Goal: Task Accomplishment & Management: Manage account settings

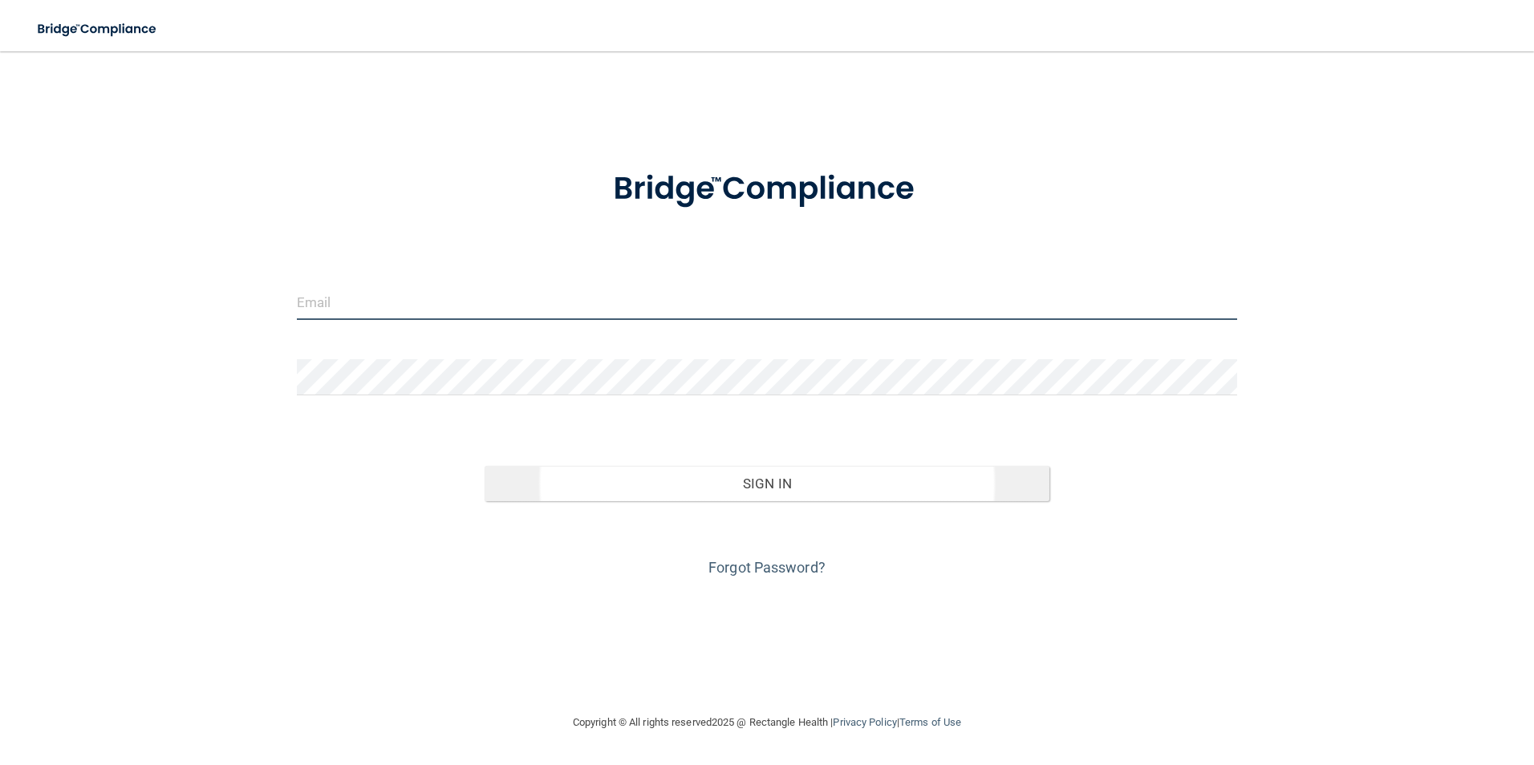
type input "[EMAIL_ADDRESS][DOMAIN_NAME]"
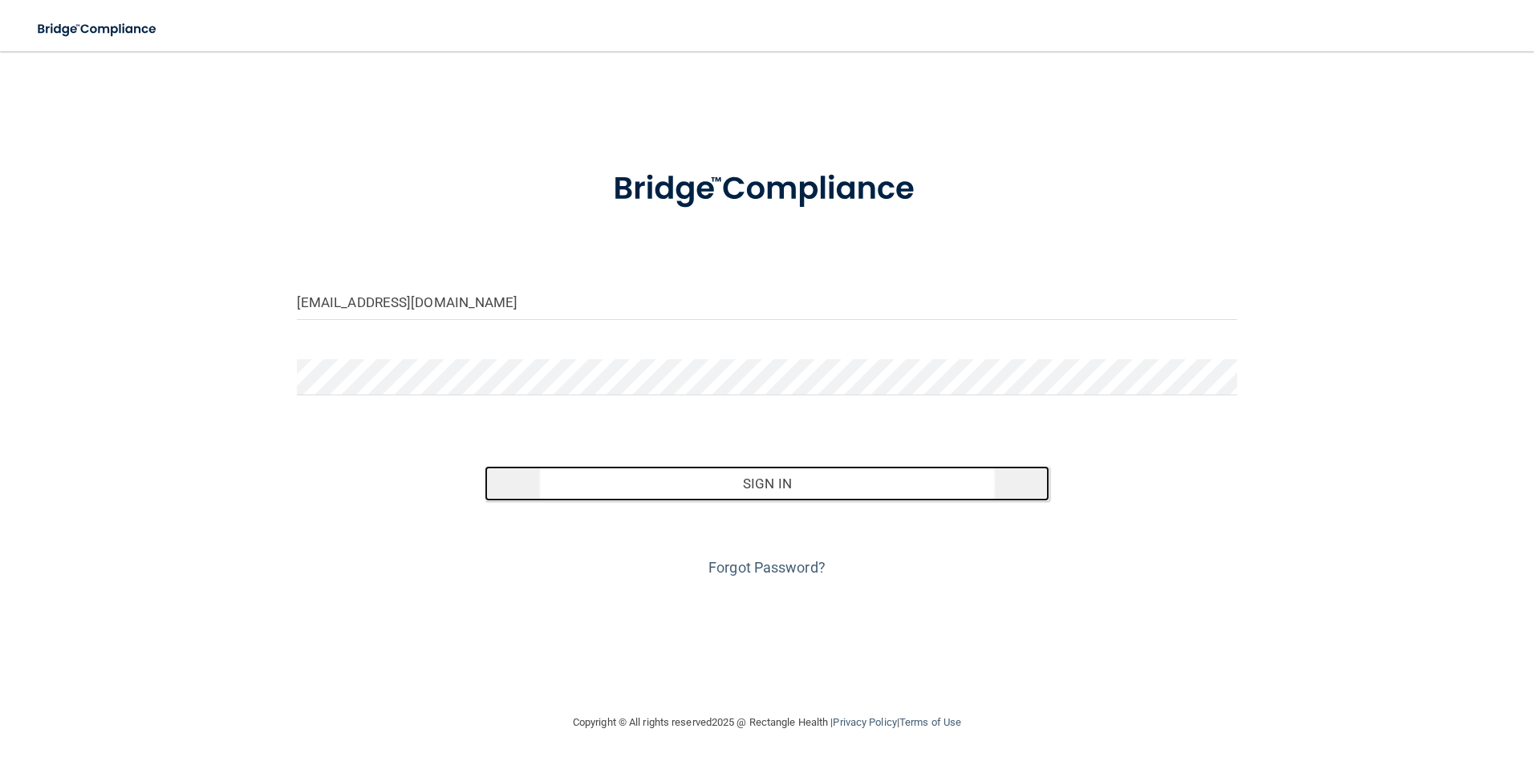
click at [554, 487] on button "Sign In" at bounding box center [767, 483] width 565 height 35
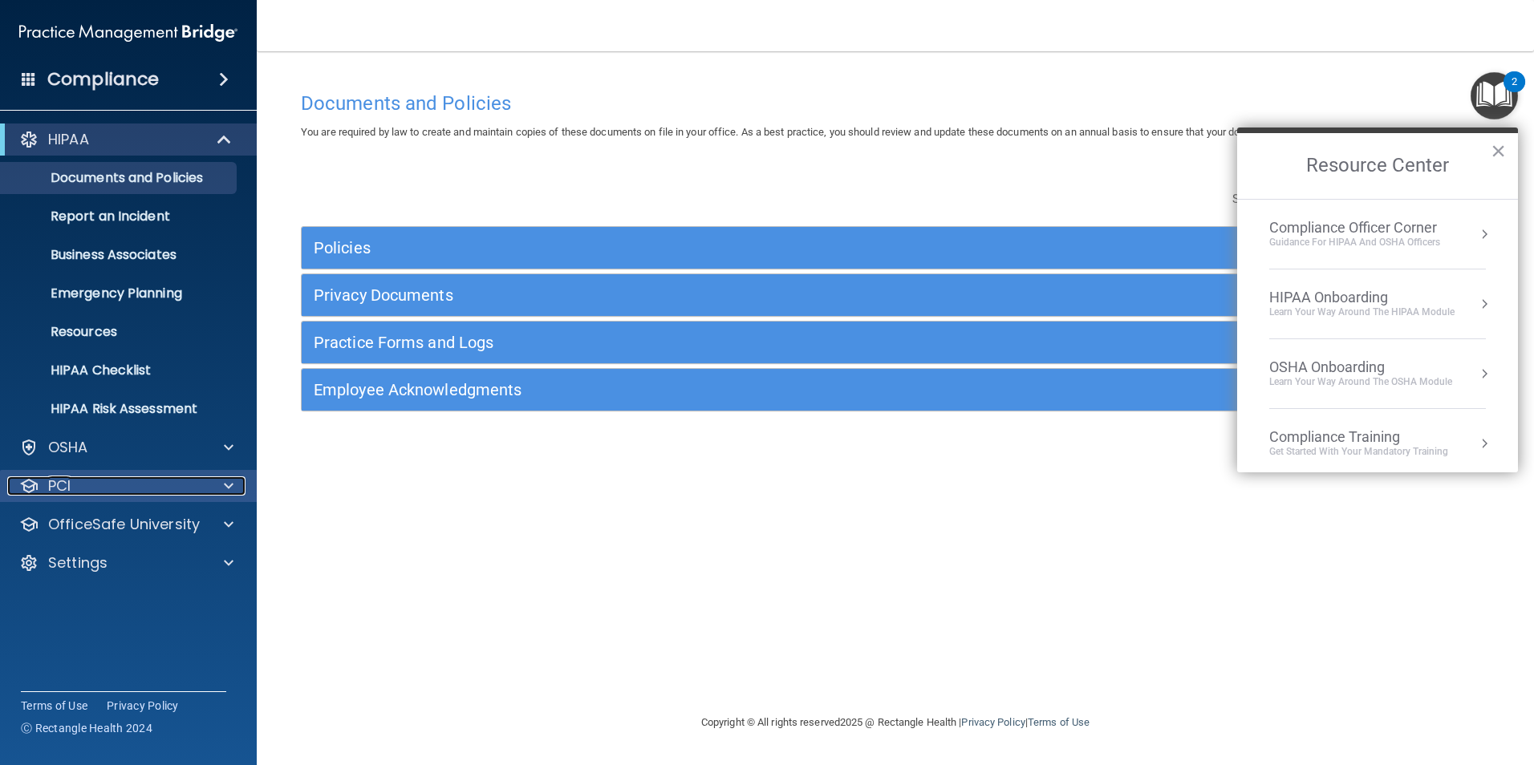
click at [160, 488] on div "PCI" at bounding box center [106, 486] width 199 height 19
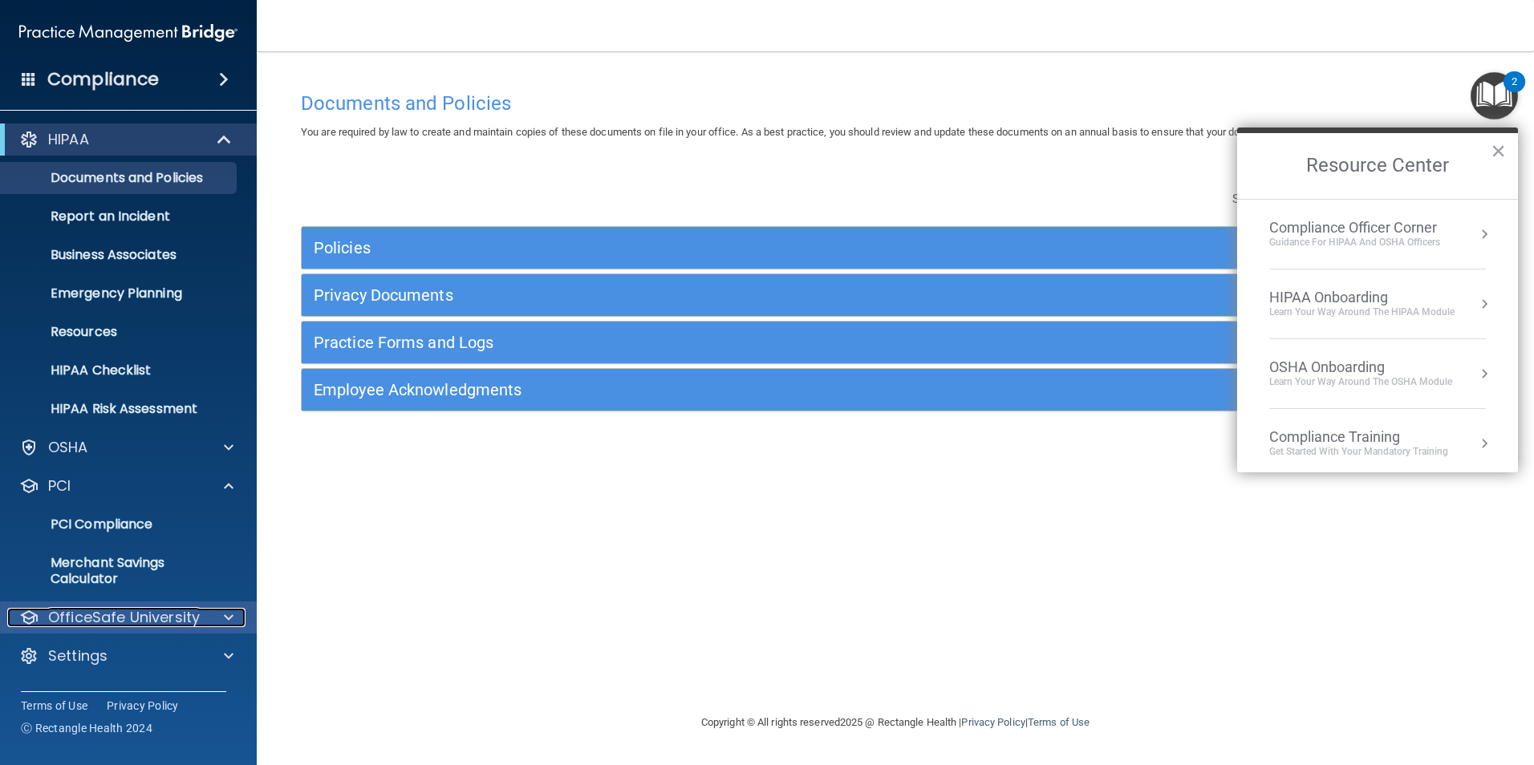
click at [124, 621] on p "OfficeSafe University" at bounding box center [124, 617] width 152 height 19
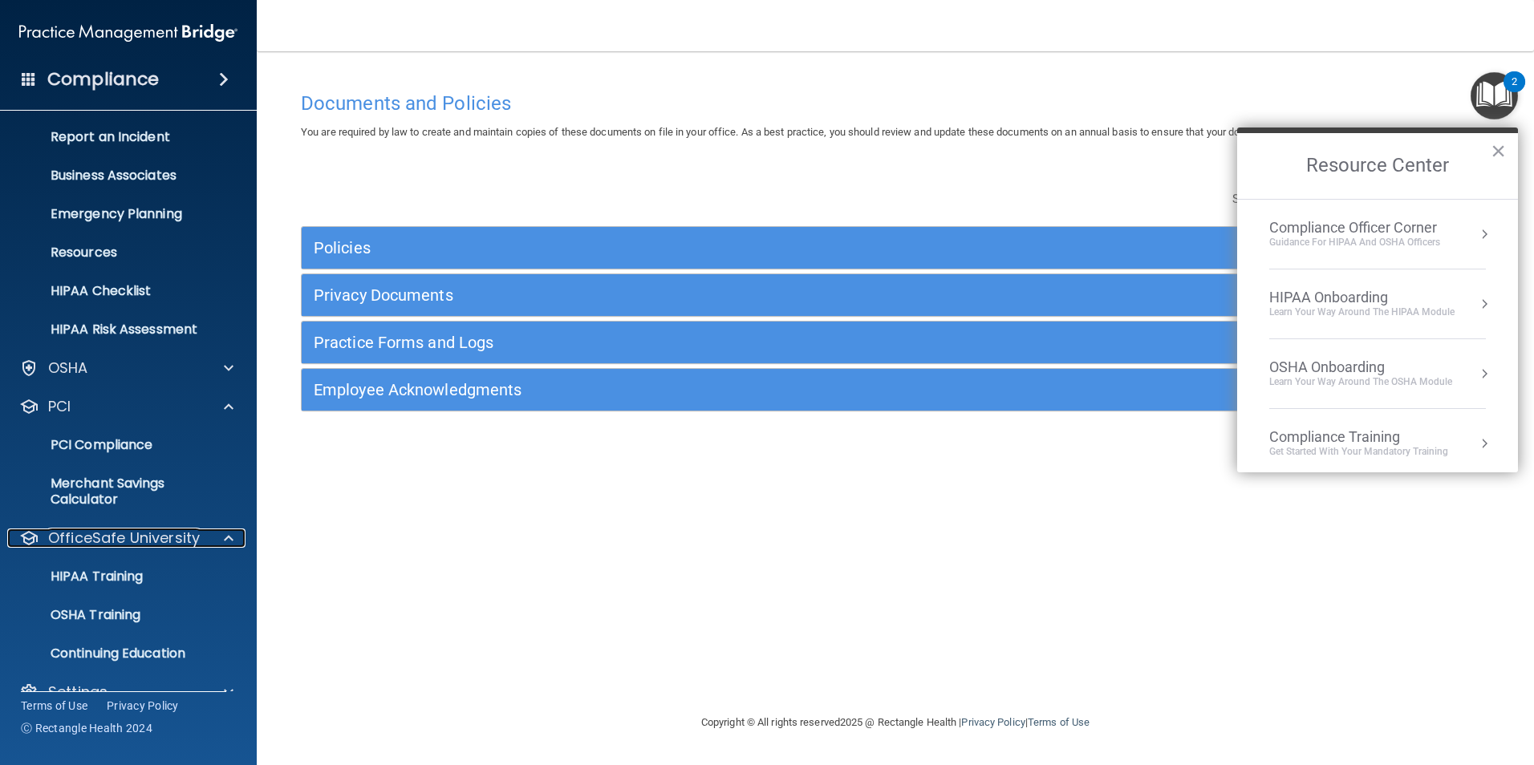
scroll to position [80, 0]
click at [134, 585] on link "HIPAA Training" at bounding box center [110, 576] width 253 height 32
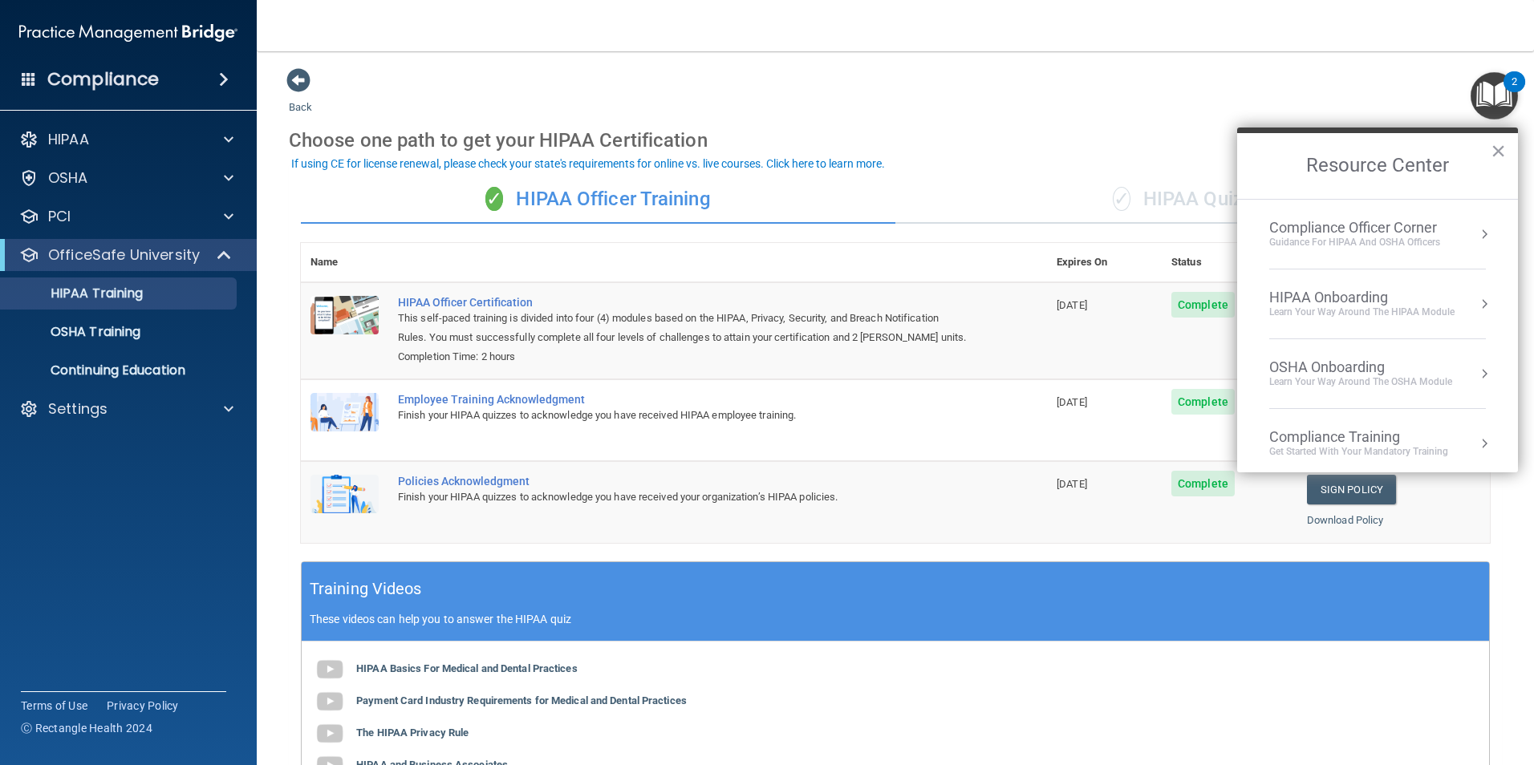
click at [1503, 105] on img "Open Resource Center, 2 new notifications" at bounding box center [1493, 95] width 47 height 47
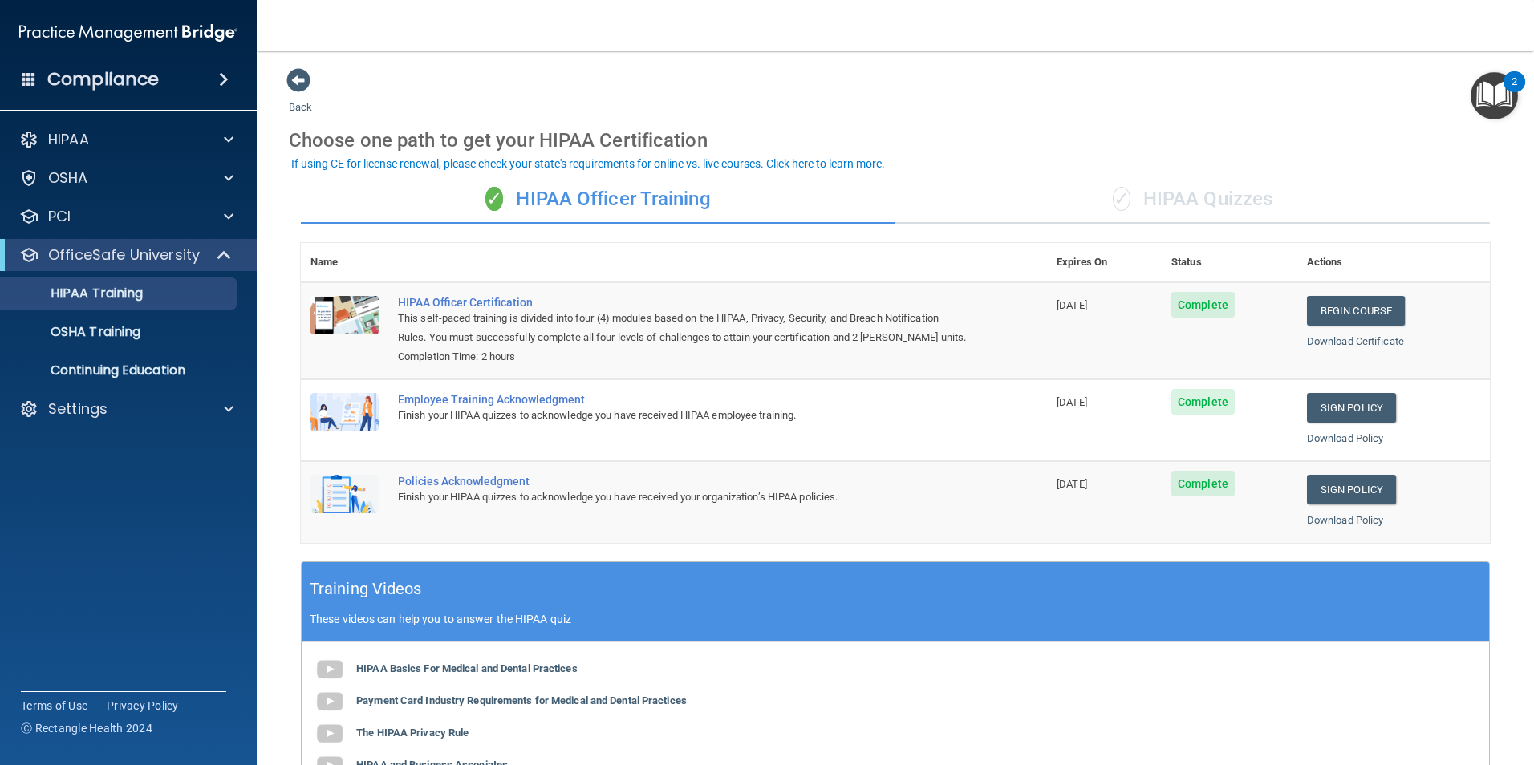
click at [1207, 197] on div "✓ HIPAA Quizzes" at bounding box center [1192, 200] width 594 height 48
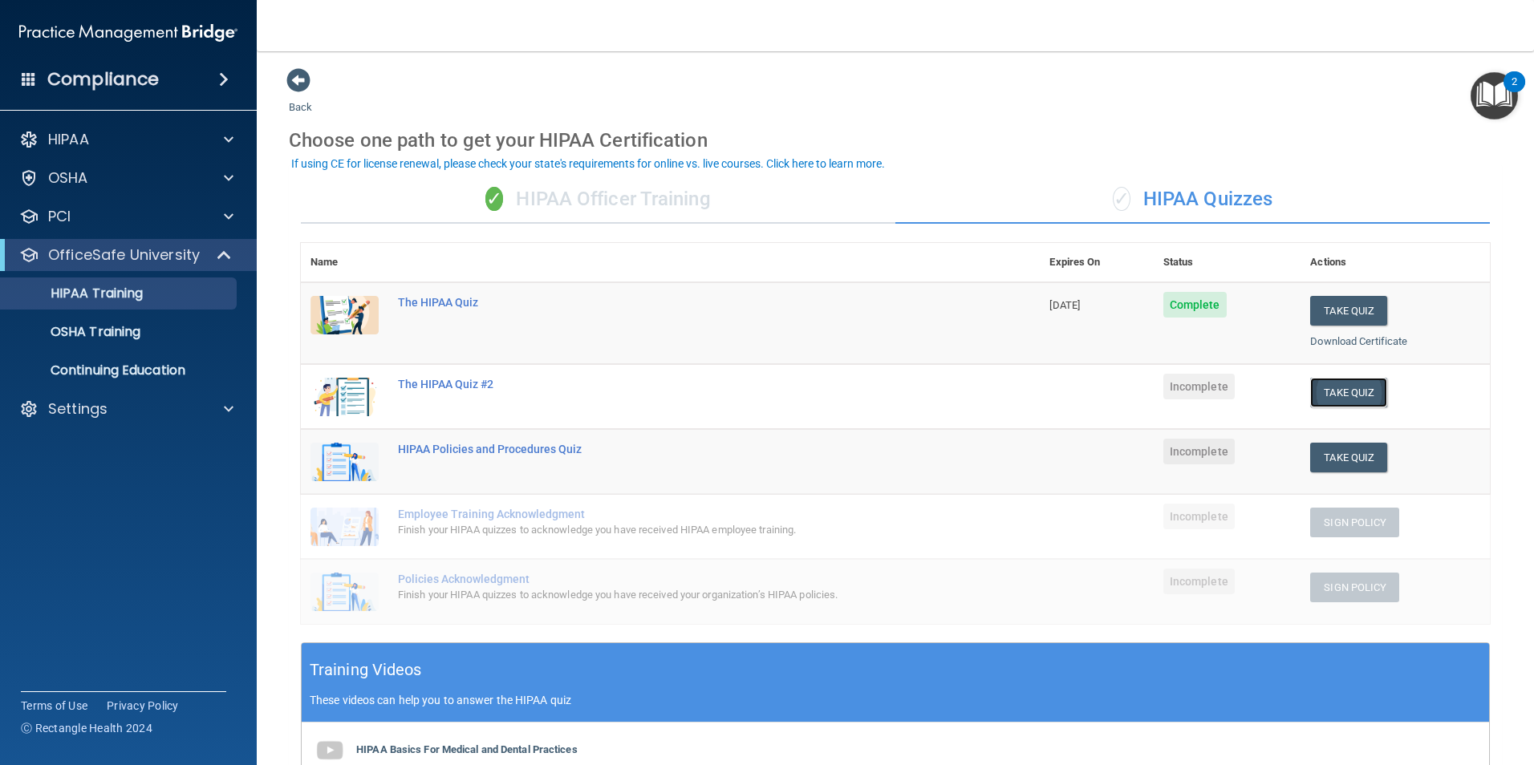
click at [1341, 388] on button "Take Quiz" at bounding box center [1348, 393] width 77 height 30
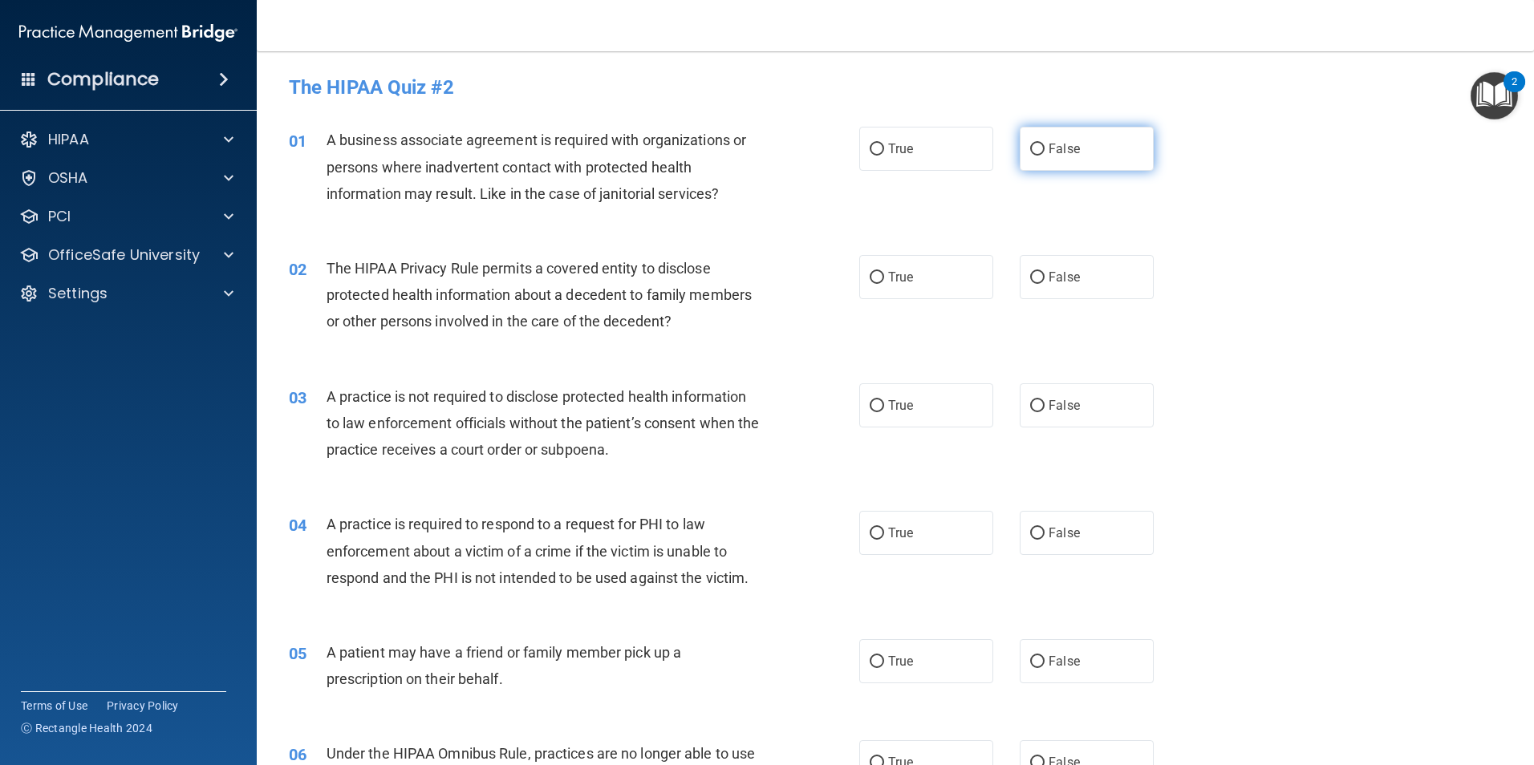
click at [1108, 160] on label "False" at bounding box center [1087, 149] width 134 height 44
click at [1044, 156] on input "False" at bounding box center [1037, 150] width 14 height 12
radio input "true"
click at [943, 277] on label "True" at bounding box center [926, 277] width 134 height 44
click at [884, 277] on input "True" at bounding box center [877, 278] width 14 height 12
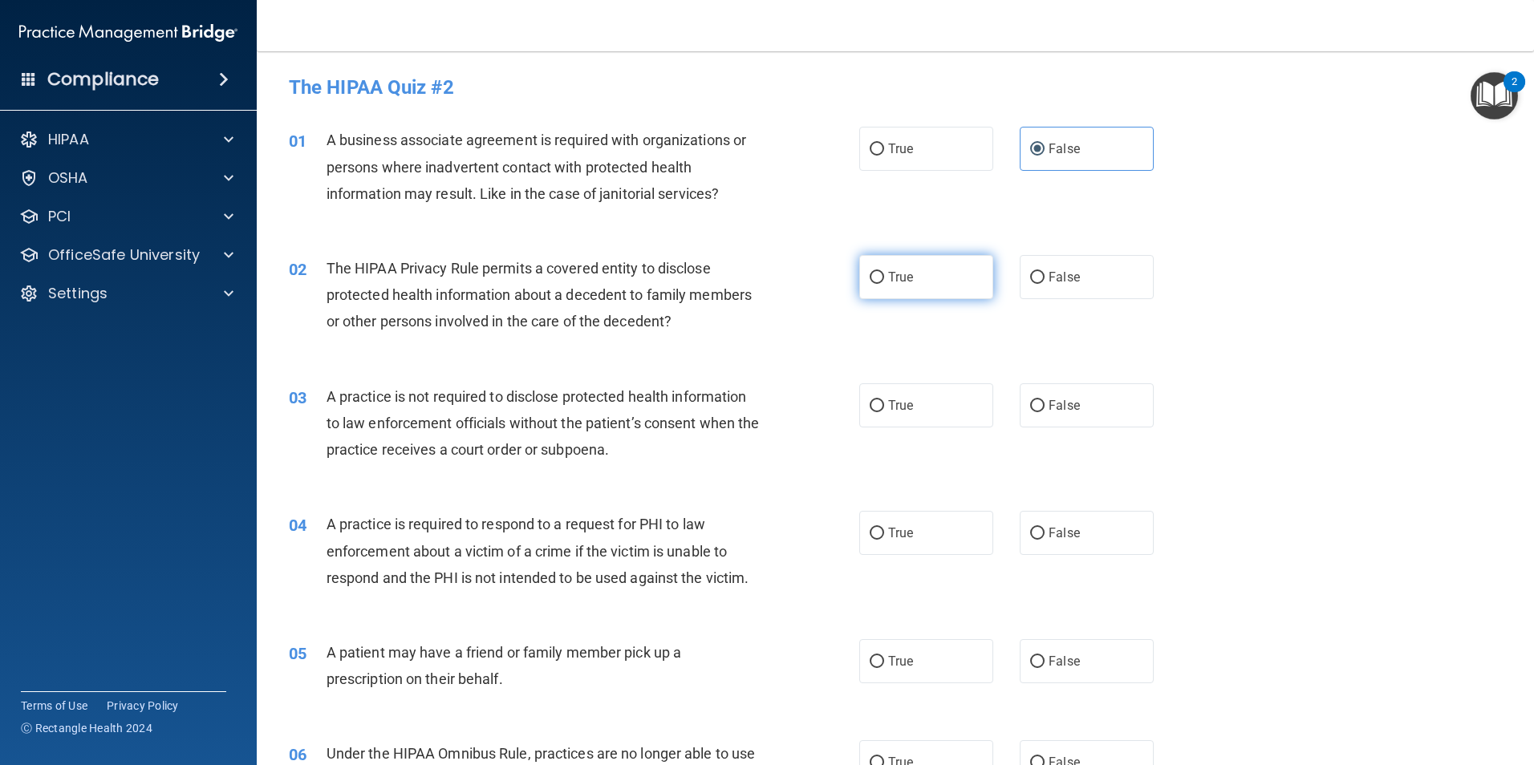
radio input "true"
click at [1117, 414] on label "False" at bounding box center [1087, 405] width 134 height 44
click at [1044, 412] on input "False" at bounding box center [1037, 406] width 14 height 12
radio input "true"
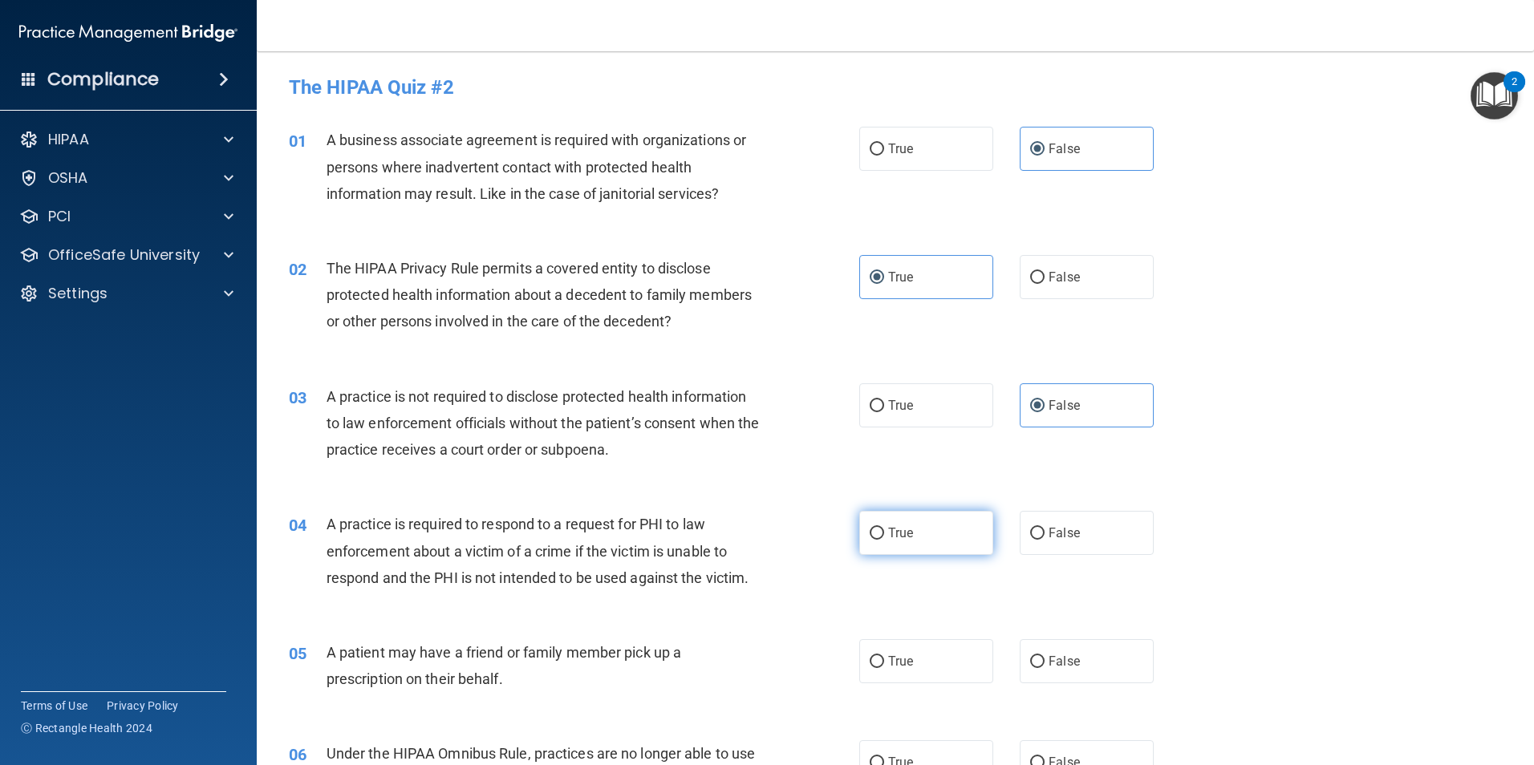
click at [922, 541] on label "True" at bounding box center [926, 533] width 134 height 44
click at [884, 540] on input "True" at bounding box center [877, 534] width 14 height 12
radio input "true"
click at [951, 679] on label "True" at bounding box center [926, 661] width 134 height 44
click at [884, 668] on input "True" at bounding box center [877, 662] width 14 height 12
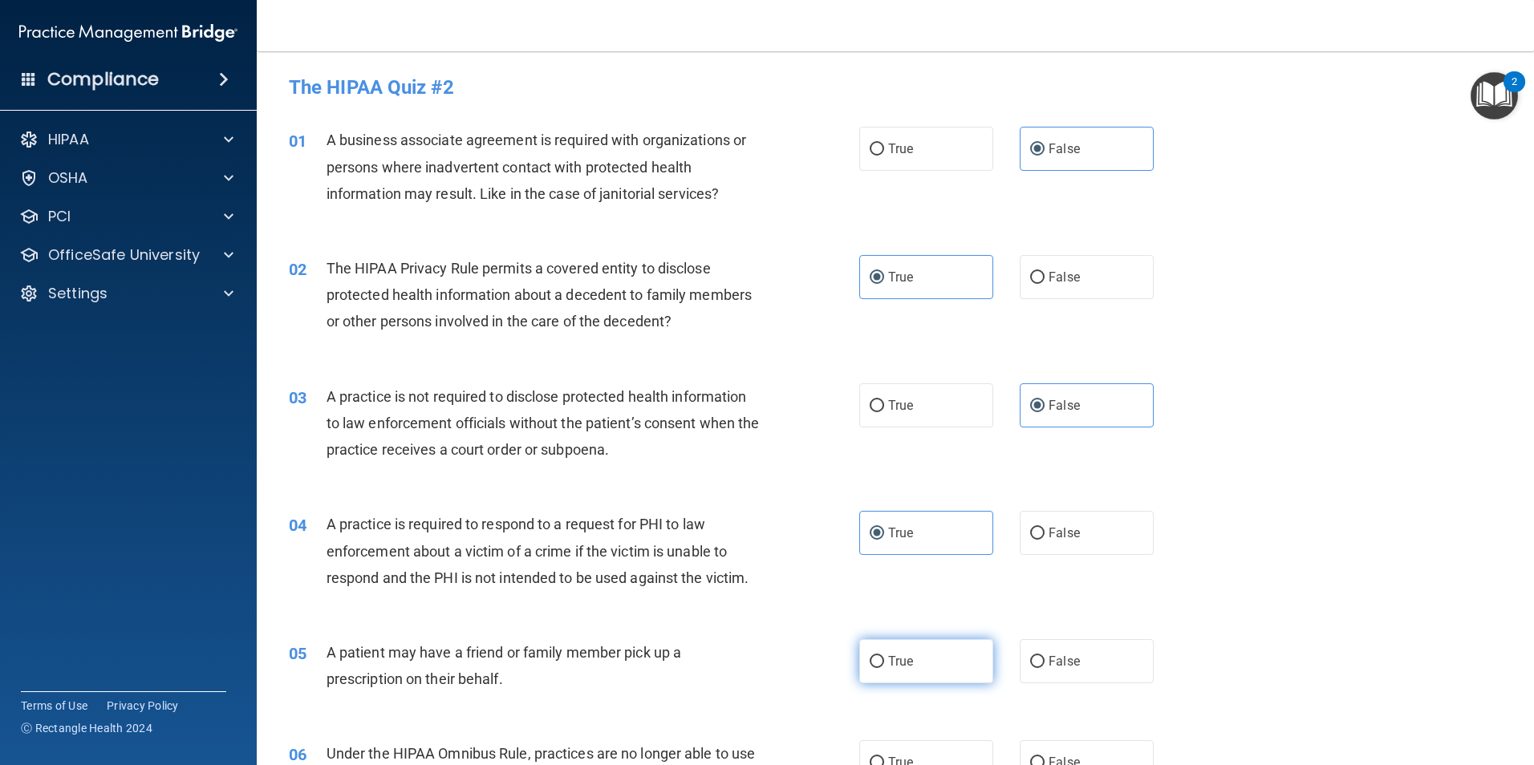
radio input "true"
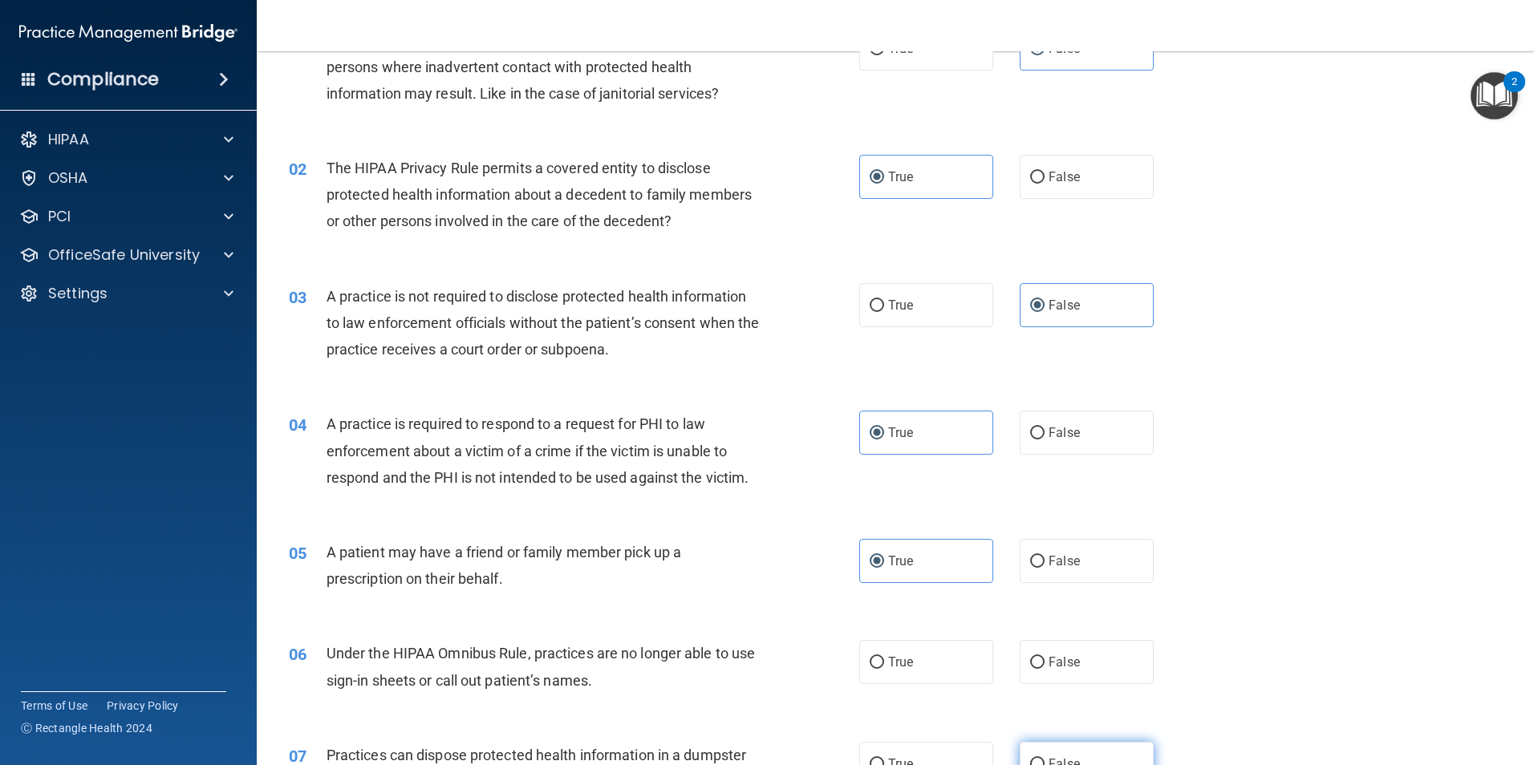
scroll to position [241, 0]
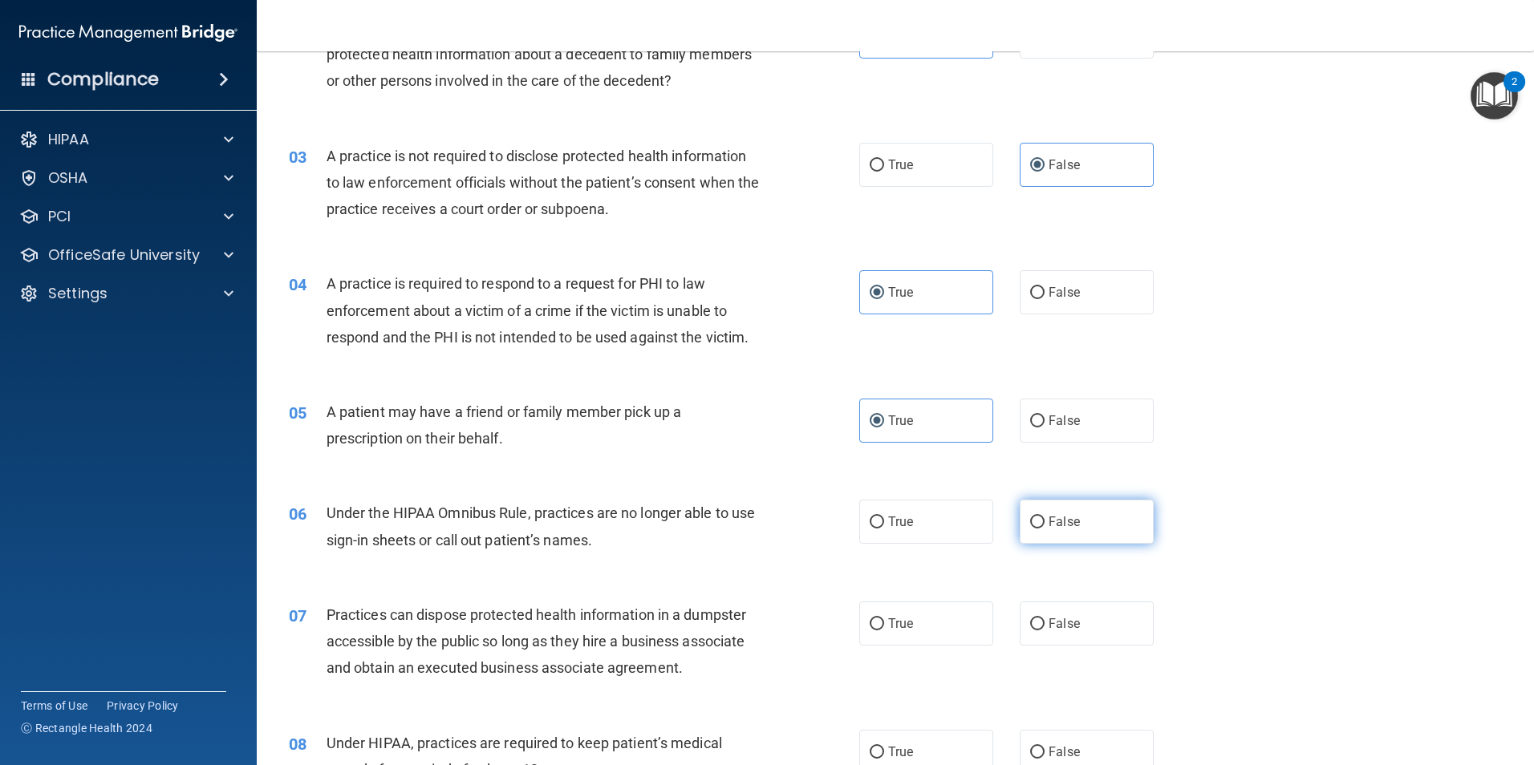
click at [1121, 513] on label "False" at bounding box center [1087, 522] width 134 height 44
click at [1044, 517] on input "False" at bounding box center [1037, 523] width 14 height 12
radio input "true"
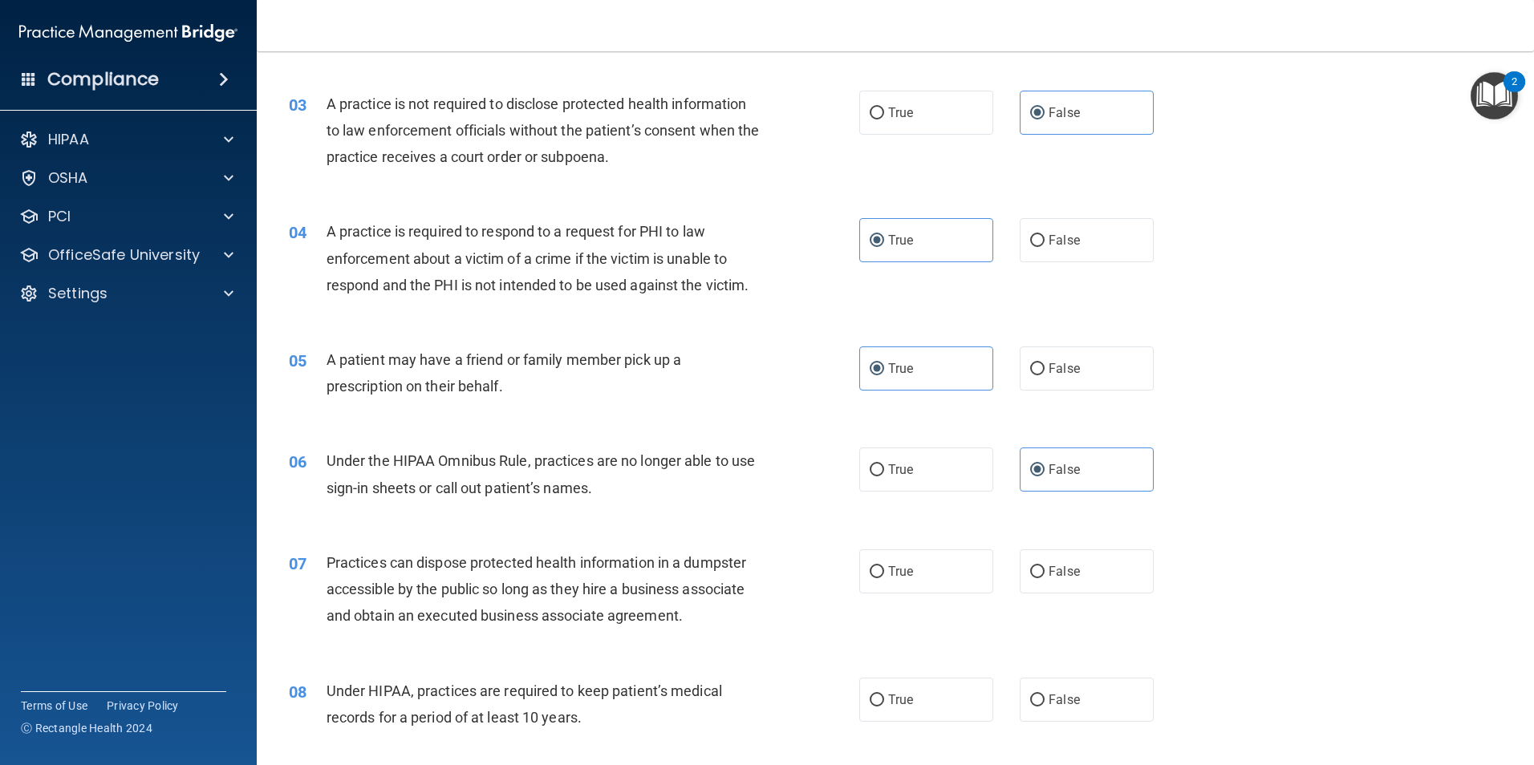
scroll to position [321, 0]
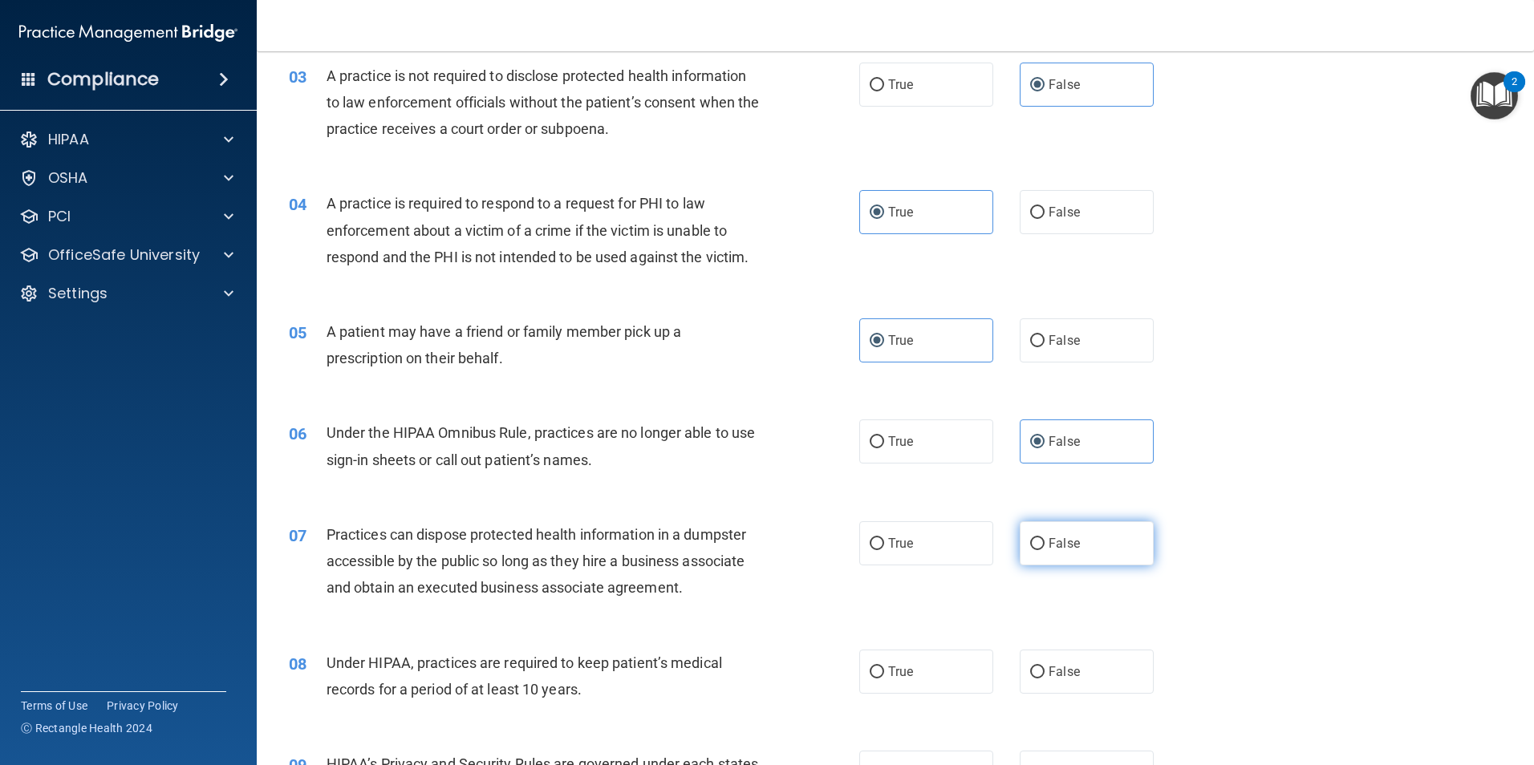
click at [1107, 541] on label "False" at bounding box center [1087, 543] width 134 height 44
click at [1044, 541] on input "False" at bounding box center [1037, 544] width 14 height 12
radio input "true"
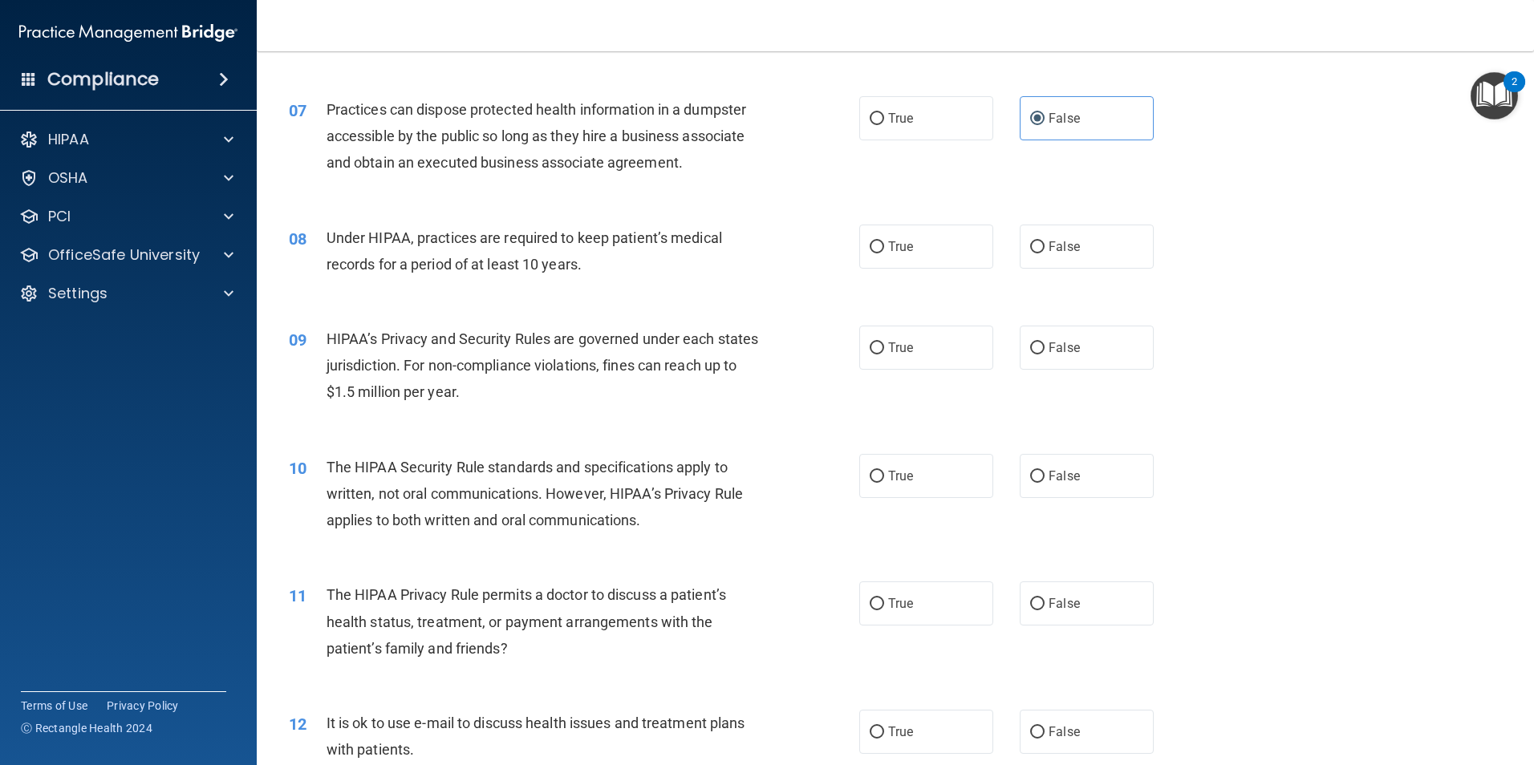
scroll to position [802, 0]
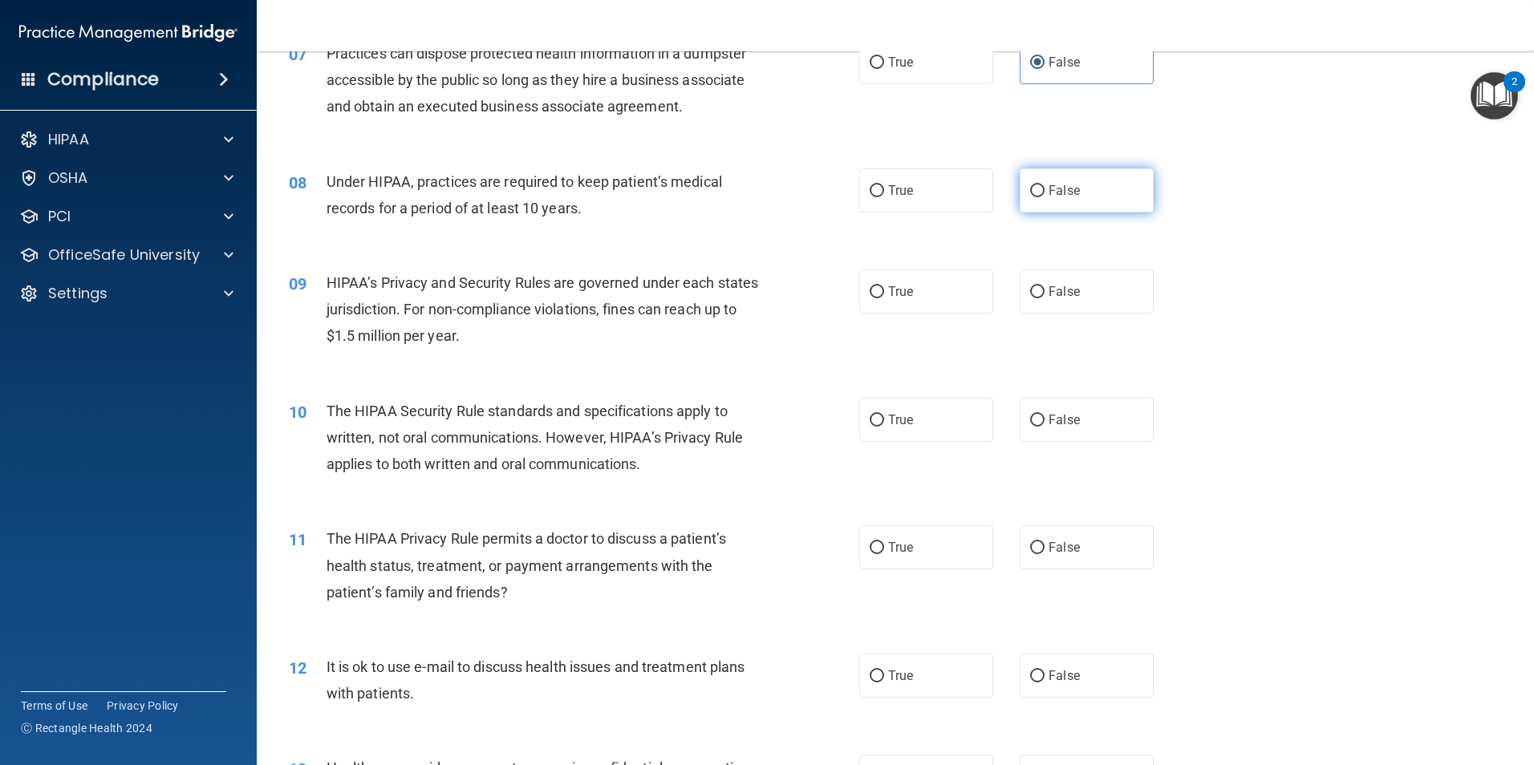
click at [1083, 189] on label "False" at bounding box center [1087, 190] width 134 height 44
click at [1044, 189] on input "False" at bounding box center [1037, 191] width 14 height 12
radio input "true"
click at [1093, 299] on label "False" at bounding box center [1087, 292] width 134 height 44
click at [1044, 298] on input "False" at bounding box center [1037, 292] width 14 height 12
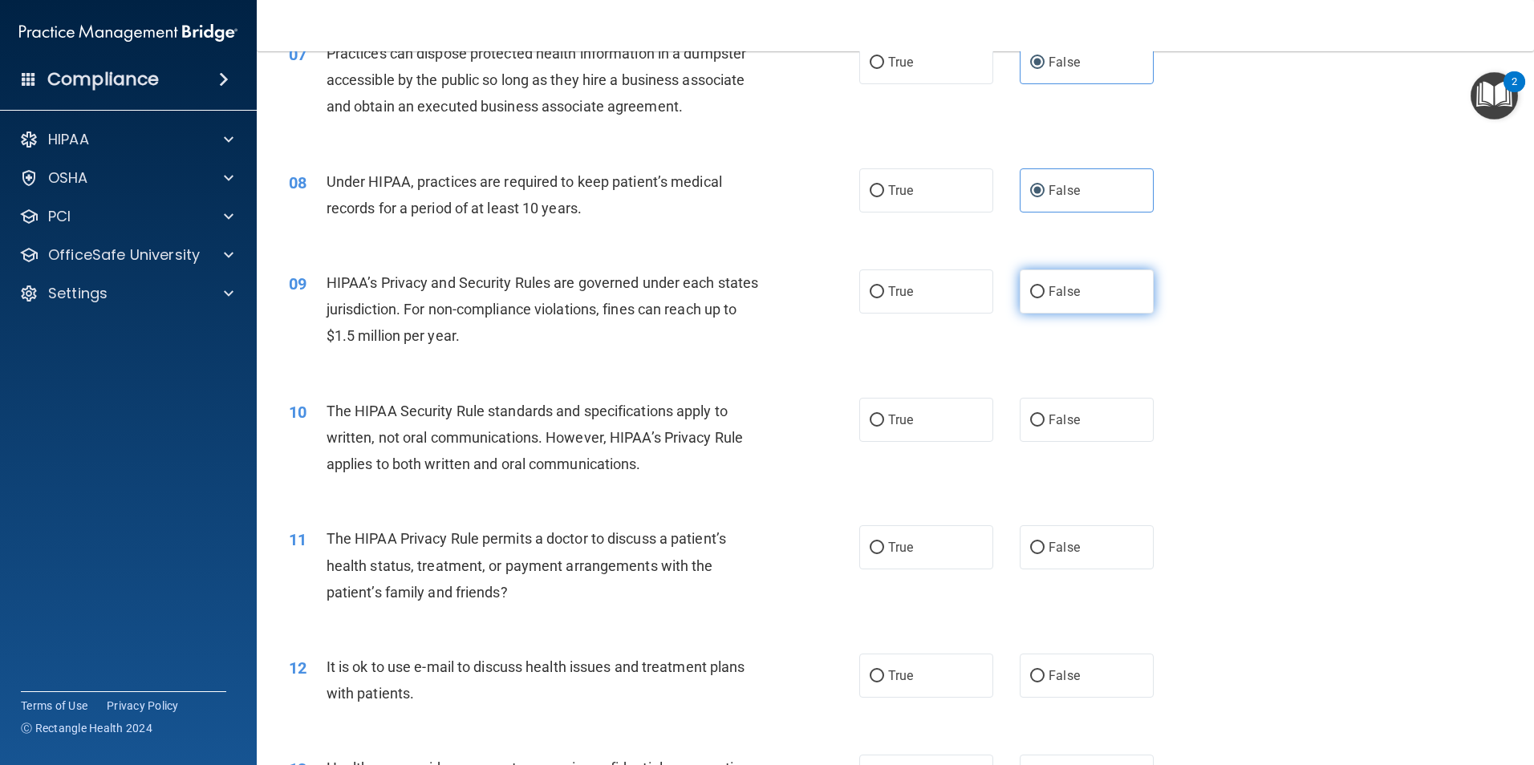
radio input "true"
click at [929, 427] on label "True" at bounding box center [926, 420] width 134 height 44
click at [884, 427] on input "True" at bounding box center [877, 421] width 14 height 12
radio input "true"
click at [919, 546] on label "True" at bounding box center [926, 547] width 134 height 44
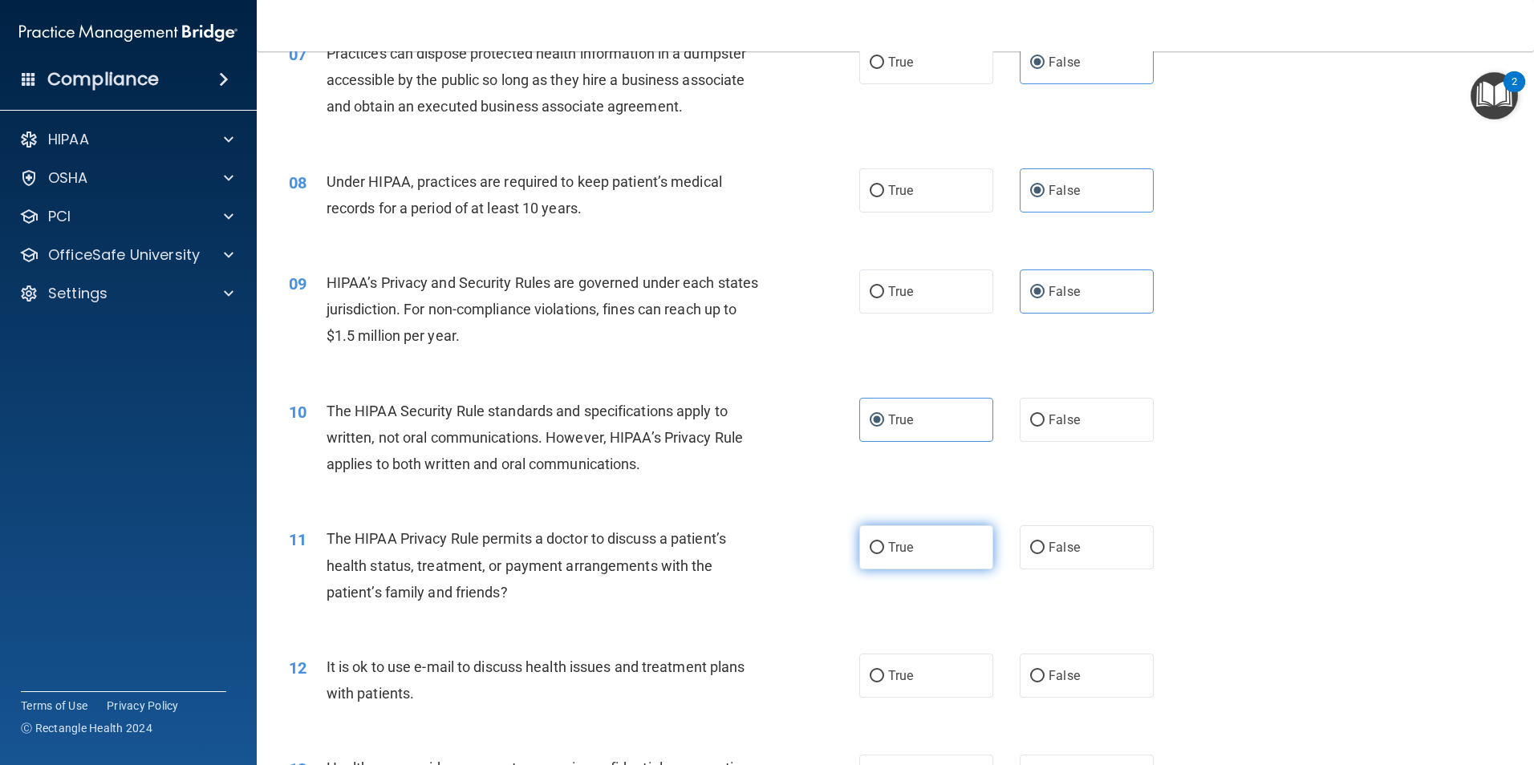
click at [884, 546] on input "True" at bounding box center [877, 548] width 14 height 12
radio input "true"
click at [943, 668] on label "True" at bounding box center [926, 676] width 134 height 44
click at [884, 671] on input "True" at bounding box center [877, 677] width 14 height 12
radio input "true"
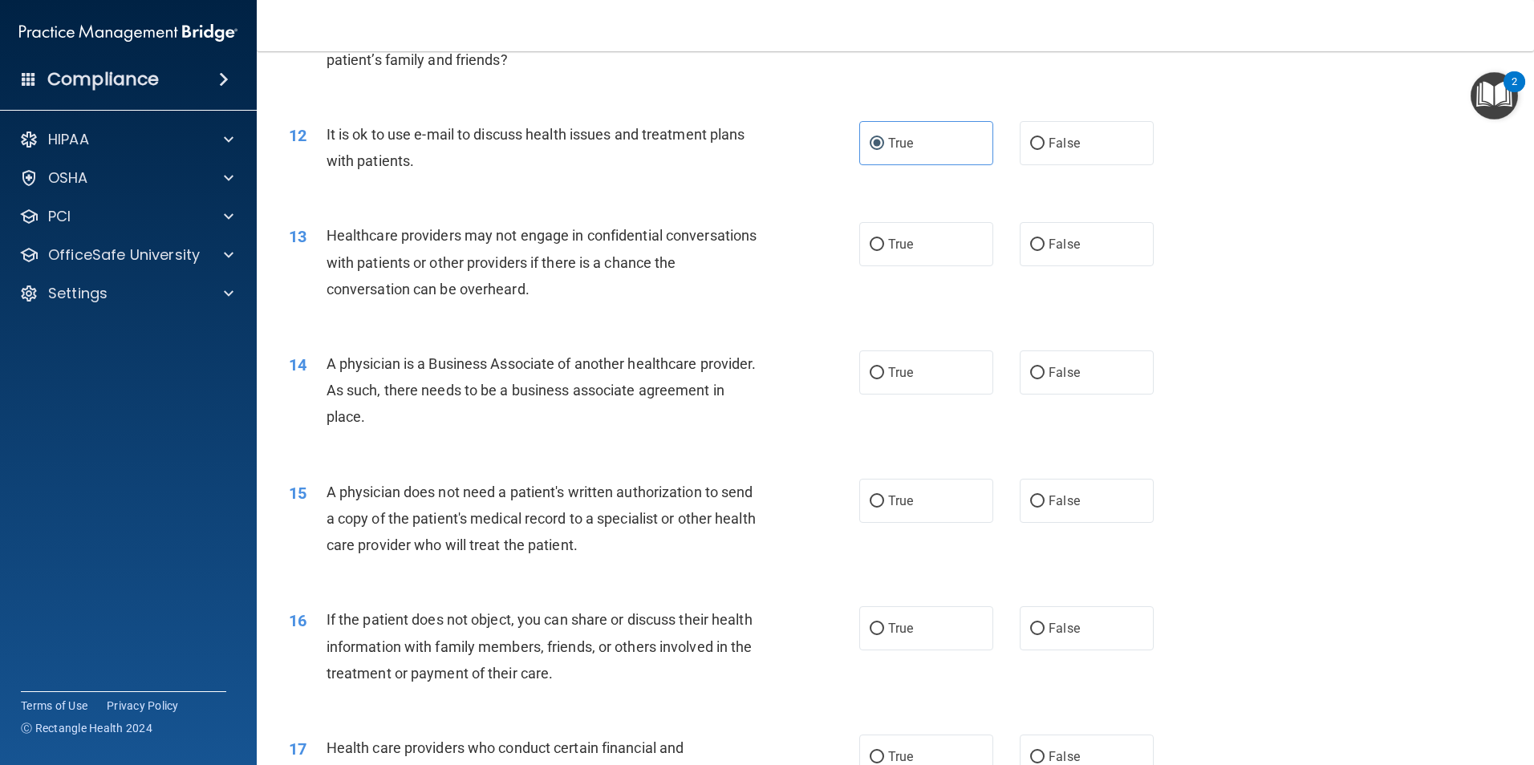
scroll to position [1444, 0]
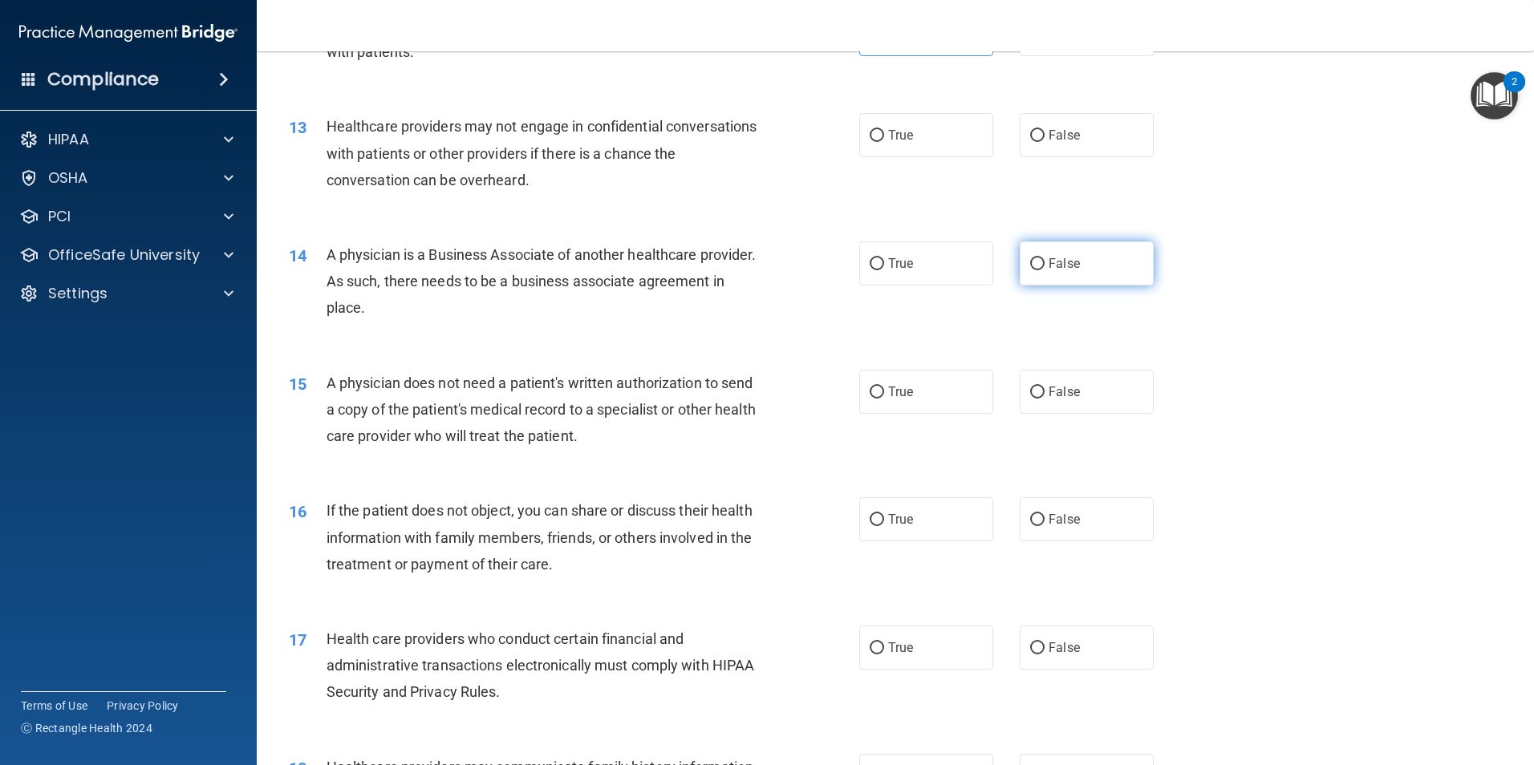
click at [1106, 267] on label "False" at bounding box center [1087, 263] width 134 height 44
click at [1044, 267] on input "False" at bounding box center [1037, 264] width 14 height 12
radio input "true"
click at [1109, 393] on label "False" at bounding box center [1087, 392] width 134 height 44
click at [1044, 393] on input "False" at bounding box center [1037, 393] width 14 height 12
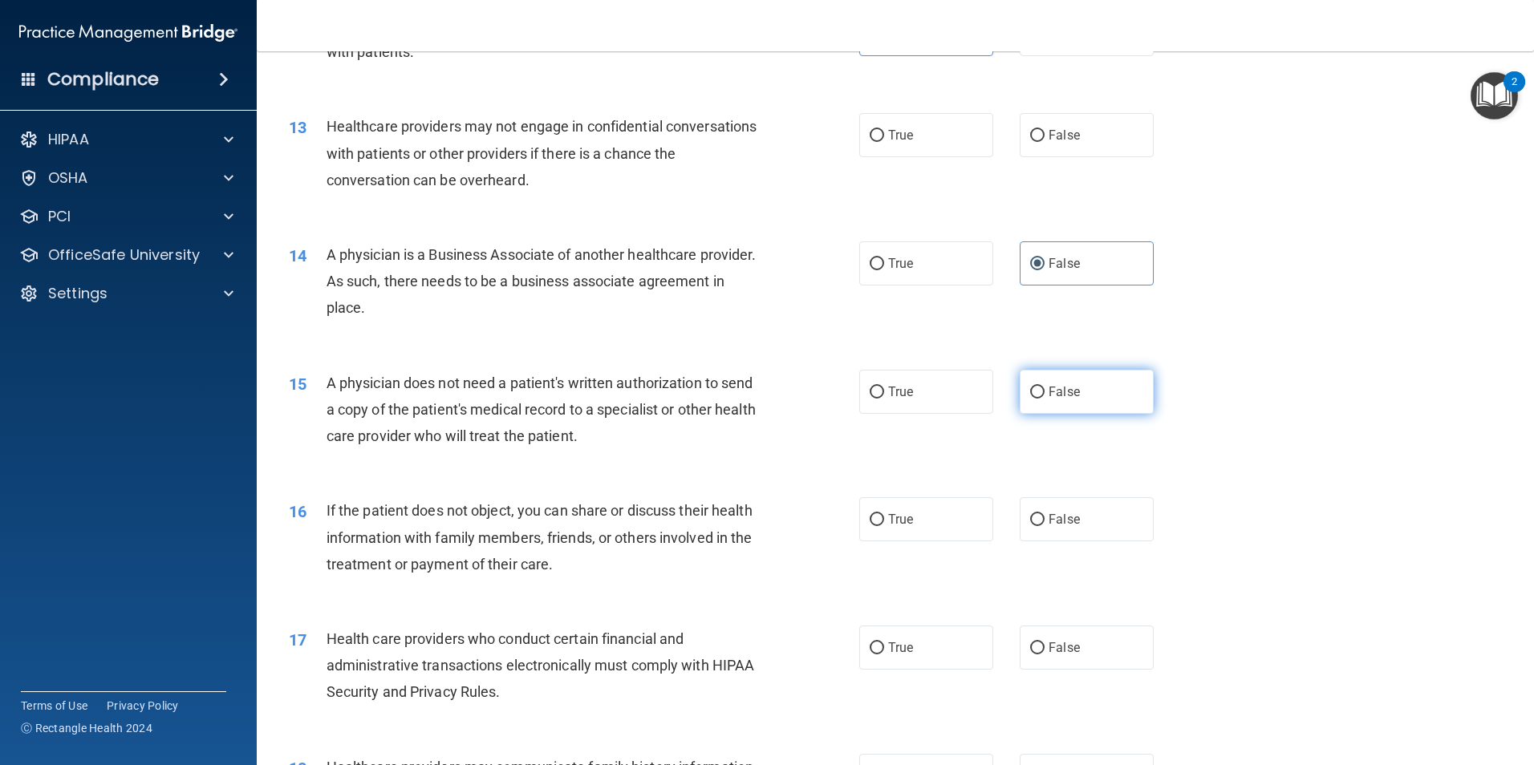
radio input "true"
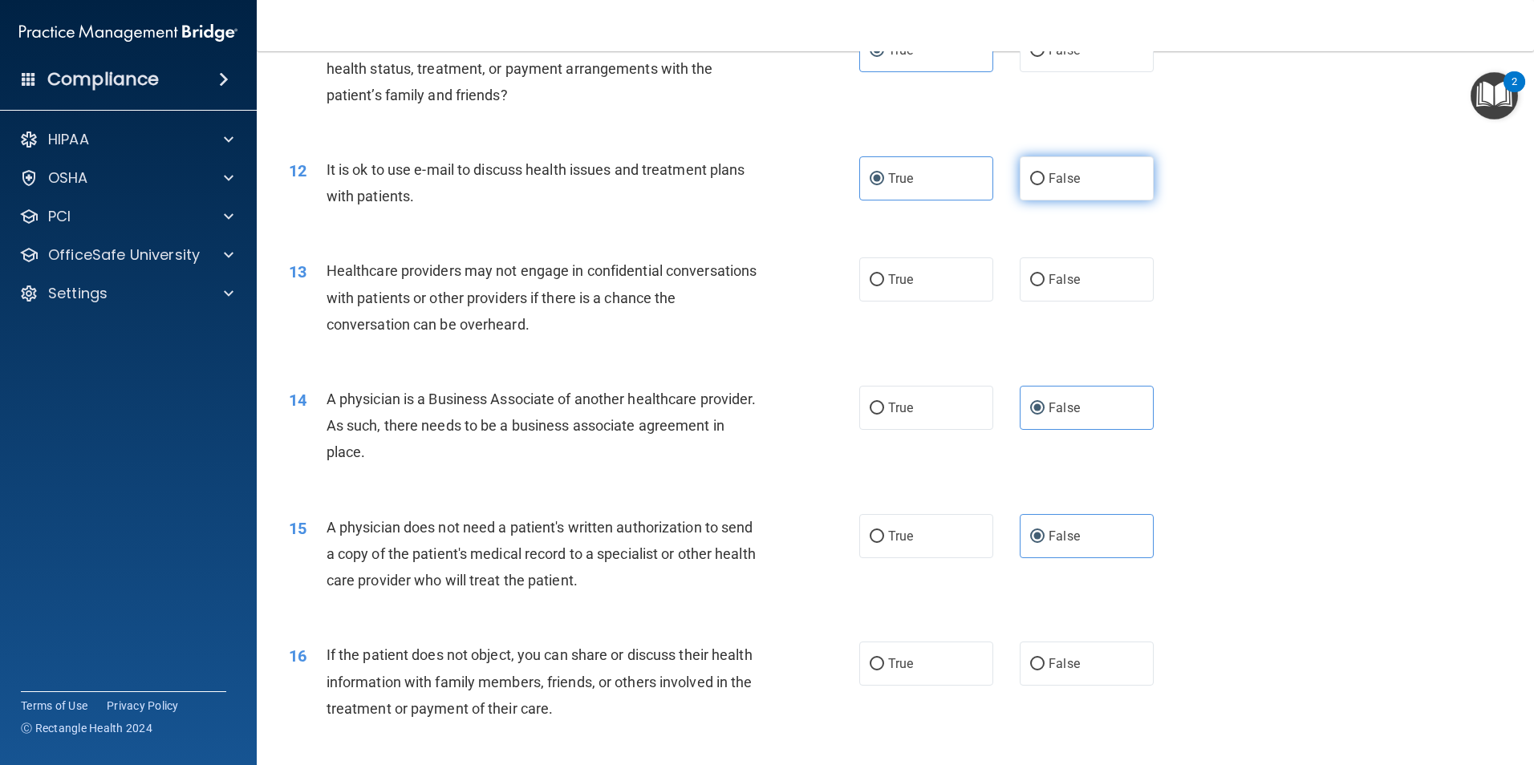
scroll to position [1284, 0]
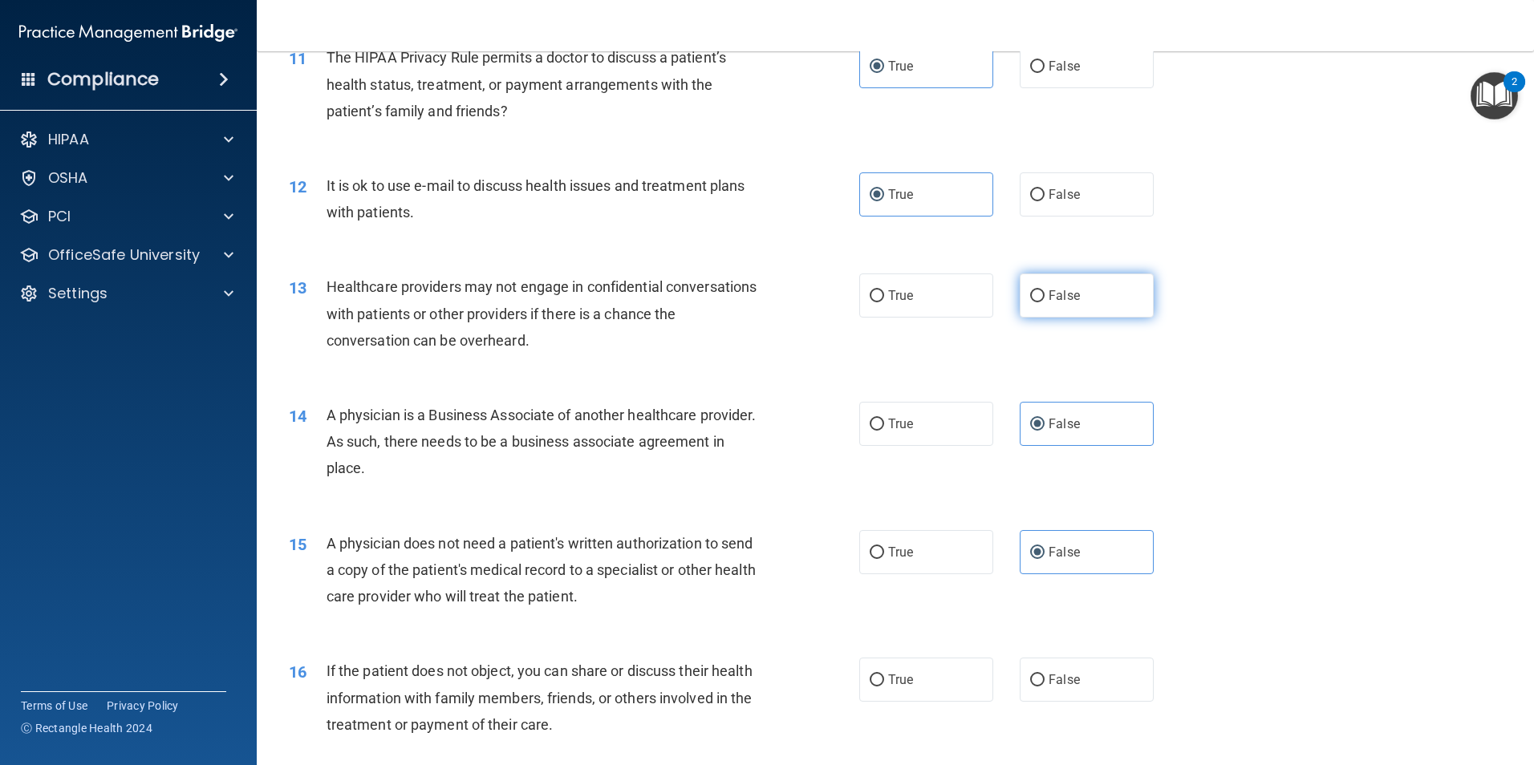
click at [1100, 309] on label "False" at bounding box center [1087, 296] width 134 height 44
click at [1044, 302] on input "False" at bounding box center [1037, 296] width 14 height 12
radio input "true"
click at [959, 567] on label "True" at bounding box center [926, 552] width 134 height 44
click at [884, 559] on input "True" at bounding box center [877, 553] width 14 height 12
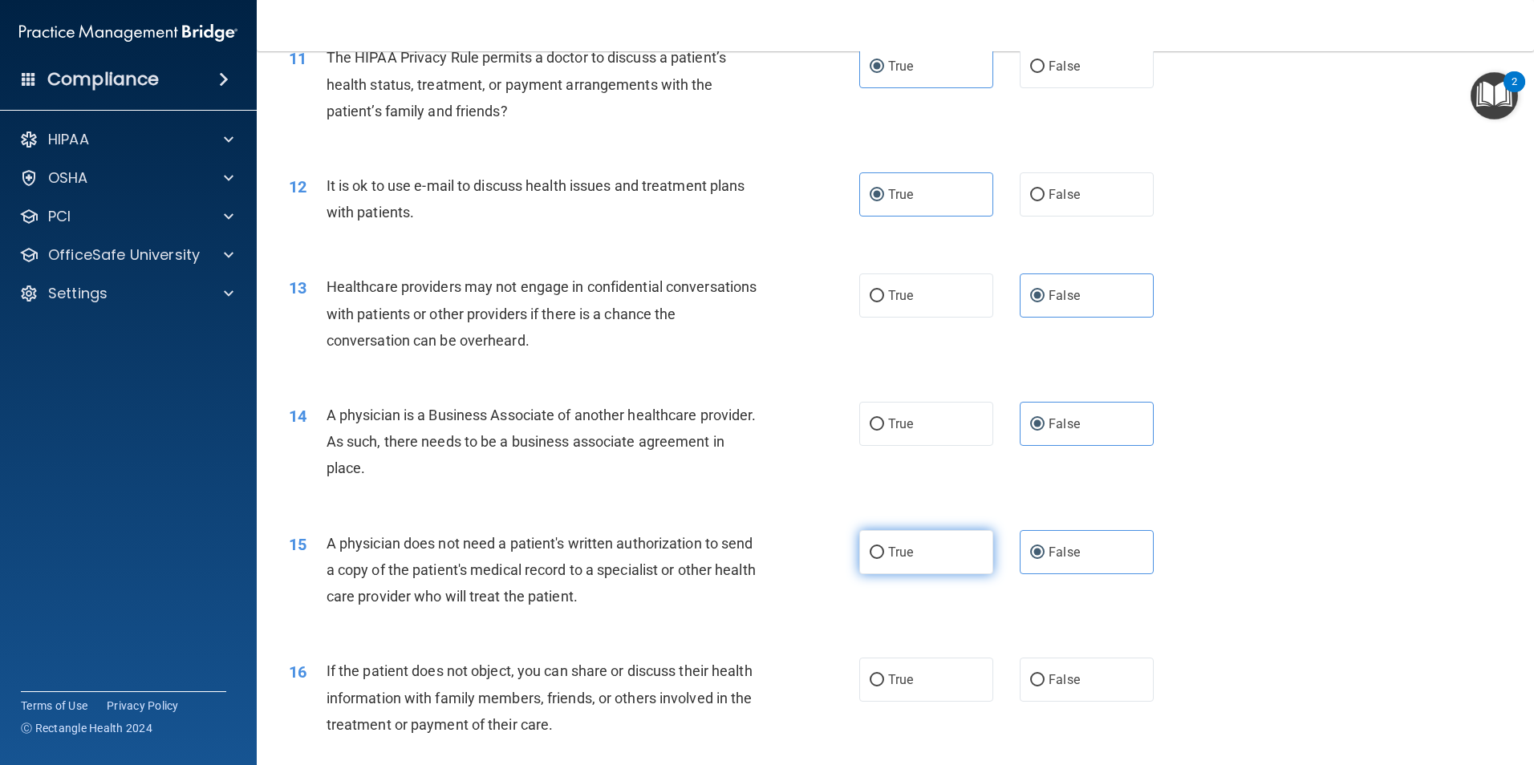
radio input "true"
radio input "false"
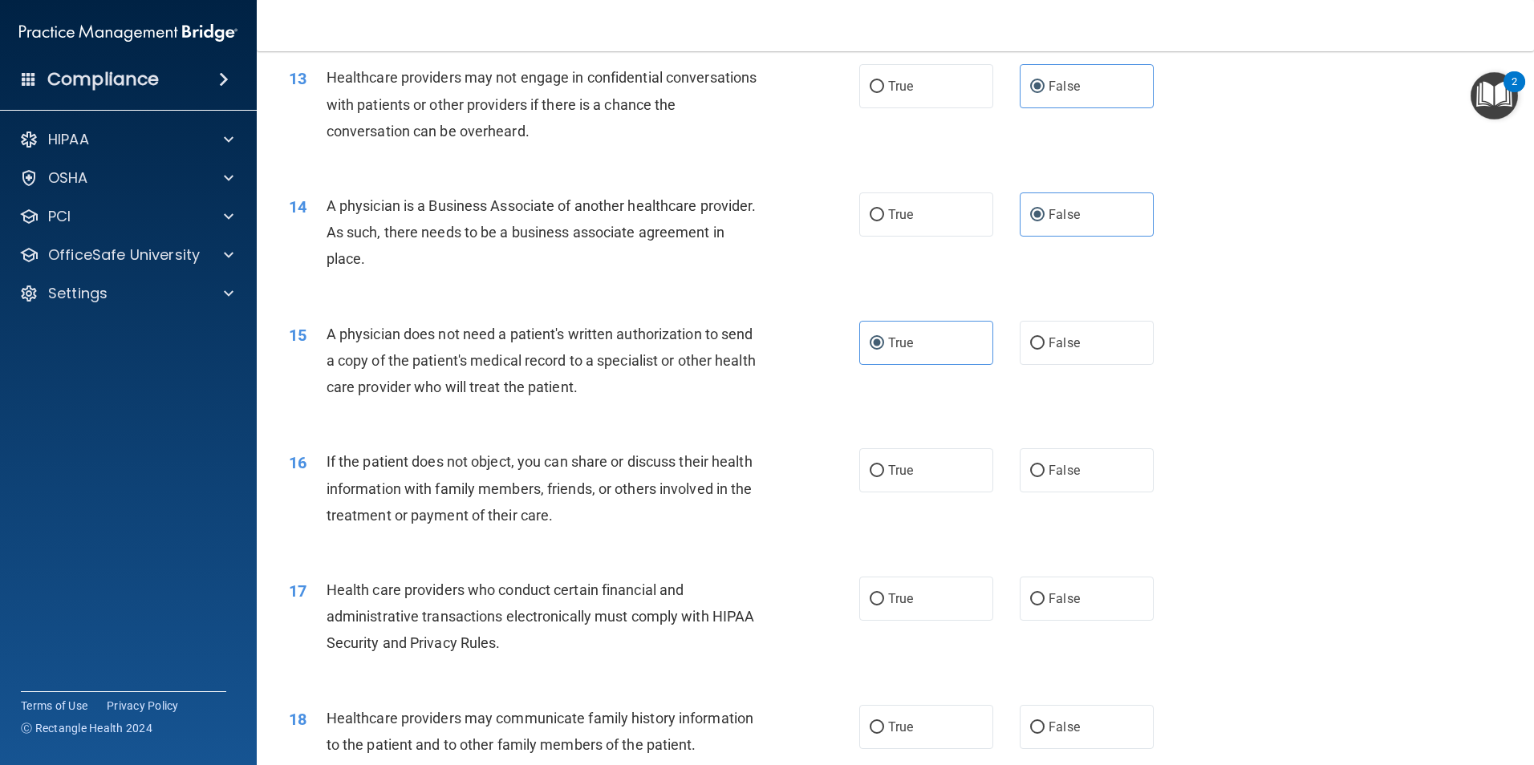
scroll to position [1524, 0]
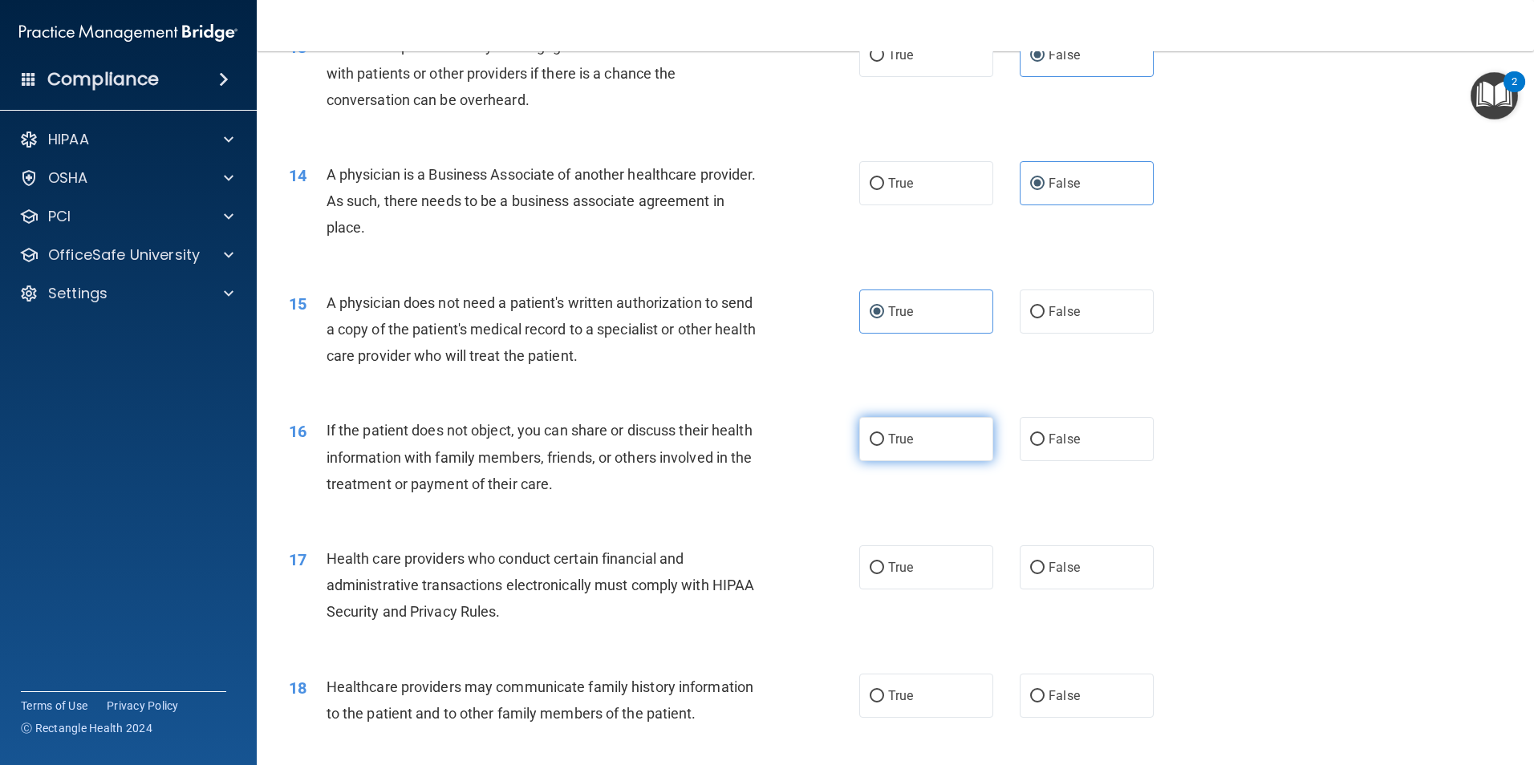
click at [939, 460] on label "True" at bounding box center [926, 439] width 134 height 44
click at [884, 446] on input "True" at bounding box center [877, 440] width 14 height 12
radio input "true"
click at [940, 568] on label "True" at bounding box center [926, 568] width 134 height 44
click at [884, 568] on input "True" at bounding box center [877, 568] width 14 height 12
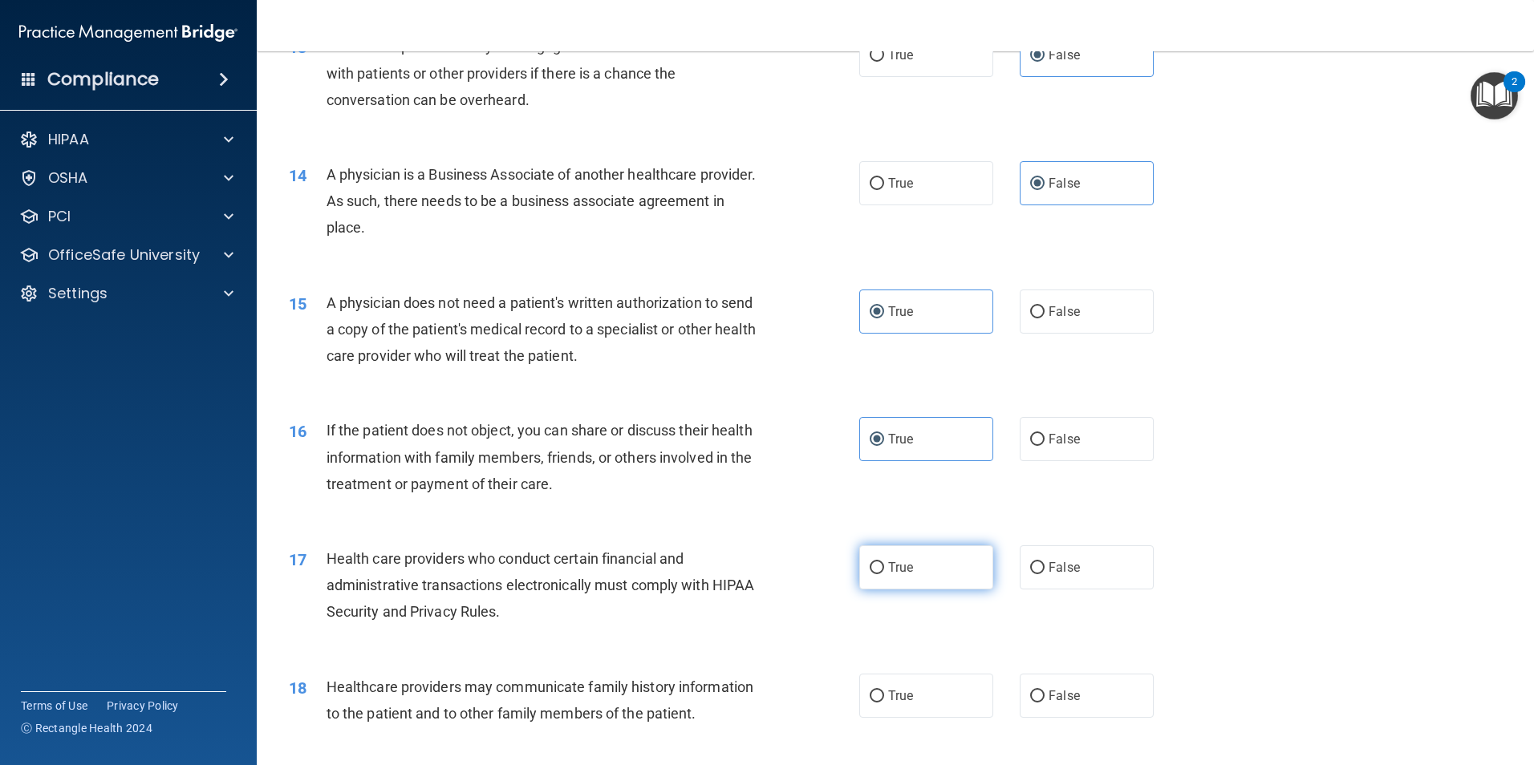
radio input "true"
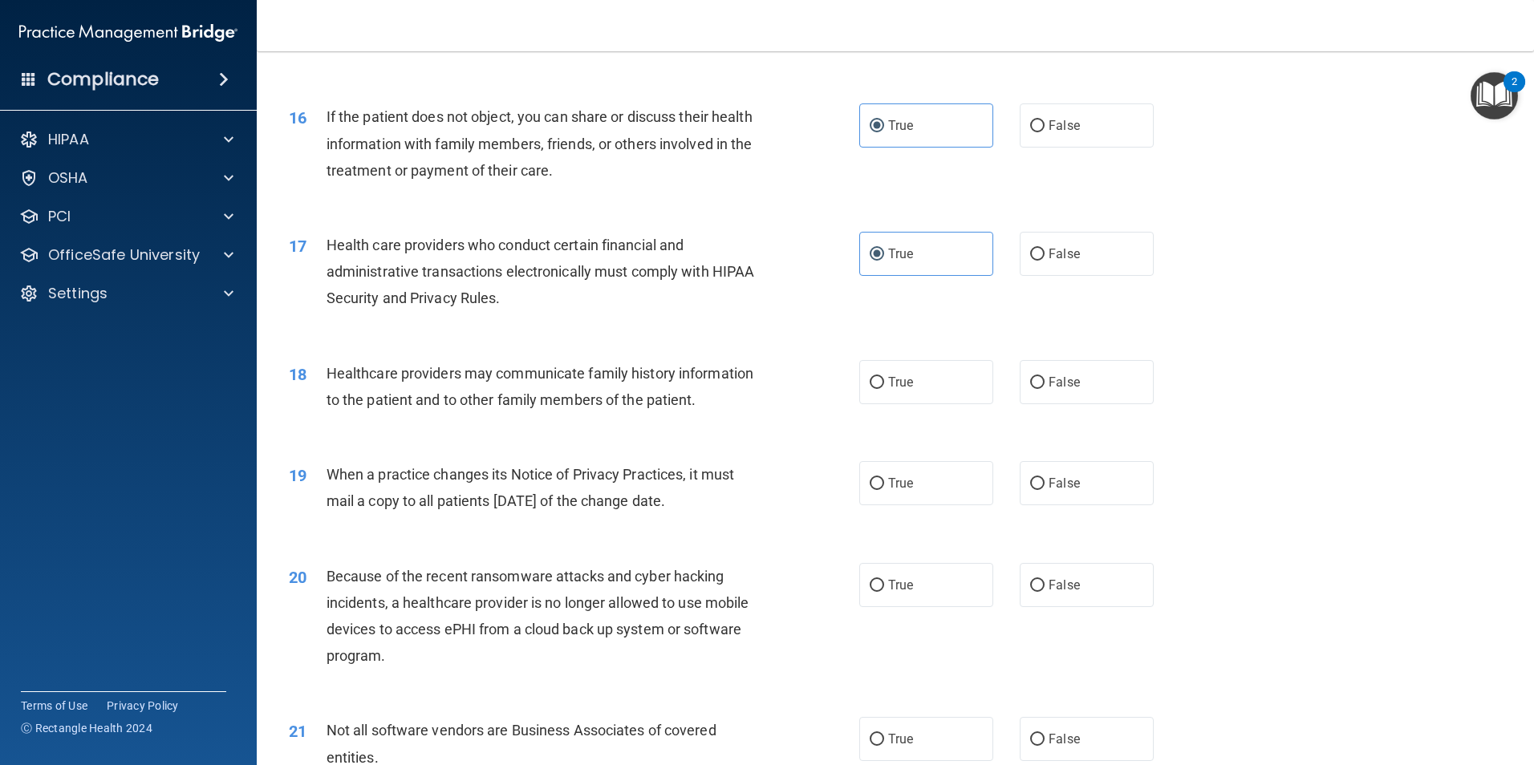
scroll to position [1845, 0]
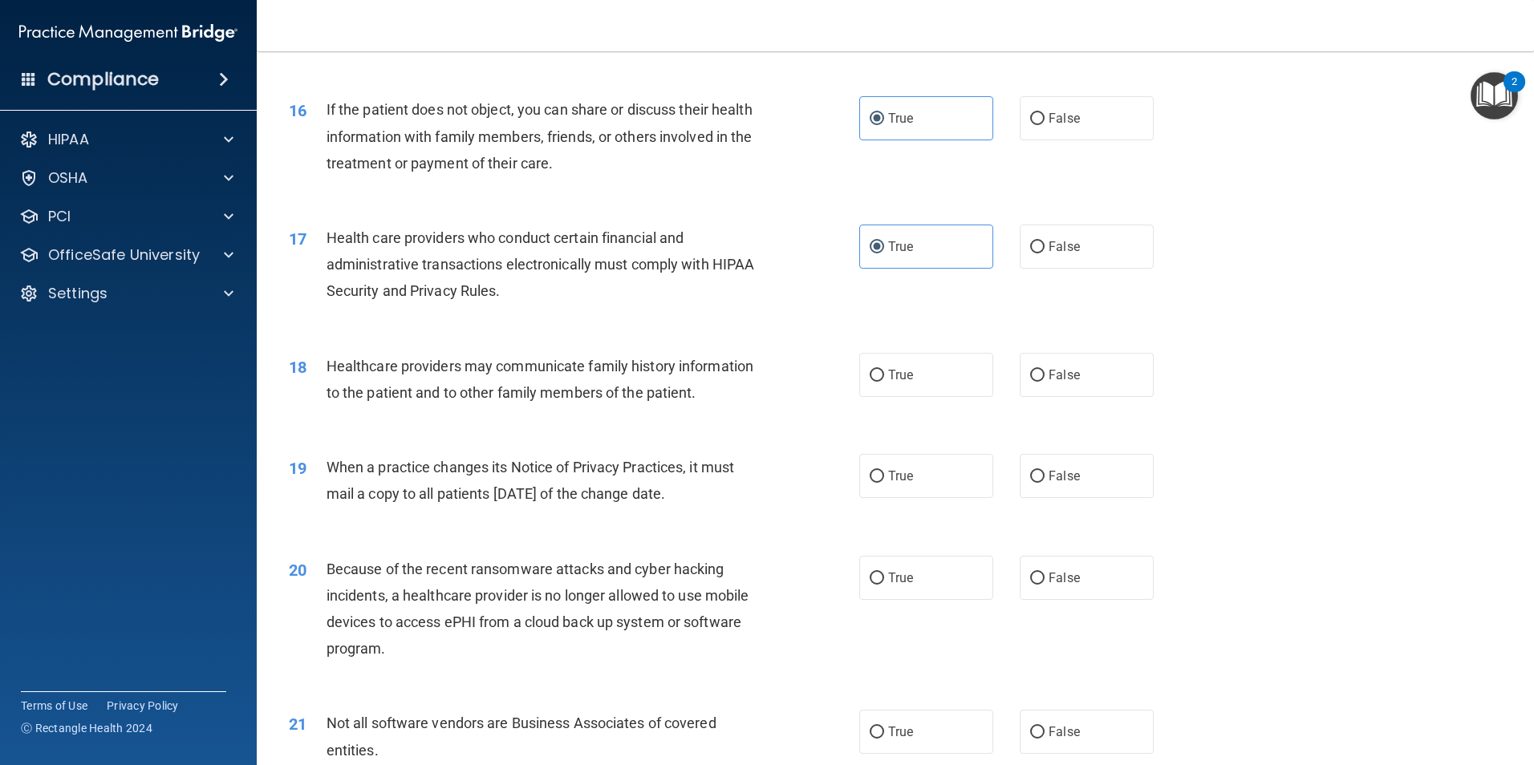
drag, startPoint x: 1060, startPoint y: 383, endPoint x: 1057, endPoint y: 421, distance: 38.6
click at [1058, 382] on label "False" at bounding box center [1087, 375] width 134 height 44
click at [1044, 382] on input "False" at bounding box center [1037, 376] width 14 height 12
radio input "true"
click at [1057, 475] on span "False" at bounding box center [1064, 475] width 31 height 15
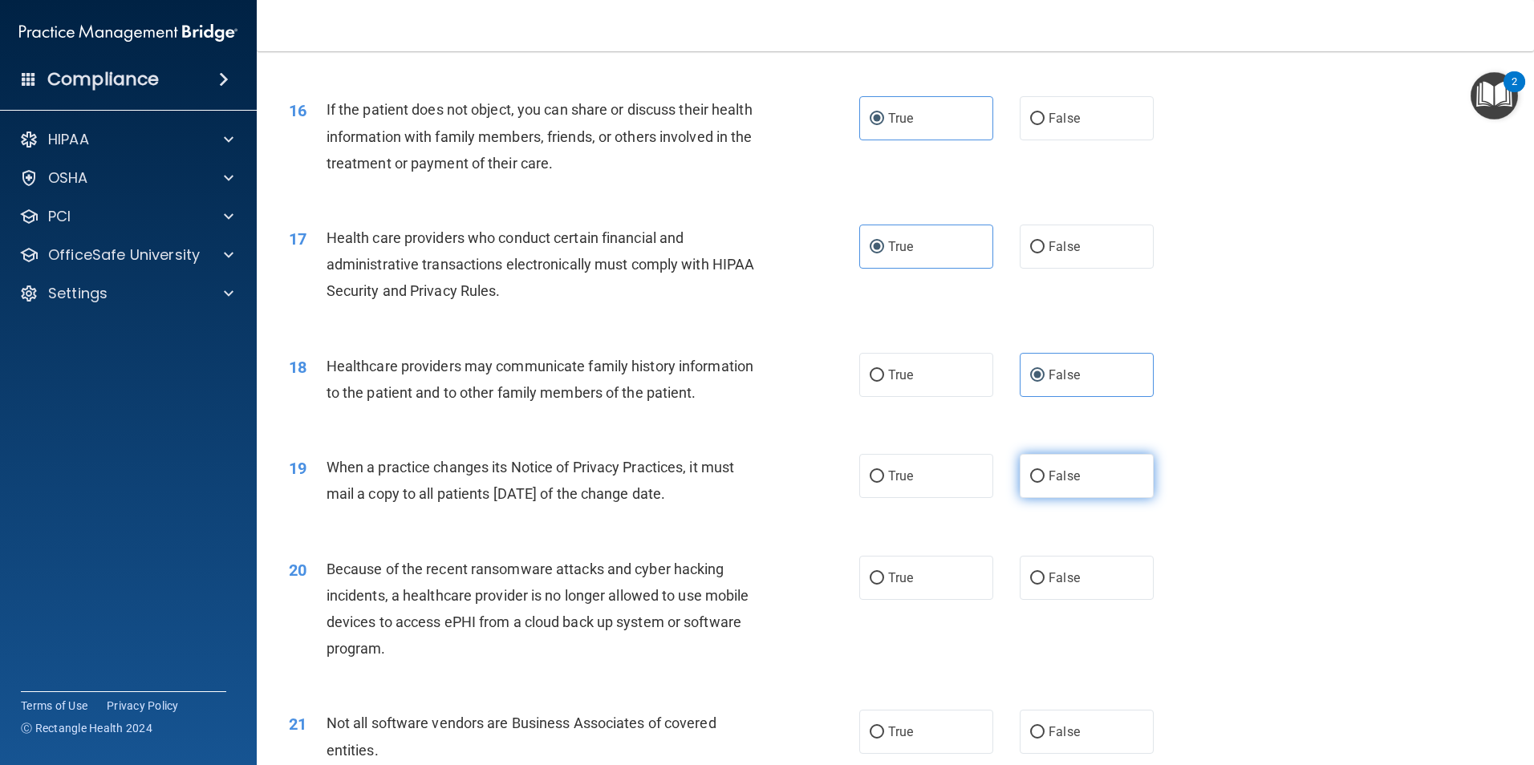
click at [1044, 475] on input "False" at bounding box center [1037, 477] width 14 height 12
radio input "true"
click at [1077, 569] on label "False" at bounding box center [1087, 578] width 134 height 44
click at [1044, 573] on input "False" at bounding box center [1037, 579] width 14 height 12
radio input "true"
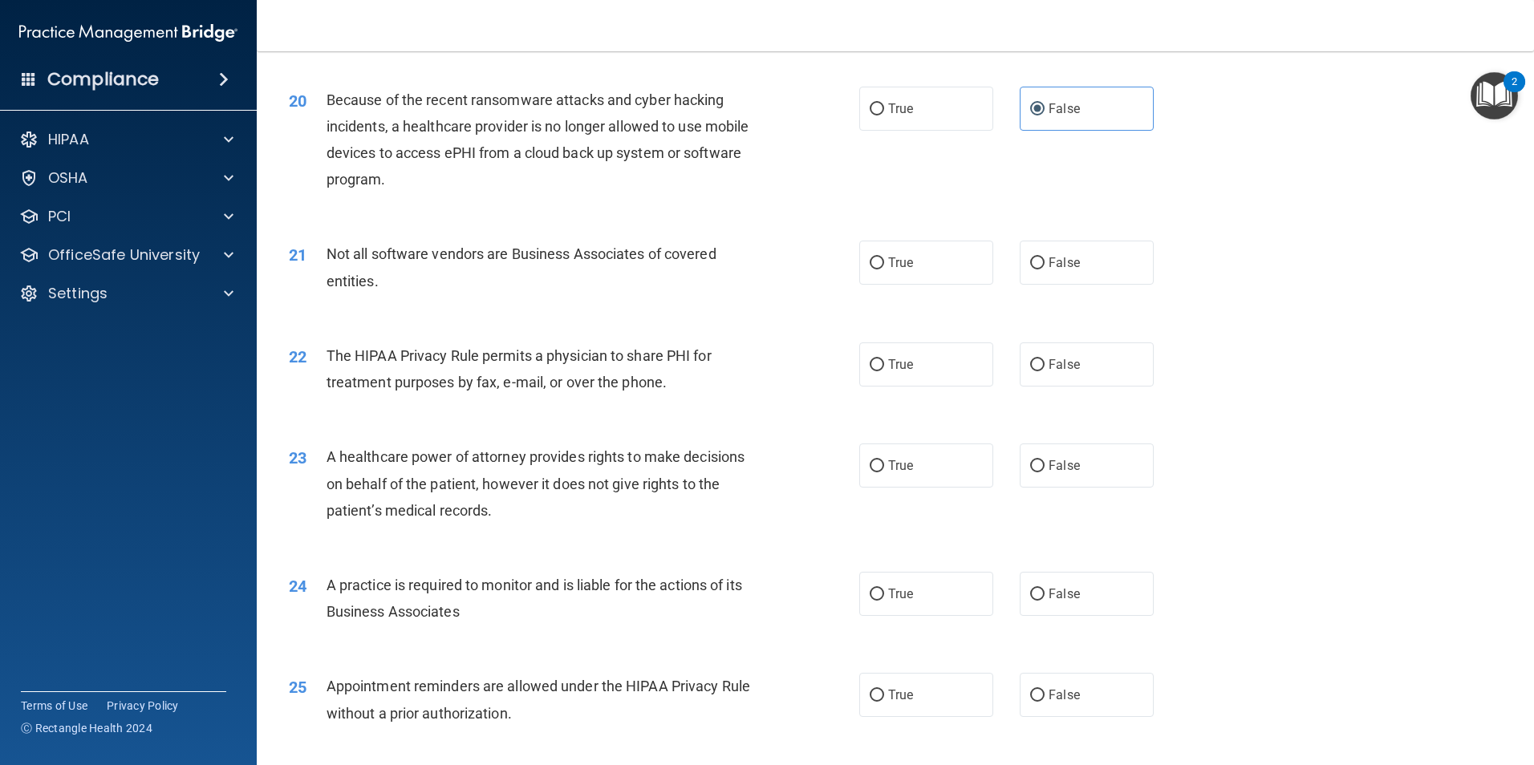
scroll to position [2246, 0]
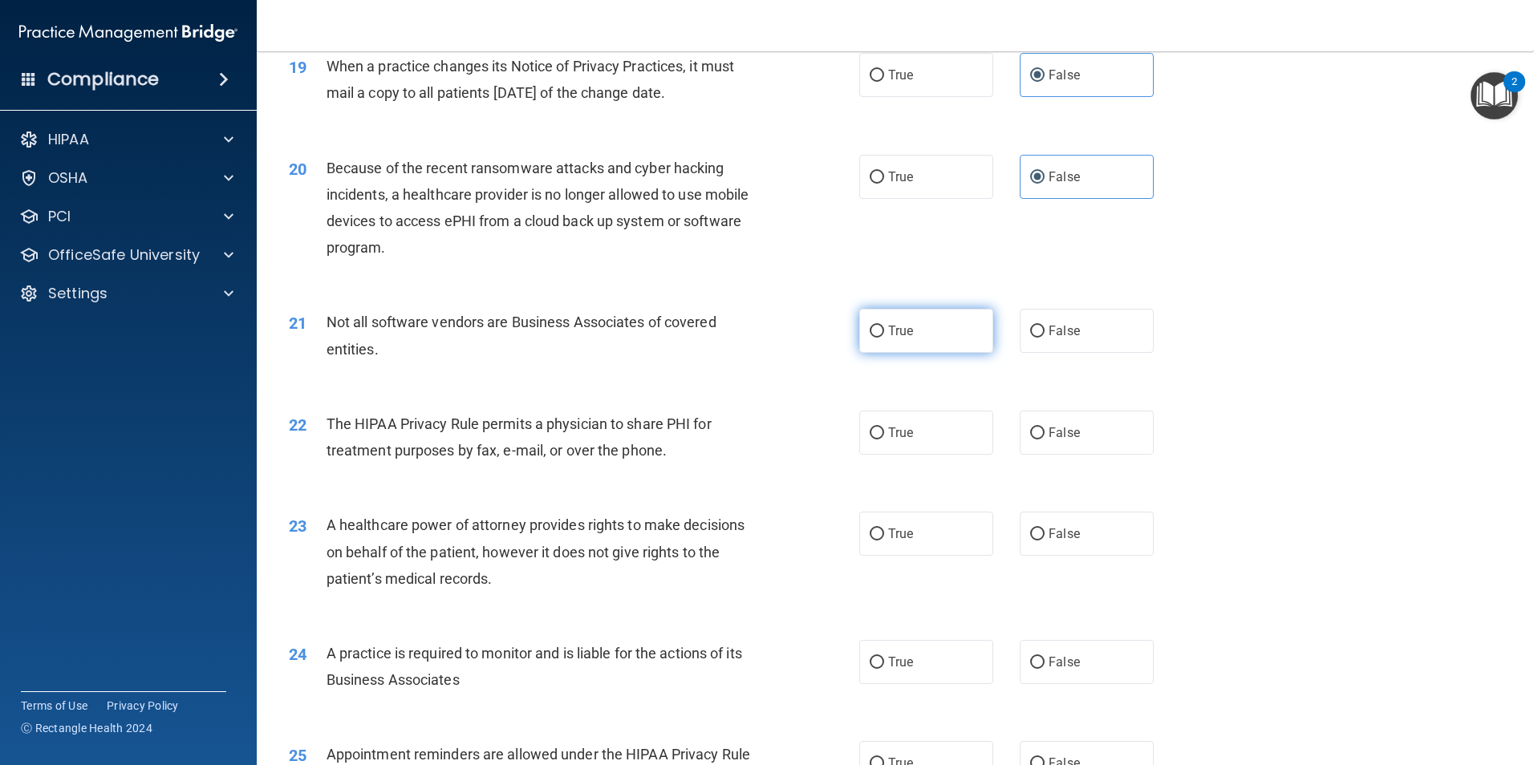
click at [932, 341] on label "True" at bounding box center [926, 331] width 134 height 44
click at [884, 338] on input "True" at bounding box center [877, 332] width 14 height 12
radio input "true"
click at [959, 447] on label "True" at bounding box center [926, 433] width 134 height 44
click at [884, 440] on input "True" at bounding box center [877, 434] width 14 height 12
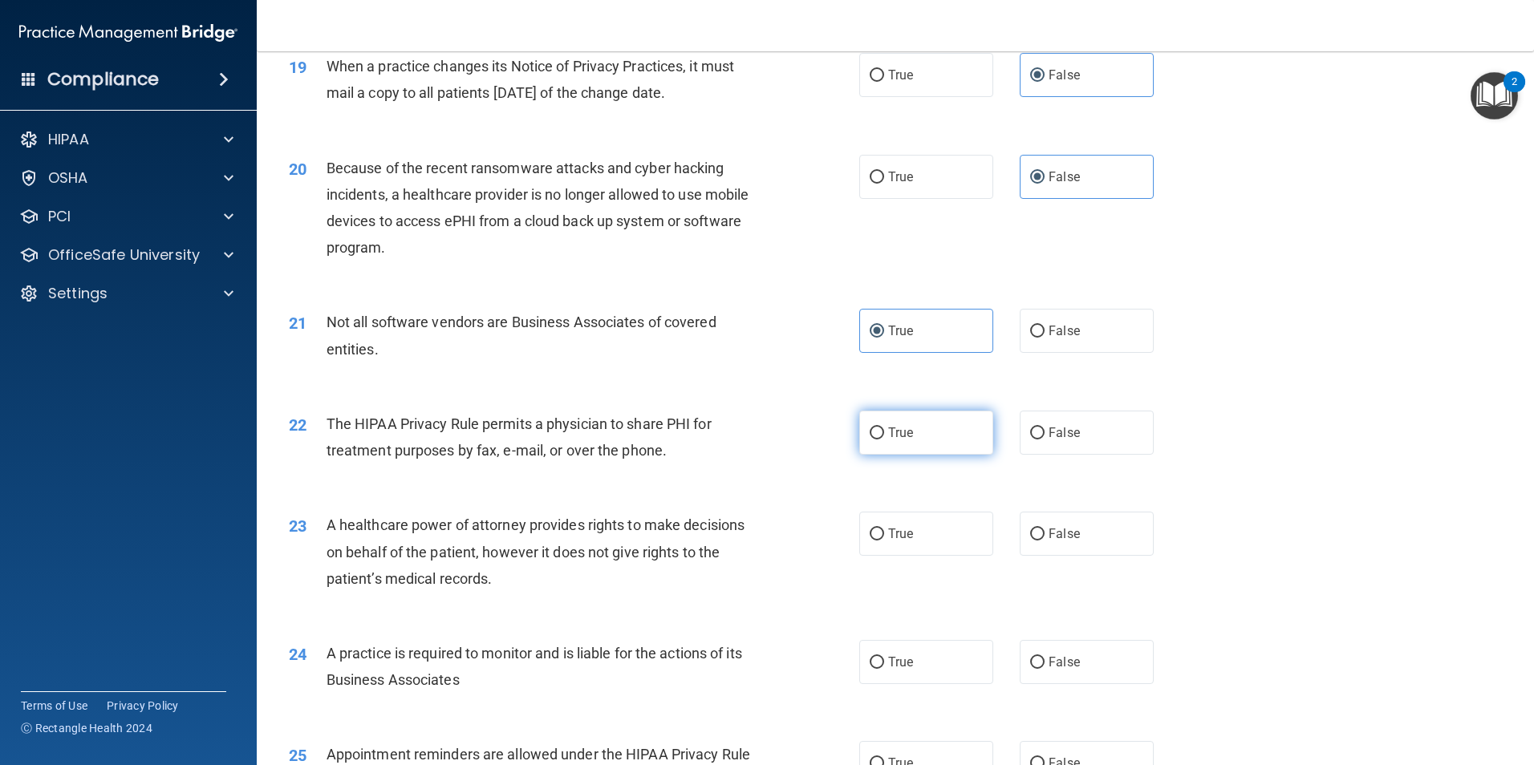
radio input "true"
click at [1112, 554] on label "False" at bounding box center [1087, 534] width 134 height 44
click at [1044, 541] on input "False" at bounding box center [1037, 535] width 14 height 12
radio input "true"
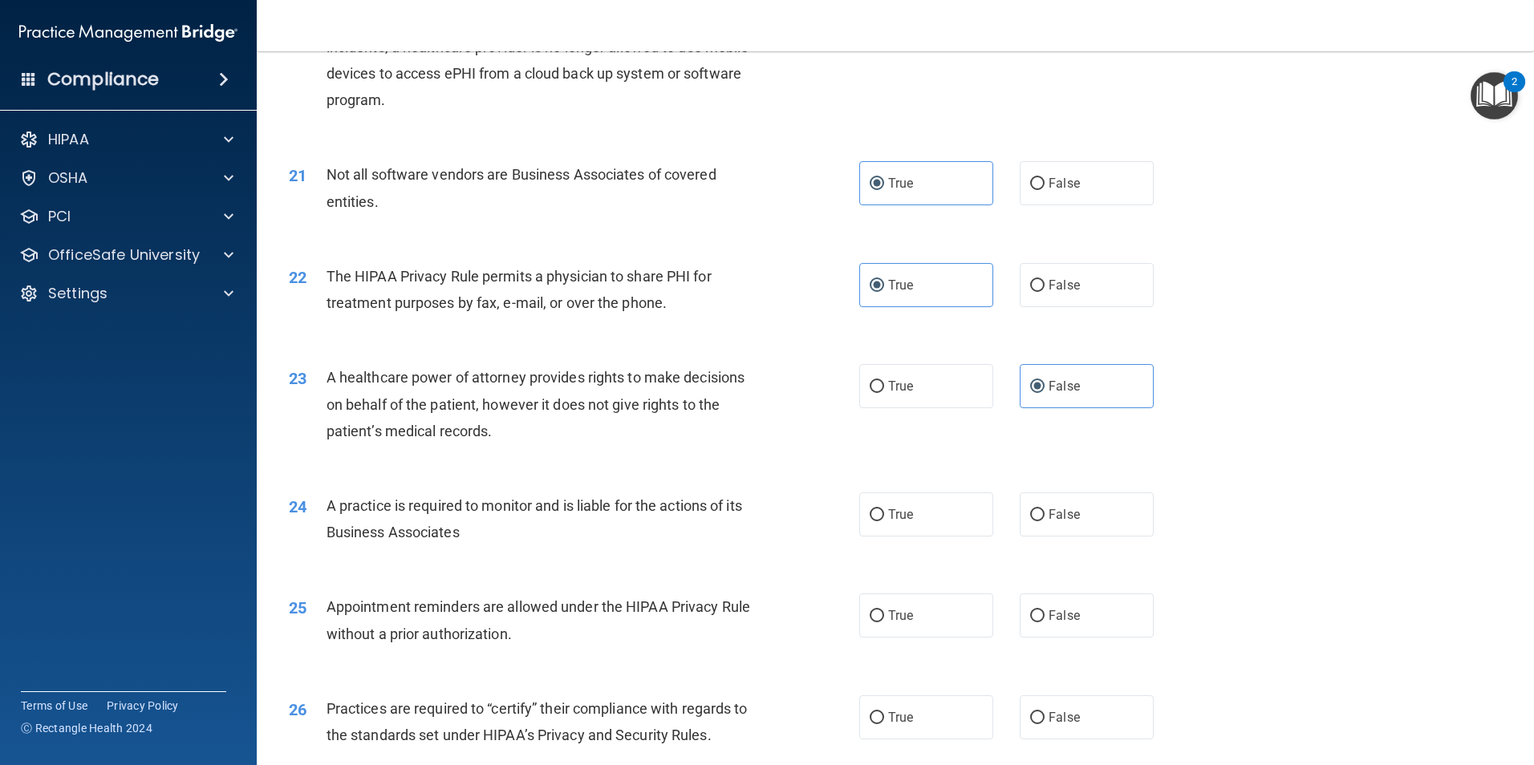
scroll to position [2407, 0]
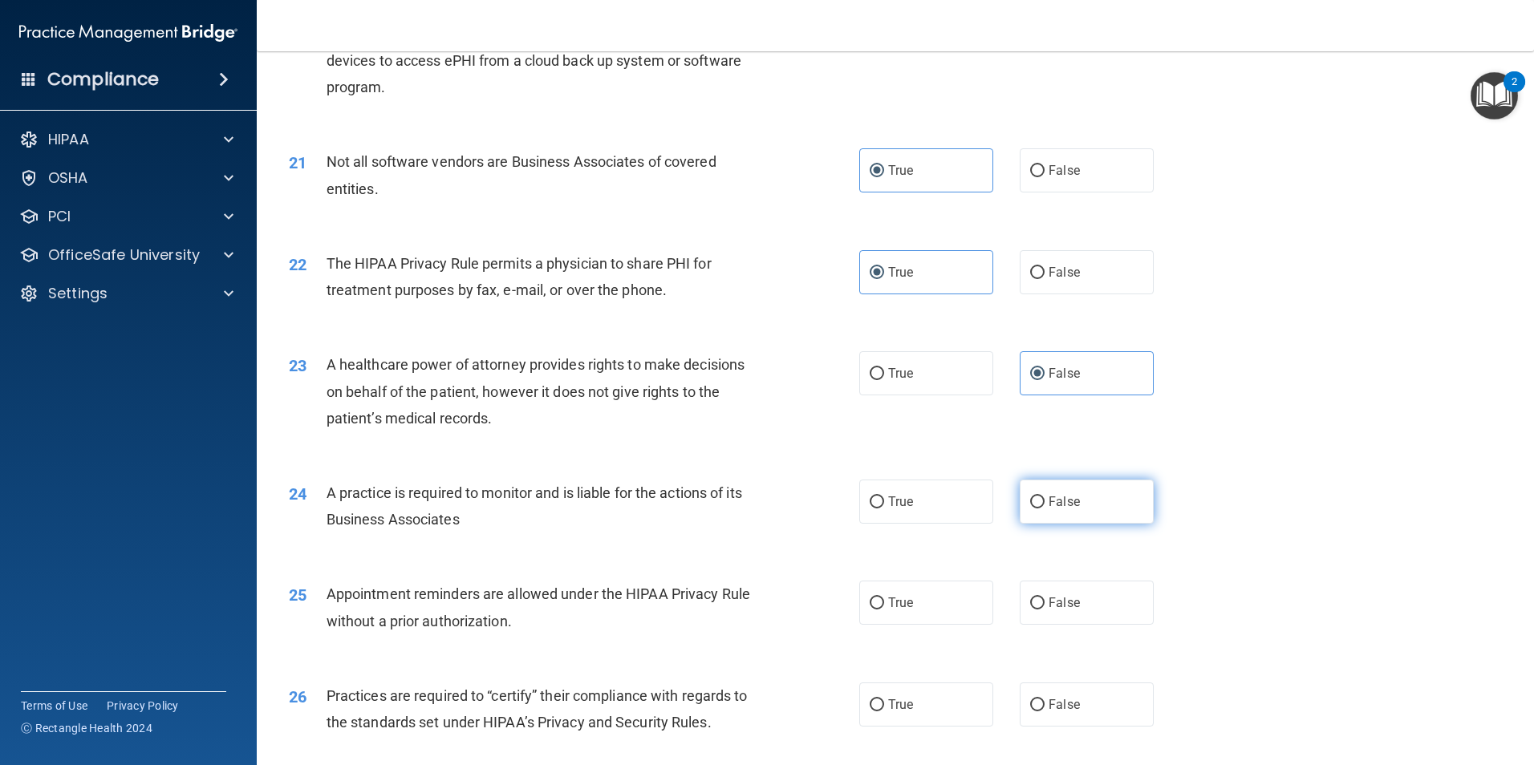
click at [1085, 517] on label "False" at bounding box center [1087, 502] width 134 height 44
click at [1044, 509] on input "False" at bounding box center [1037, 503] width 14 height 12
radio input "true"
click at [957, 600] on label "True" at bounding box center [926, 603] width 134 height 44
click at [884, 600] on input "True" at bounding box center [877, 604] width 14 height 12
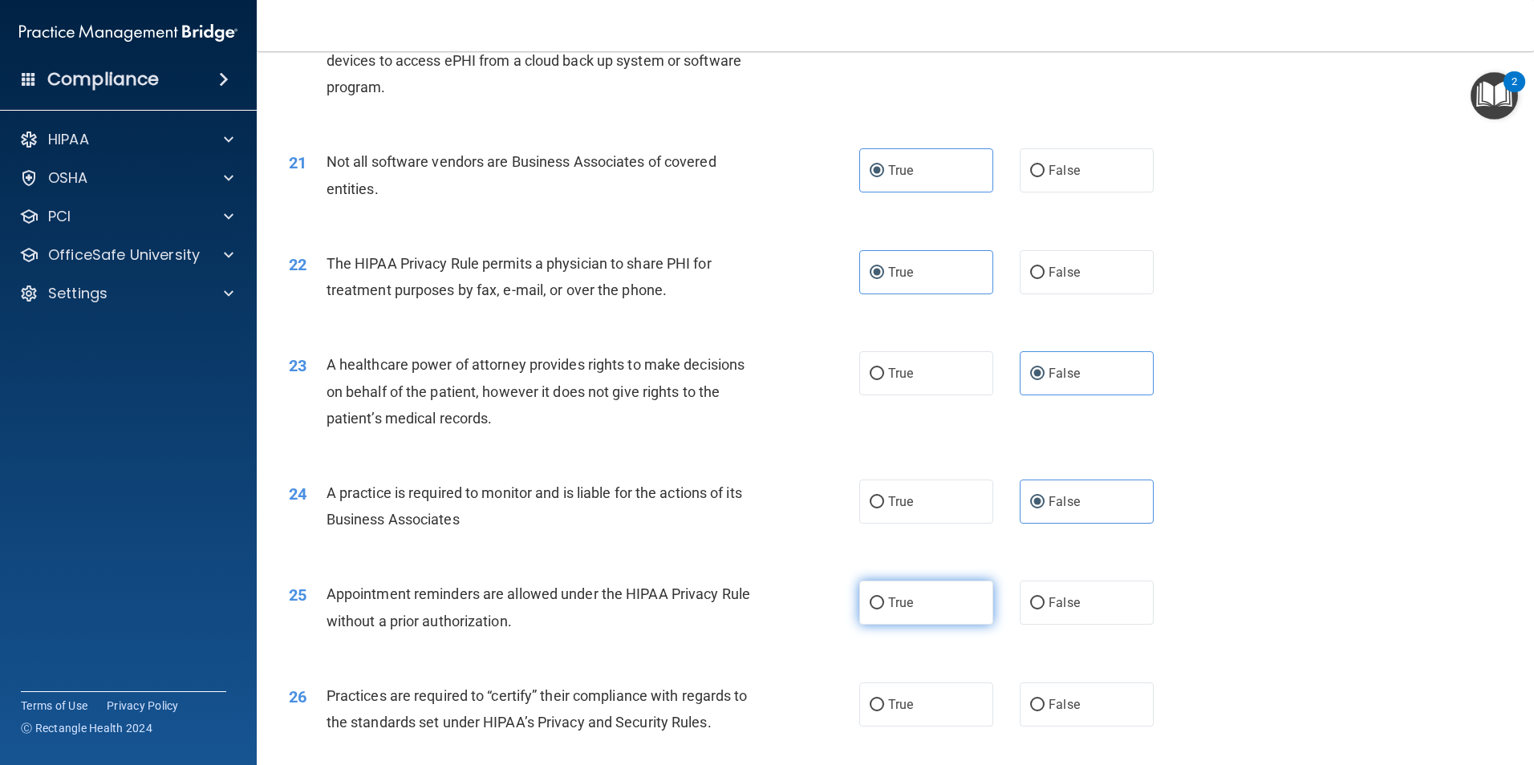
radio input "true"
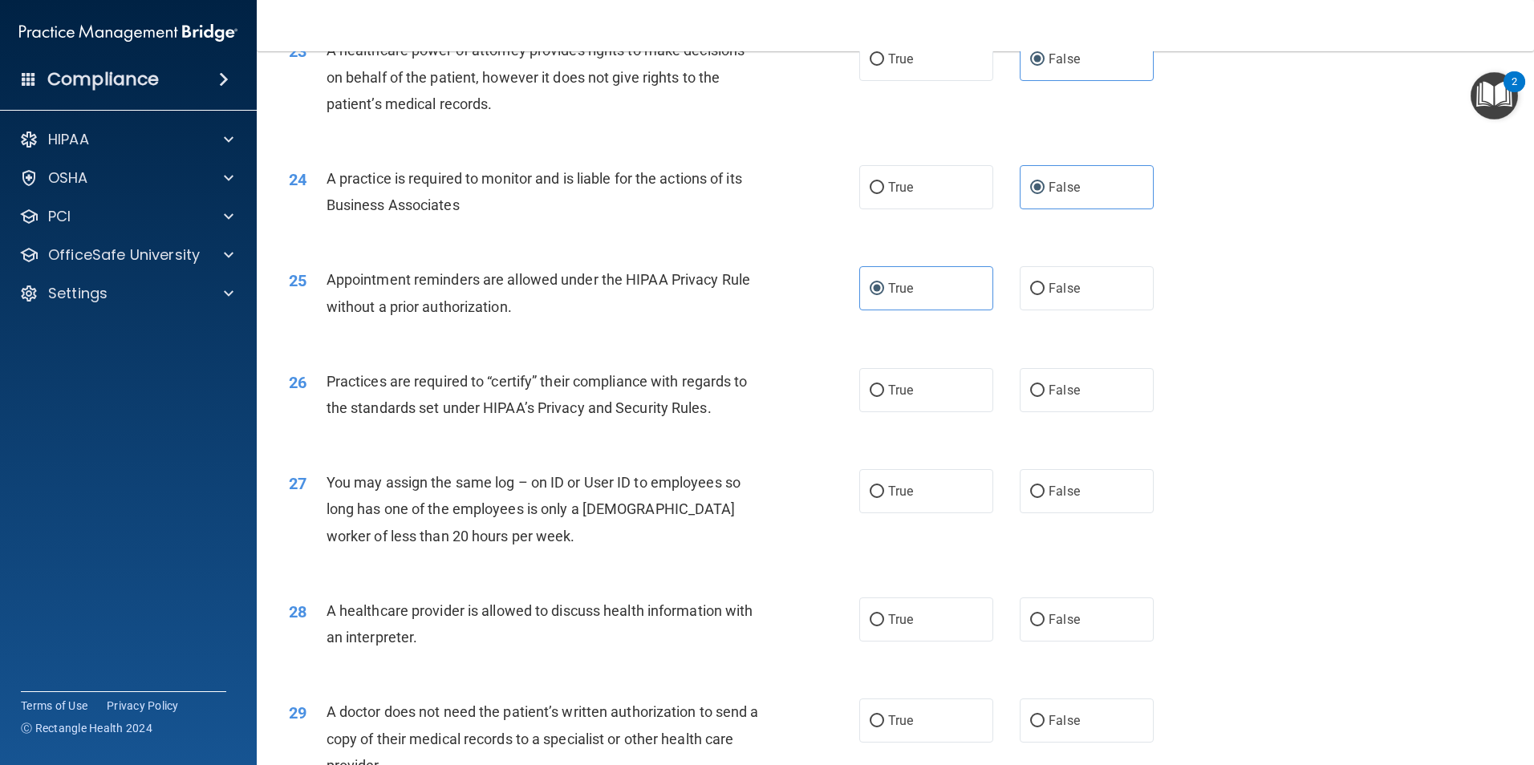
scroll to position [2728, 0]
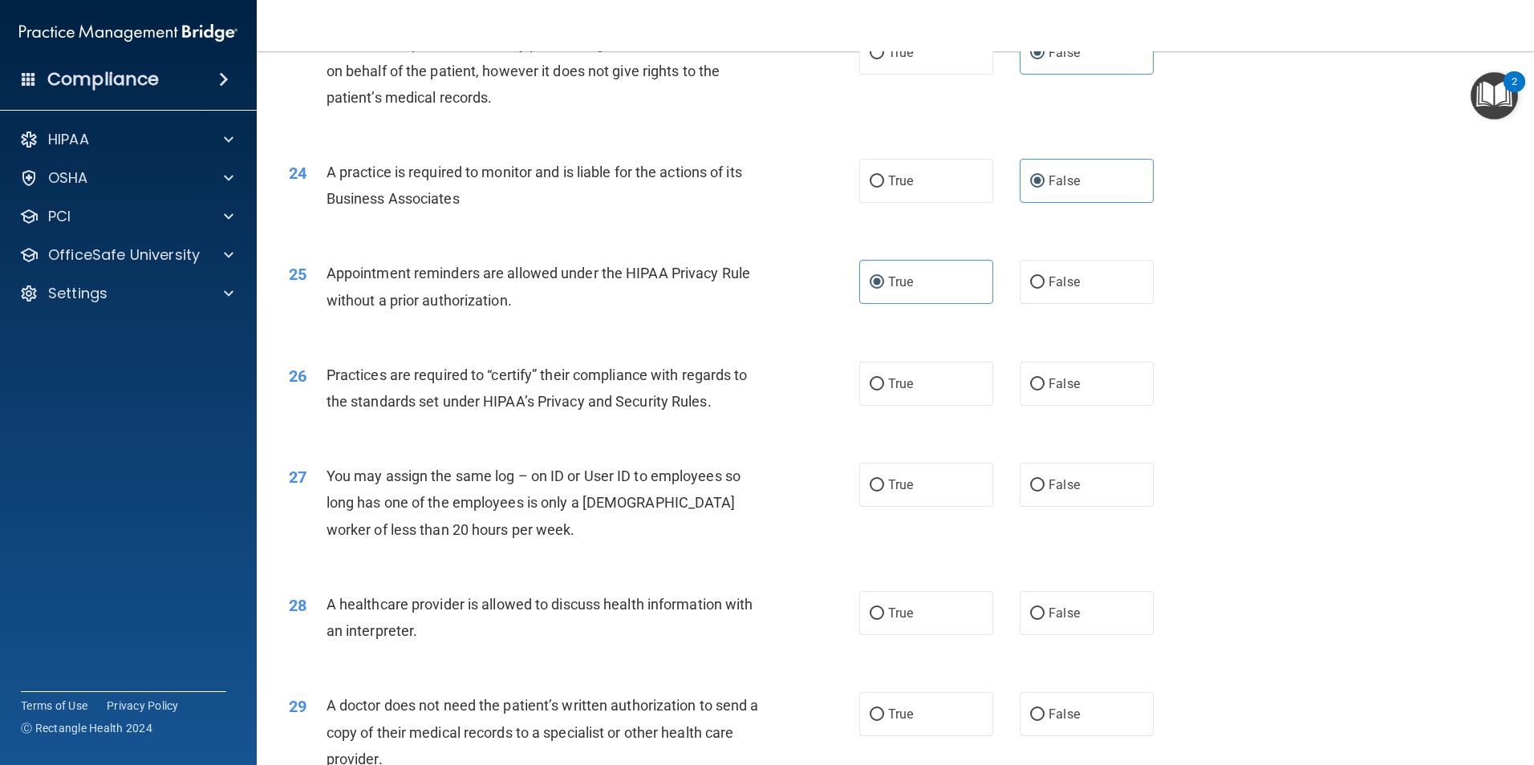
drag, startPoint x: 1091, startPoint y: 391, endPoint x: 1093, endPoint y: 413, distance: 21.7
click at [1090, 391] on label "False" at bounding box center [1087, 384] width 134 height 44
click at [1044, 391] on input "False" at bounding box center [1037, 385] width 14 height 12
radio input "true"
drag, startPoint x: 1090, startPoint y: 492, endPoint x: 1069, endPoint y: 513, distance: 30.1
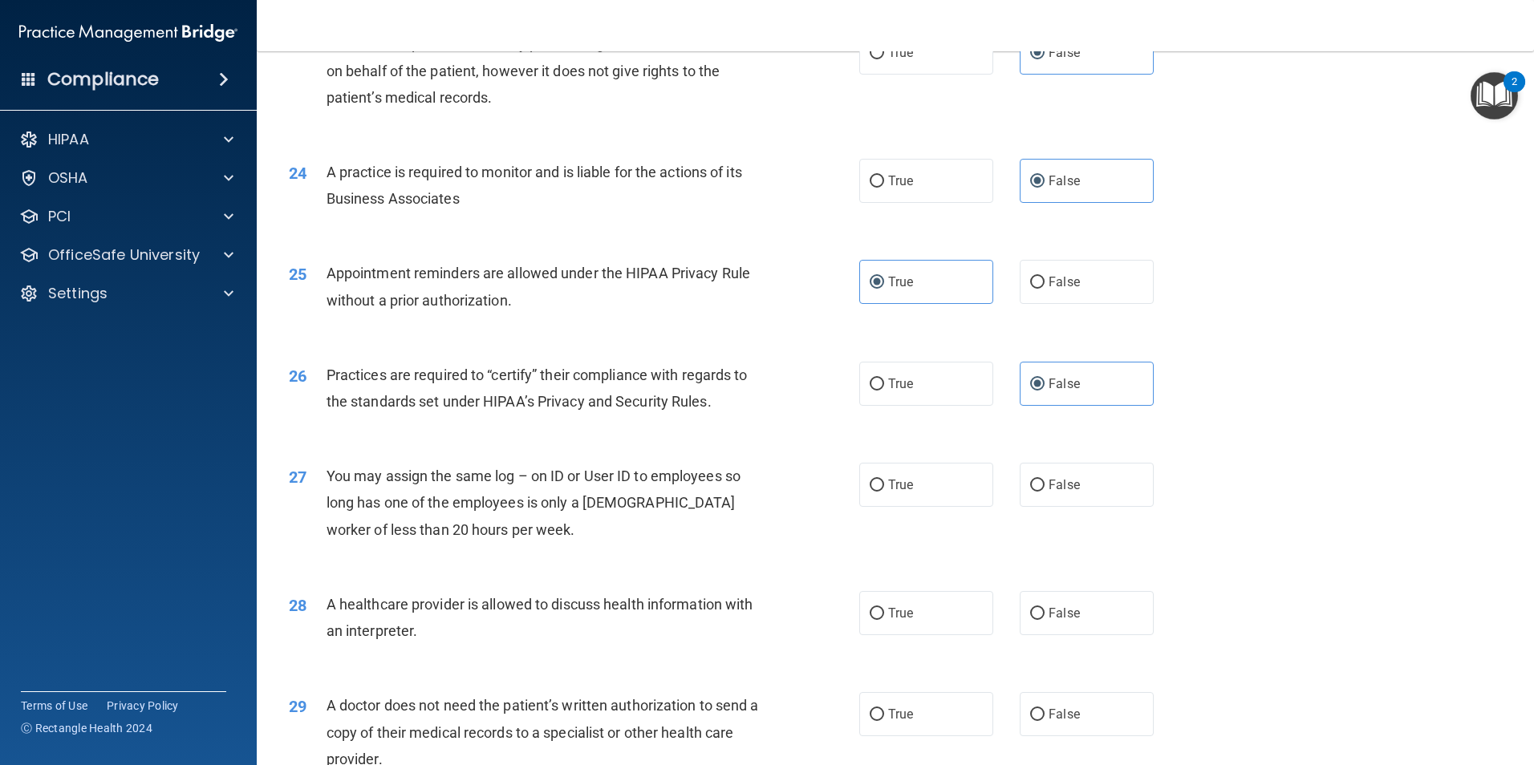
click at [1090, 493] on label "False" at bounding box center [1087, 485] width 134 height 44
click at [1044, 492] on input "False" at bounding box center [1037, 486] width 14 height 12
radio input "true"
click at [901, 620] on span "True" at bounding box center [900, 613] width 25 height 15
click at [884, 620] on input "True" at bounding box center [877, 614] width 14 height 12
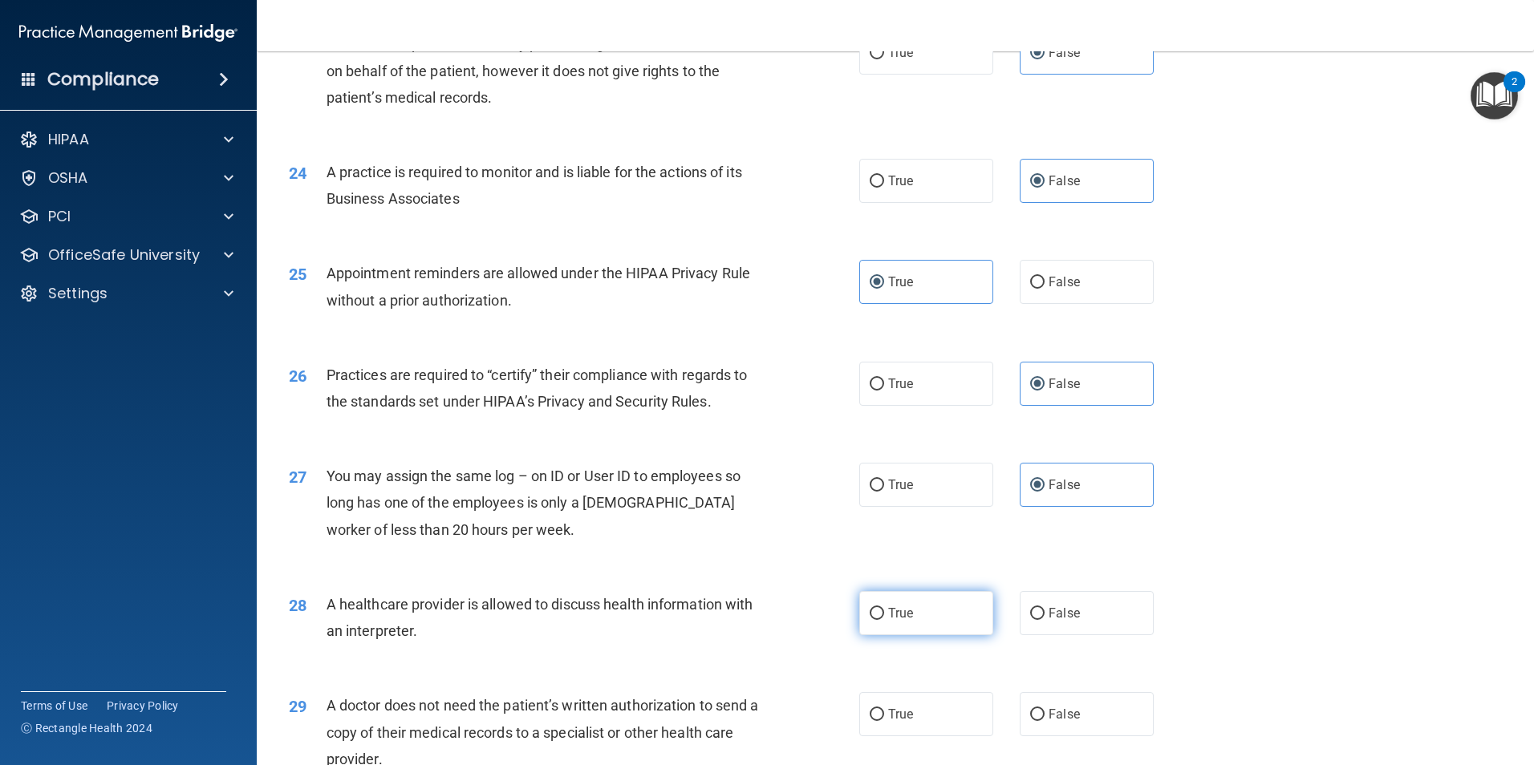
radio input "true"
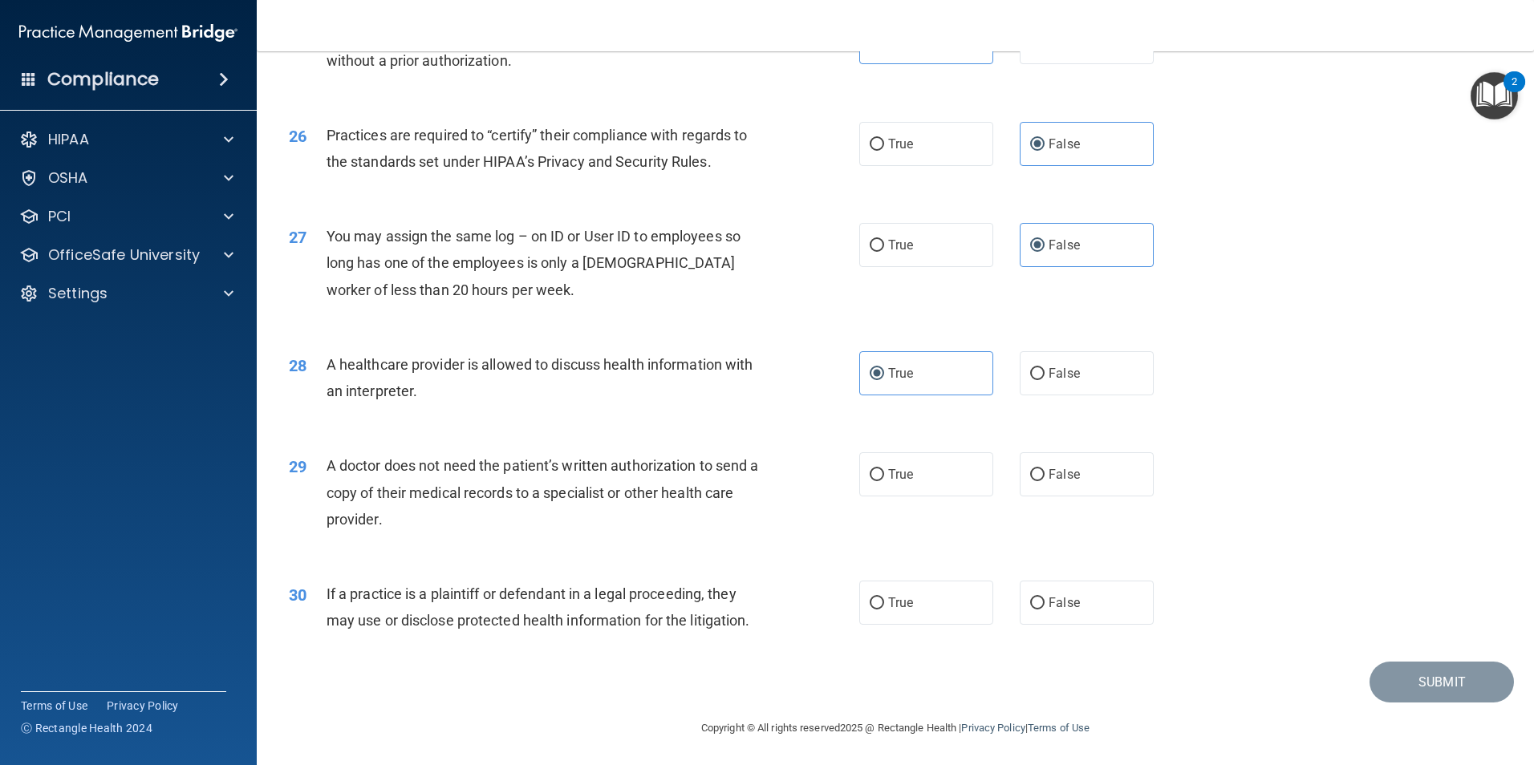
scroll to position [2969, 0]
click at [1087, 469] on label "False" at bounding box center [1087, 473] width 134 height 44
click at [1044, 469] on input "False" at bounding box center [1037, 474] width 14 height 12
radio input "true"
drag, startPoint x: 902, startPoint y: 601, endPoint x: 935, endPoint y: 602, distance: 33.7
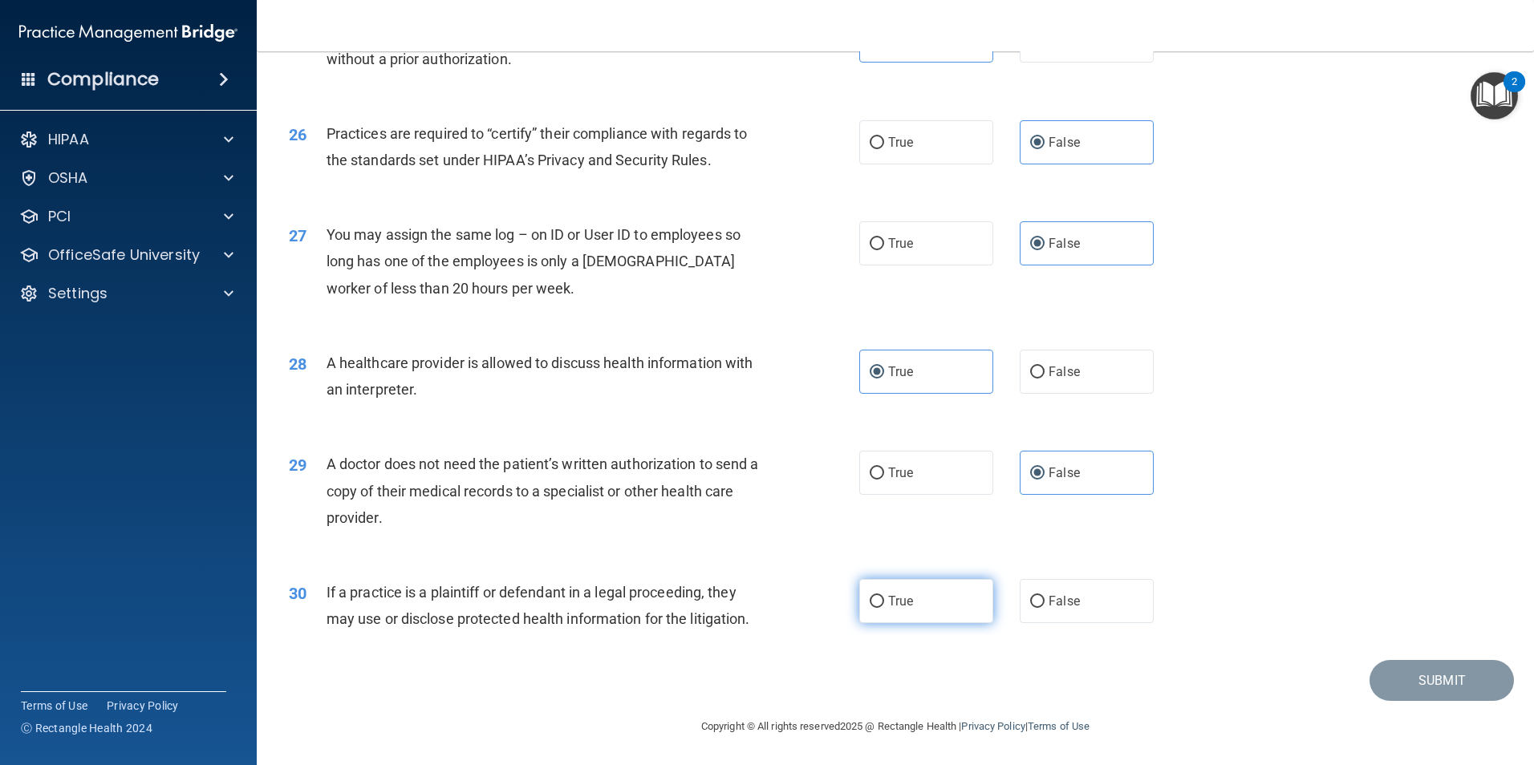
click at [902, 602] on span "True" at bounding box center [900, 601] width 25 height 15
click at [884, 602] on input "True" at bounding box center [877, 602] width 14 height 12
radio input "true"
click at [1442, 678] on button "Submit" at bounding box center [1441, 680] width 144 height 41
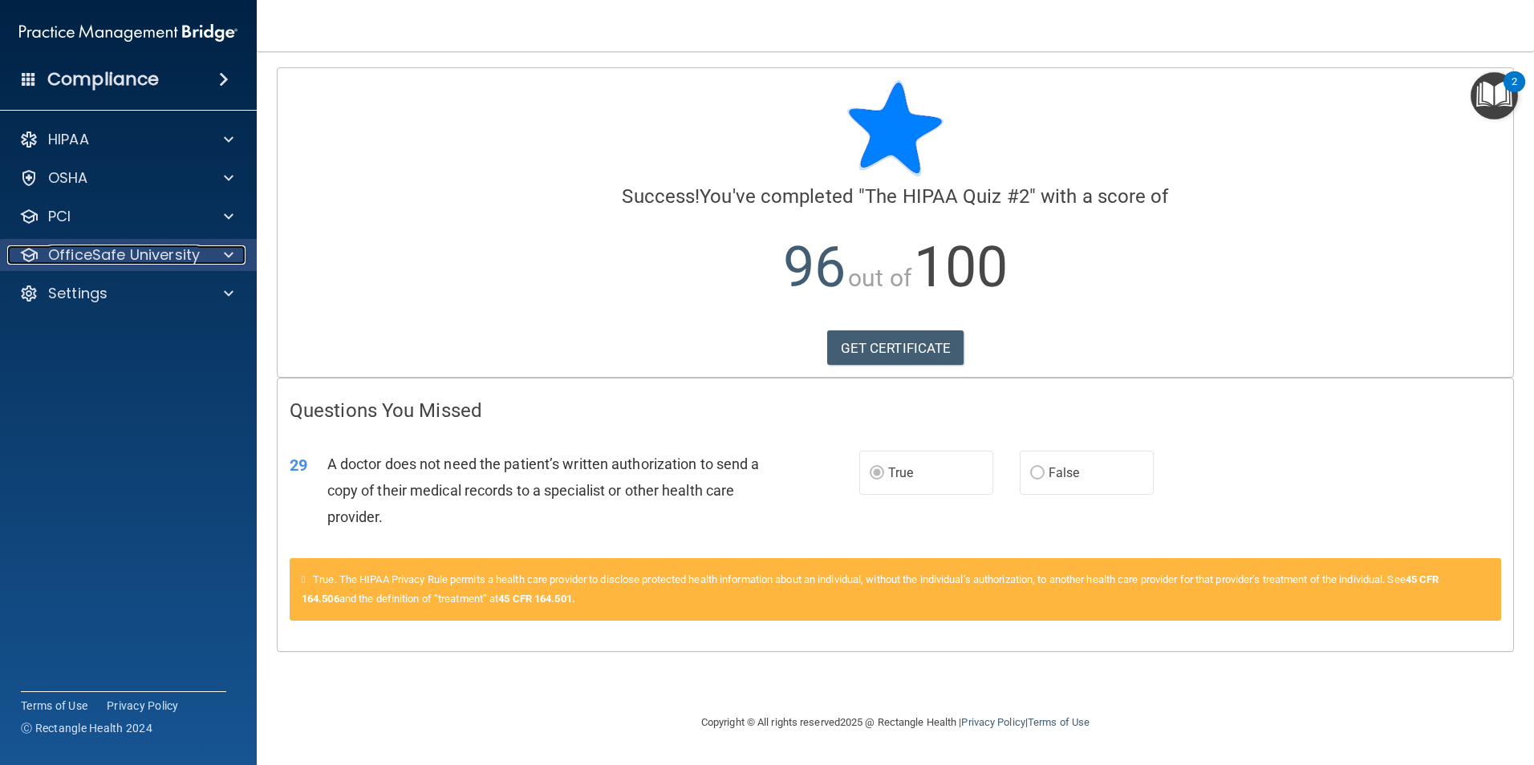
click at [133, 256] on p "OfficeSafe University" at bounding box center [124, 254] width 152 height 19
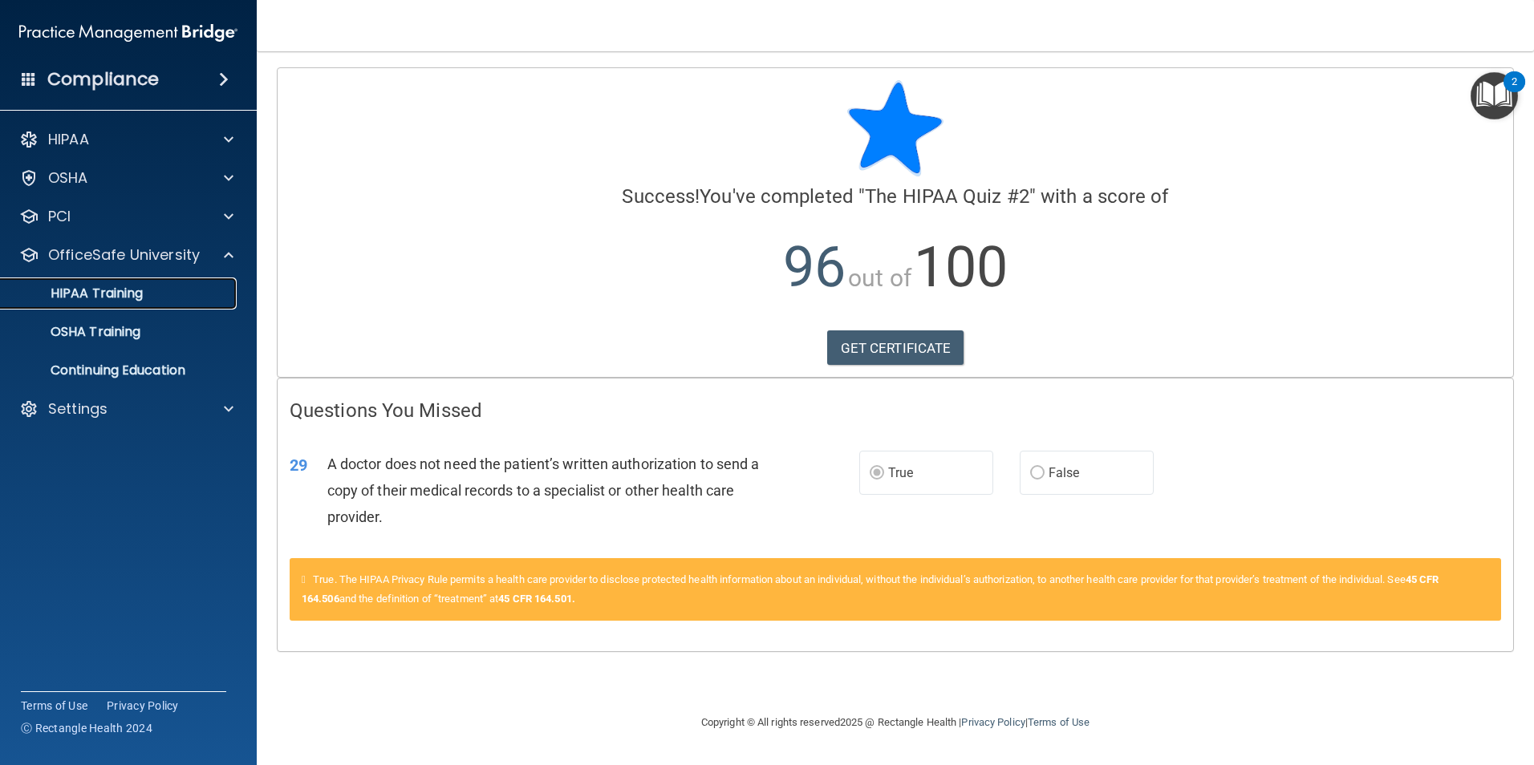
click at [145, 305] on link "HIPAA Training" at bounding box center [110, 294] width 253 height 32
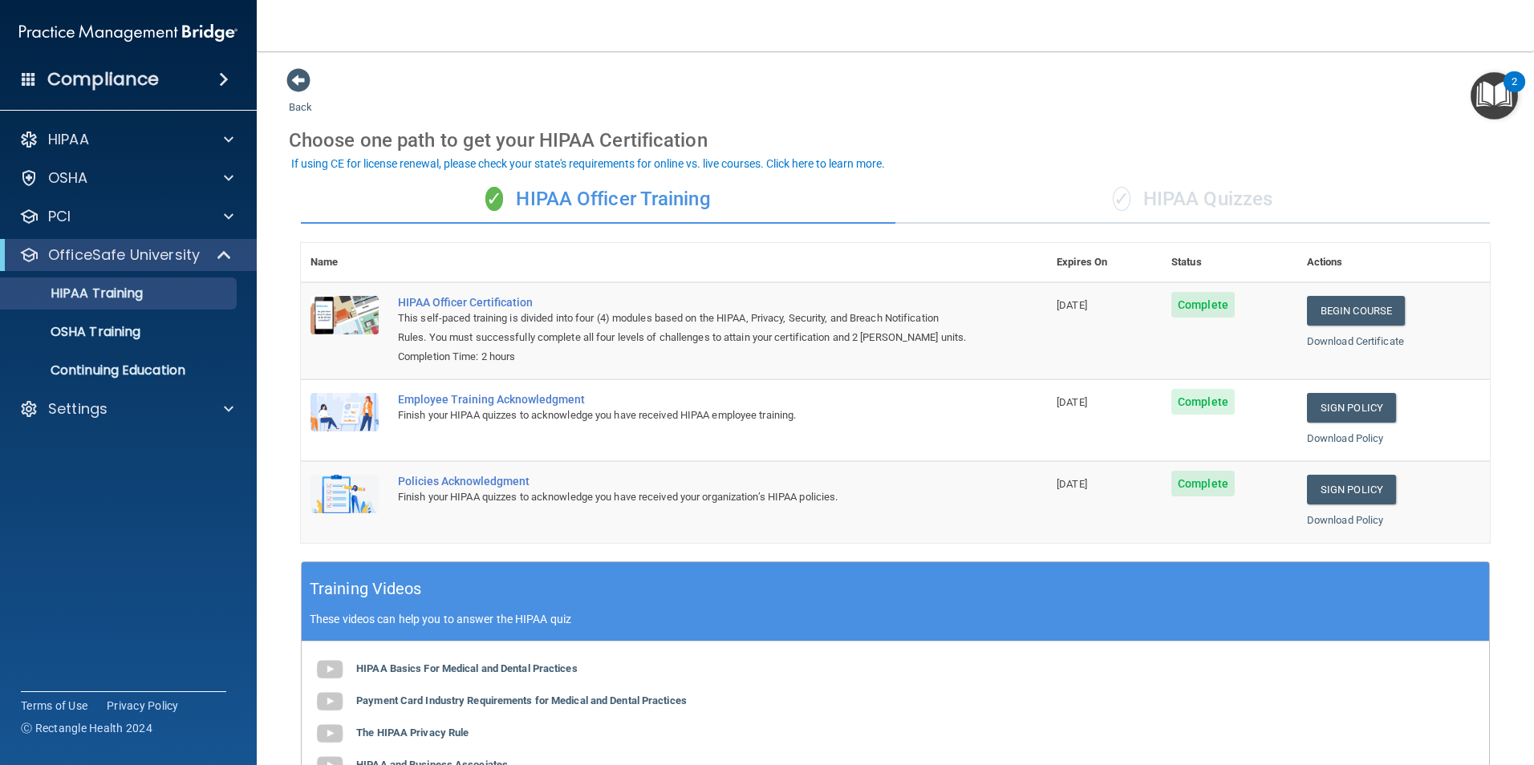
click at [1184, 186] on div "✓ HIPAA Quizzes" at bounding box center [1192, 200] width 594 height 48
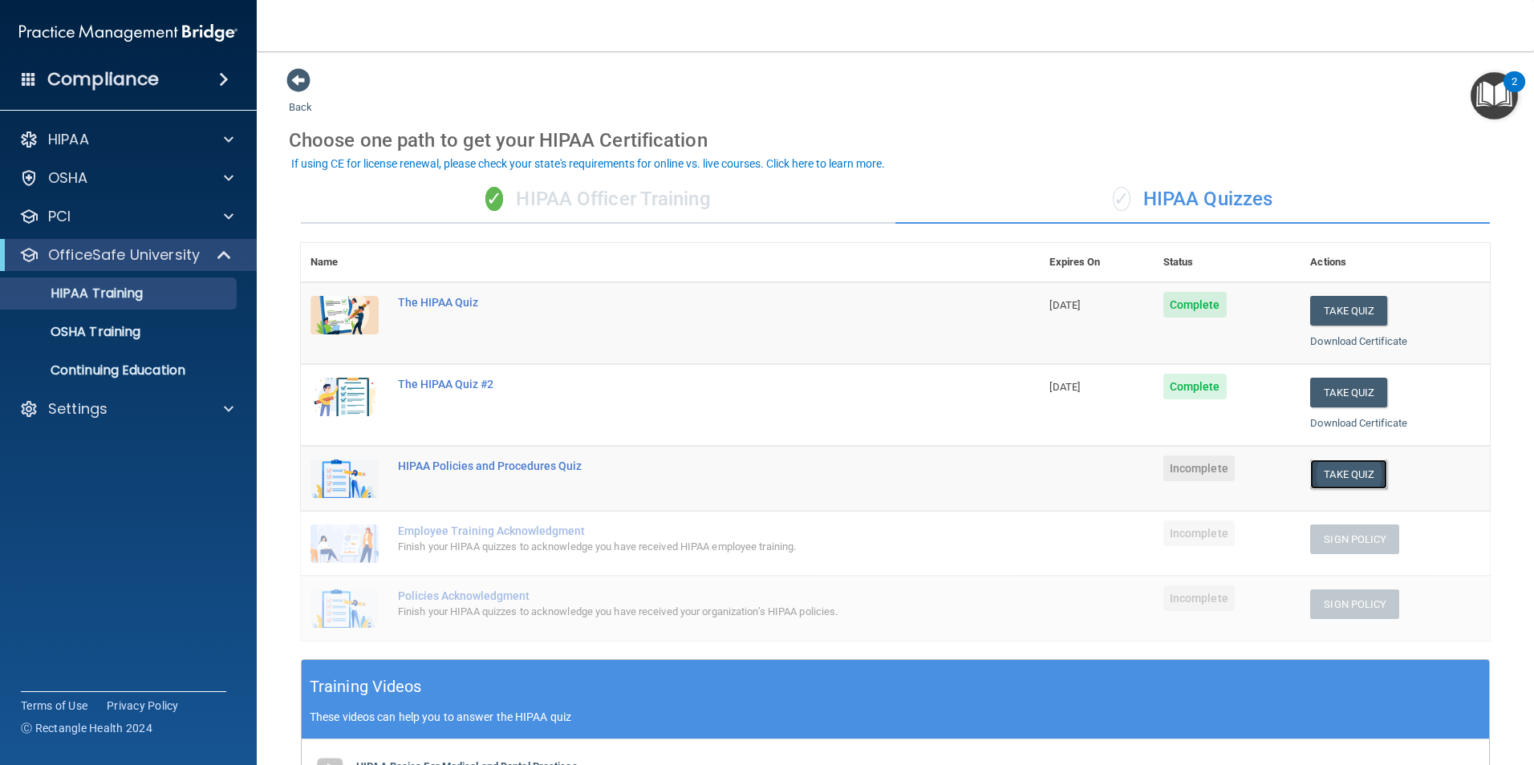
click at [1324, 477] on button "Take Quiz" at bounding box center [1348, 475] width 77 height 30
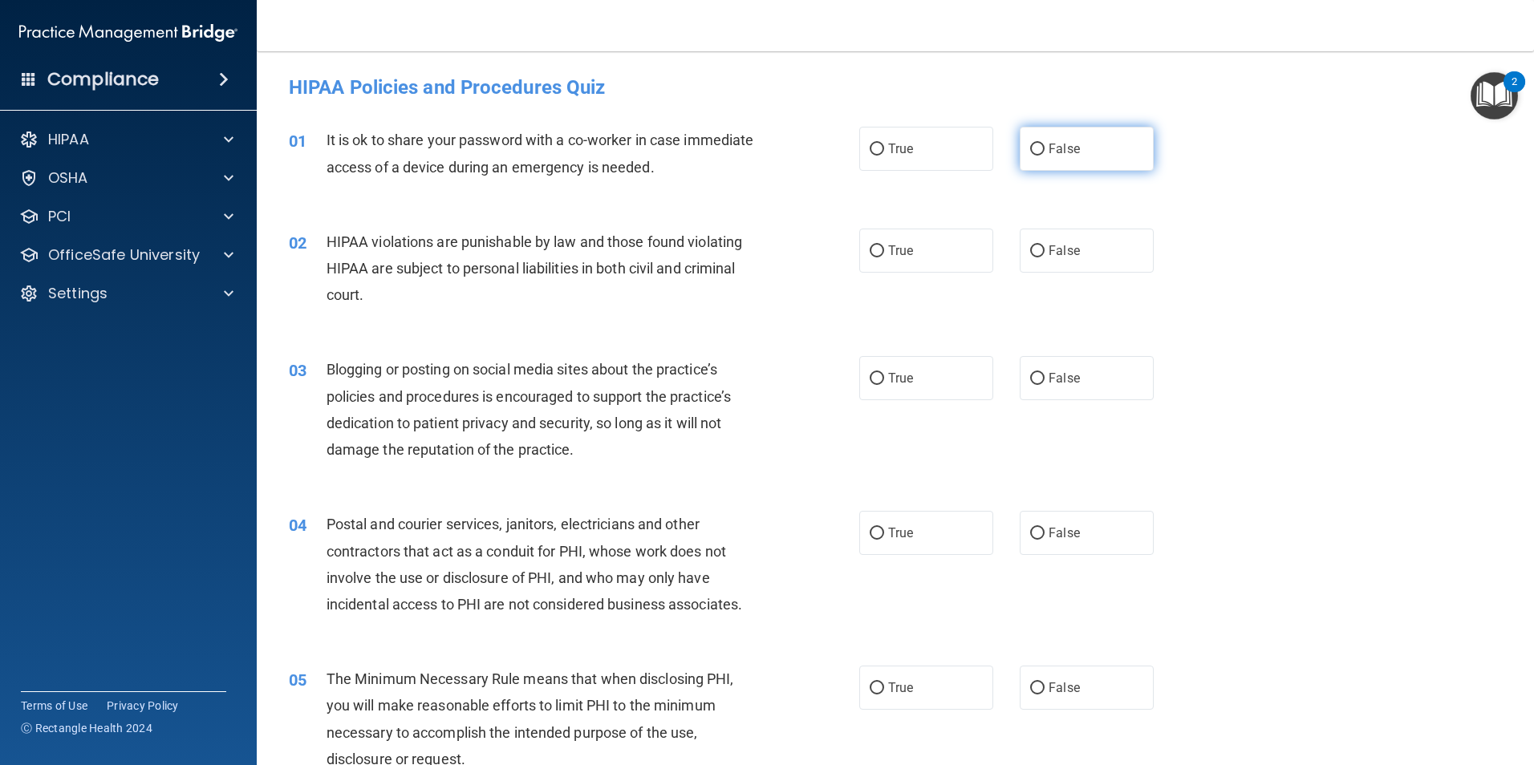
click at [1115, 156] on label "False" at bounding box center [1087, 149] width 134 height 44
click at [1044, 156] on input "False" at bounding box center [1037, 150] width 14 height 12
radio input "true"
click at [934, 252] on label "True" at bounding box center [926, 251] width 134 height 44
click at [884, 252] on input "True" at bounding box center [877, 251] width 14 height 12
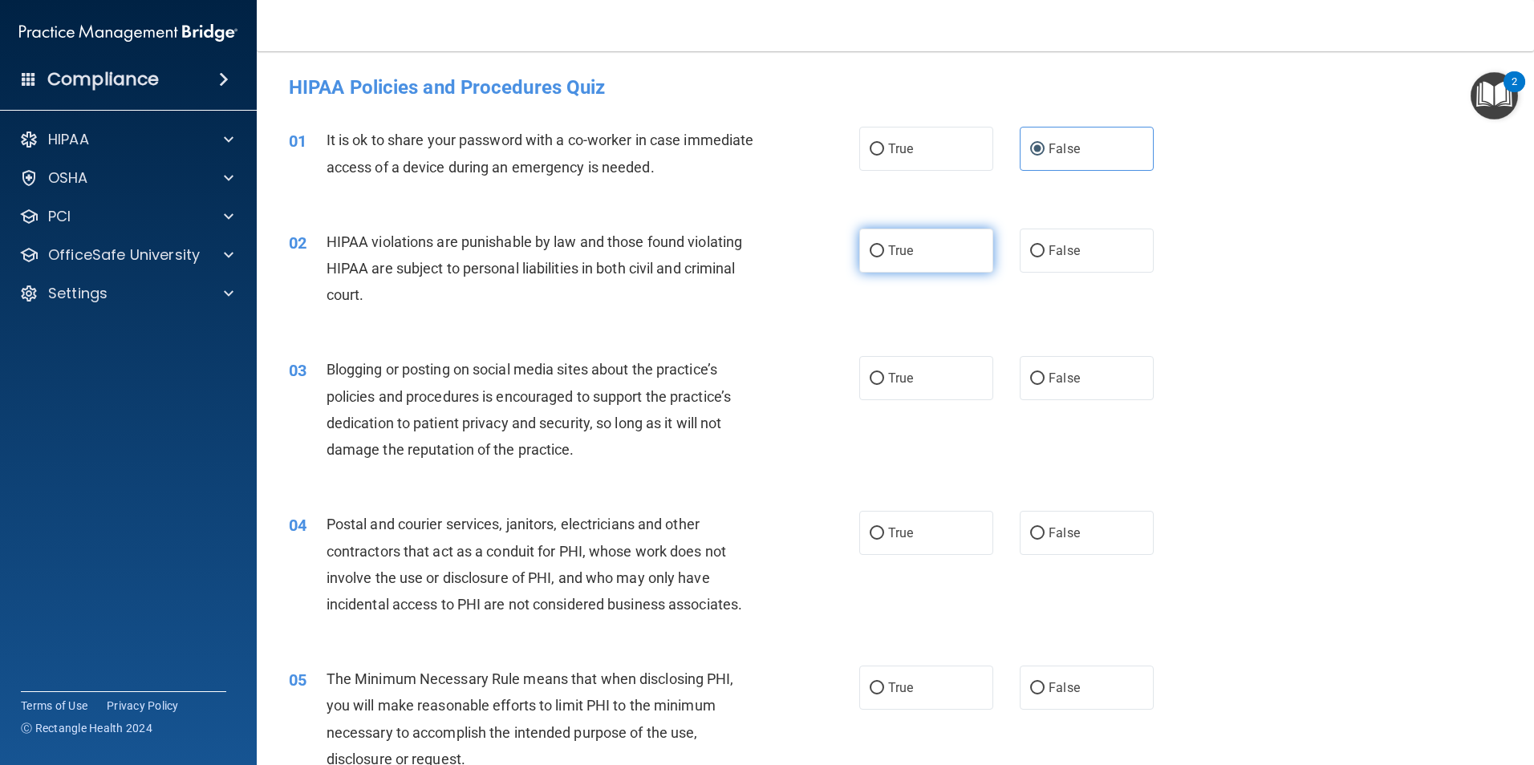
radio input "true"
click at [1072, 375] on label "False" at bounding box center [1087, 378] width 134 height 44
click at [1044, 375] on input "False" at bounding box center [1037, 379] width 14 height 12
radio input "true"
click at [952, 544] on label "True" at bounding box center [926, 533] width 134 height 44
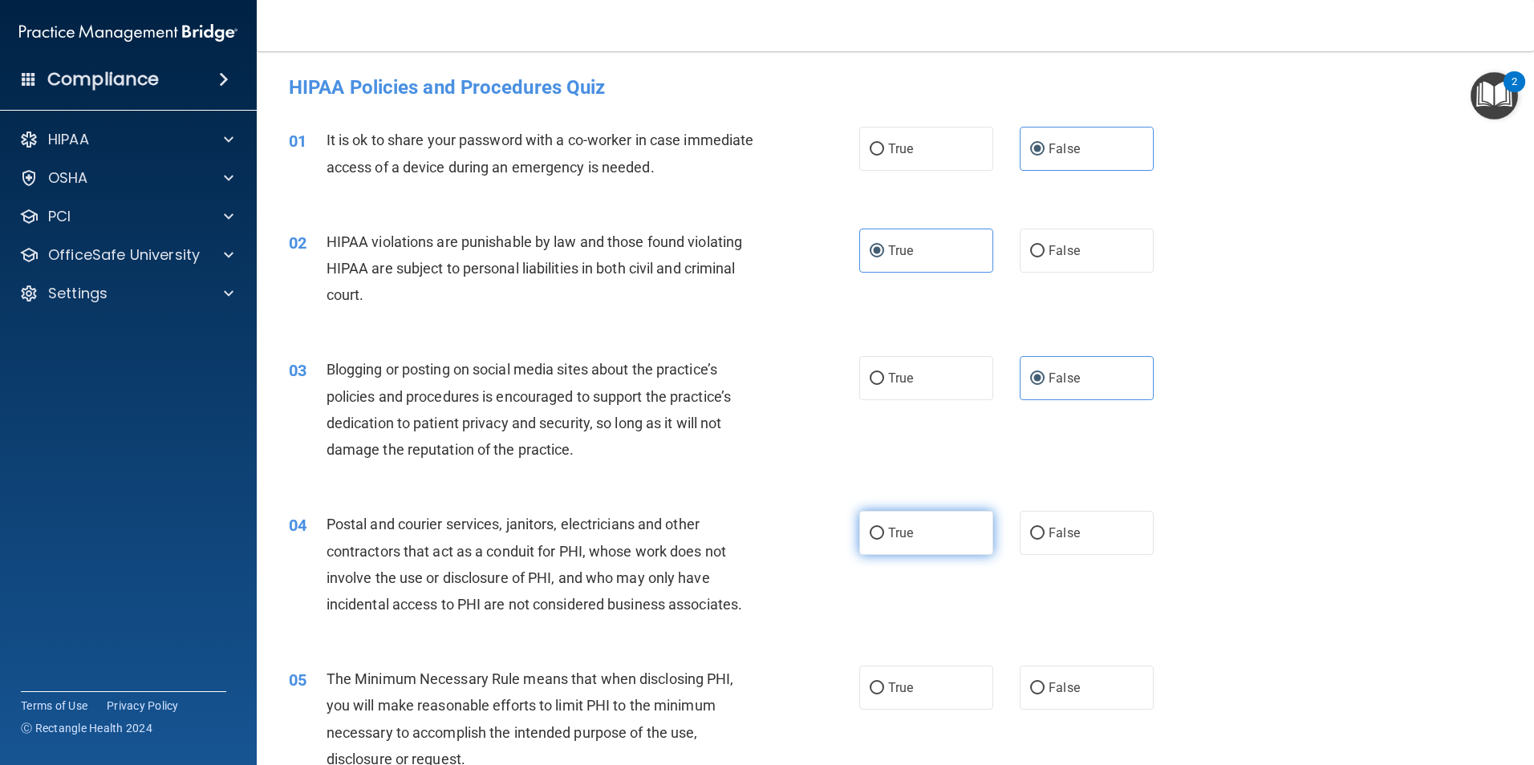
click at [884, 540] on input "True" at bounding box center [877, 534] width 14 height 12
radio input "true"
click at [957, 700] on label "True" at bounding box center [926, 688] width 134 height 44
click at [884, 695] on input "True" at bounding box center [877, 689] width 14 height 12
radio input "true"
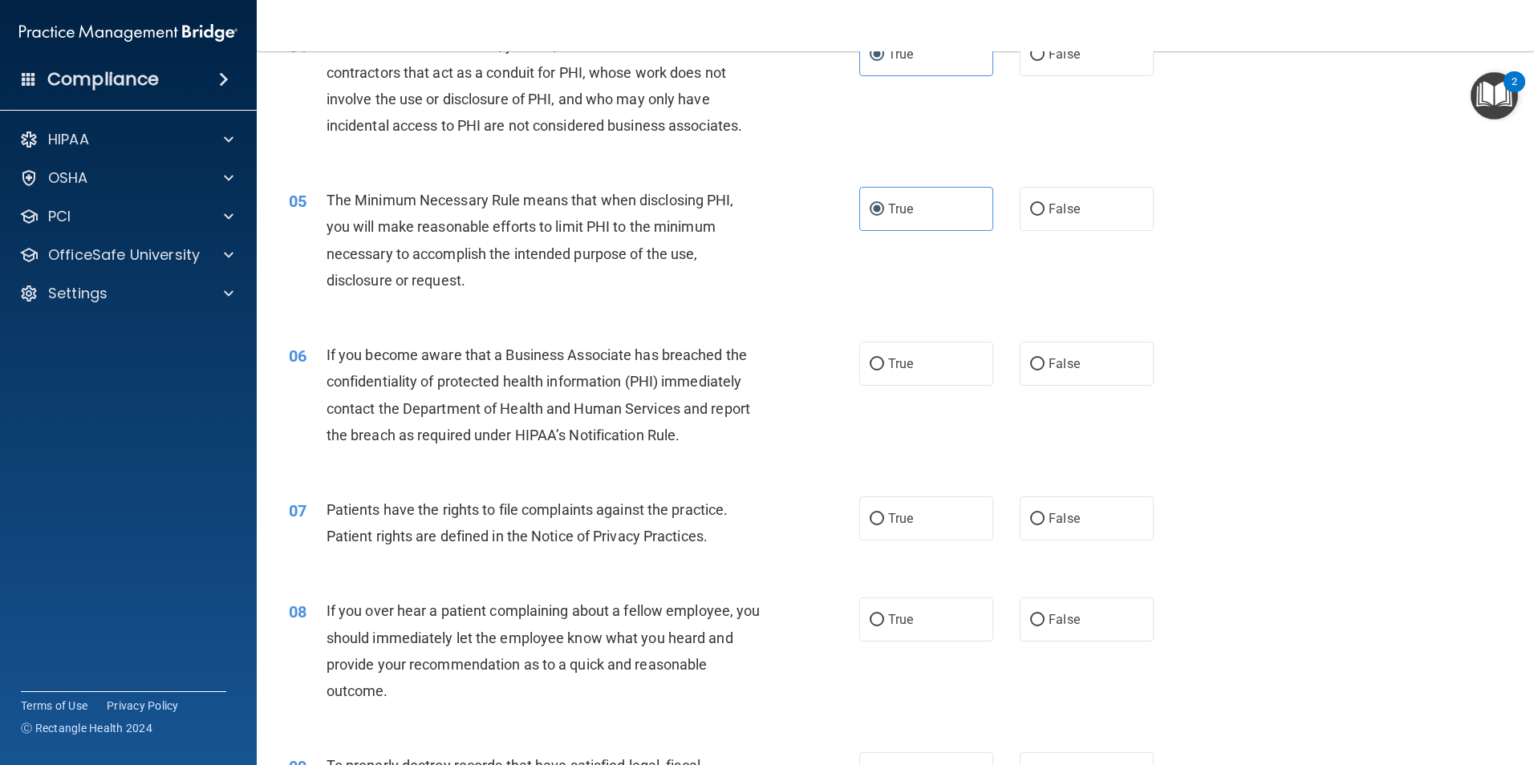
scroll to position [481, 0]
click at [1099, 358] on label "False" at bounding box center [1087, 361] width 134 height 44
click at [1044, 358] on input "False" at bounding box center [1037, 362] width 14 height 12
radio input "true"
click at [890, 532] on label "True" at bounding box center [926, 516] width 134 height 44
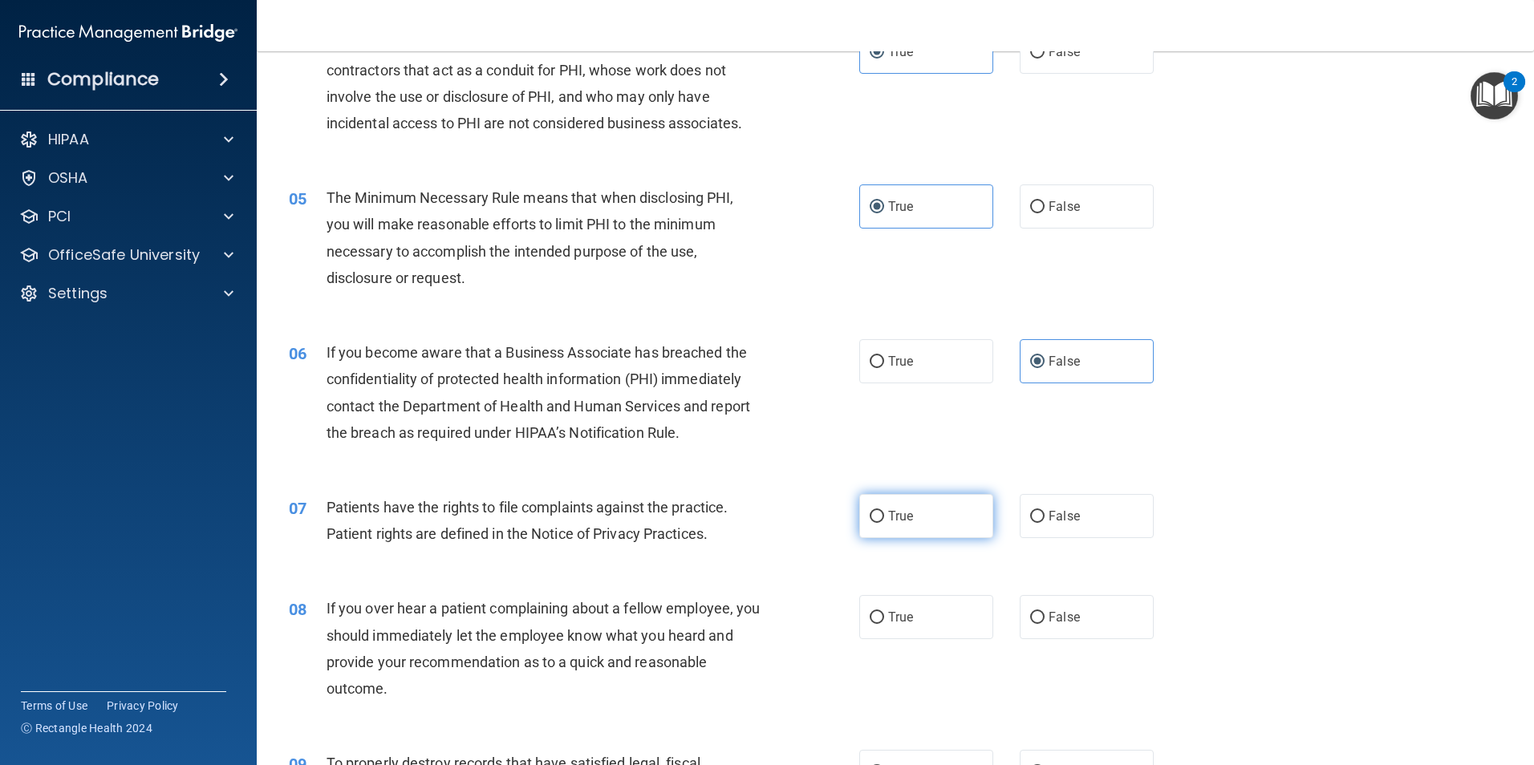
click at [884, 523] on input "True" at bounding box center [877, 517] width 14 height 12
radio input "true"
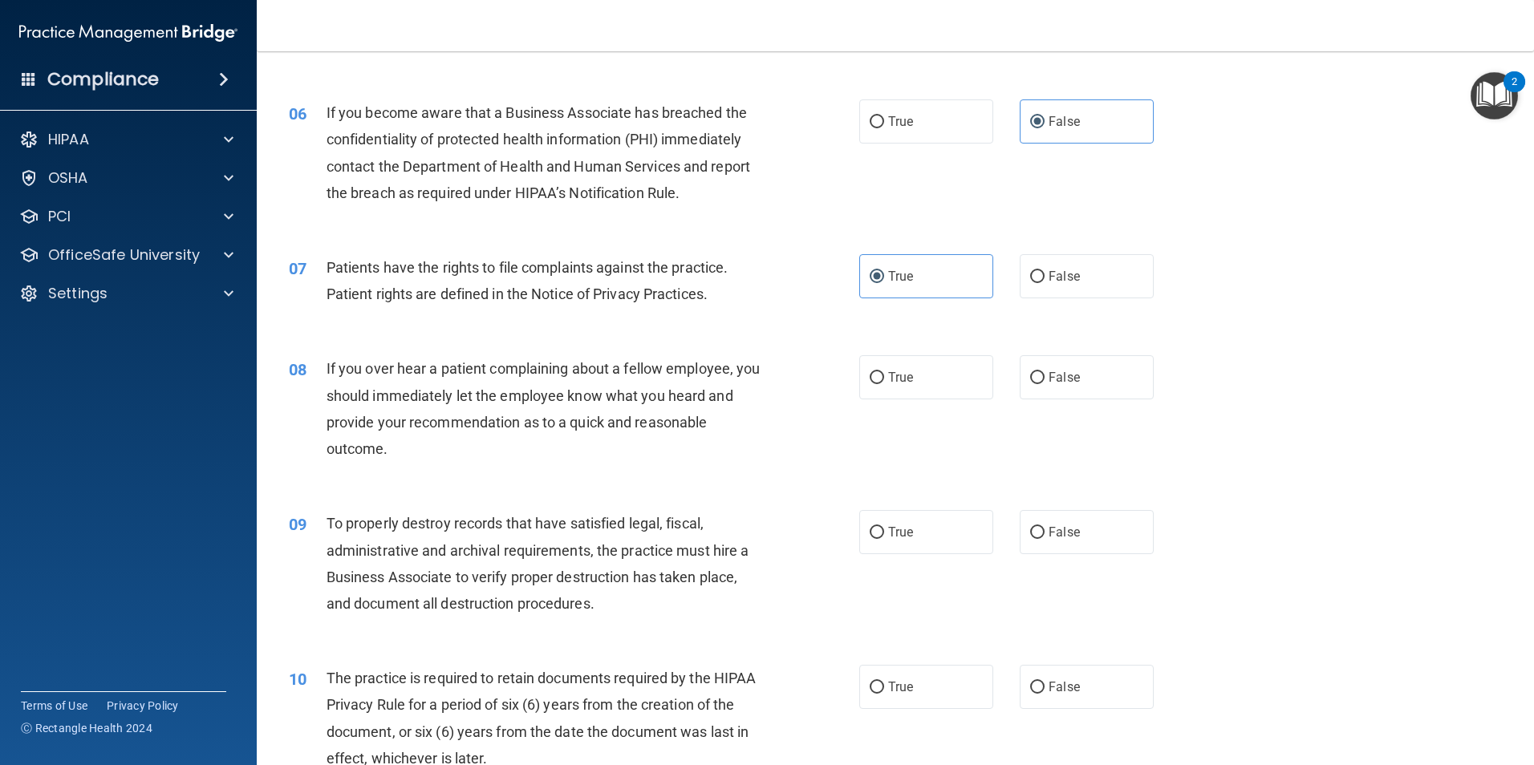
scroll to position [722, 0]
drag, startPoint x: 1079, startPoint y: 371, endPoint x: 1122, endPoint y: 412, distance: 58.5
click at [1082, 371] on label "False" at bounding box center [1087, 377] width 134 height 44
click at [1044, 371] on input "False" at bounding box center [1037, 377] width 14 height 12
radio input "true"
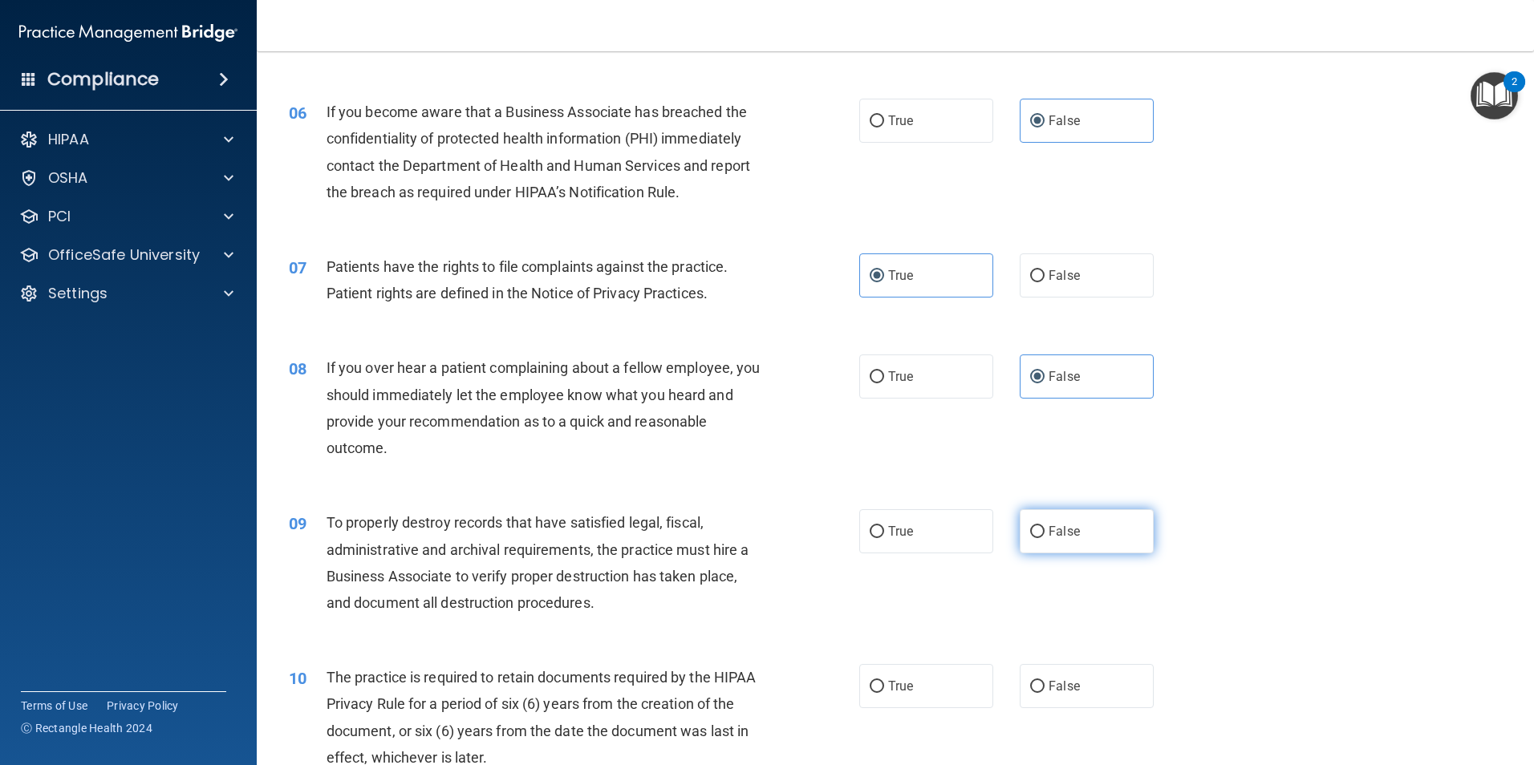
click at [1097, 529] on label "False" at bounding box center [1087, 531] width 134 height 44
click at [1044, 529] on input "False" at bounding box center [1037, 532] width 14 height 12
radio input "true"
click at [951, 696] on label "True" at bounding box center [926, 686] width 134 height 44
click at [884, 693] on input "True" at bounding box center [877, 687] width 14 height 12
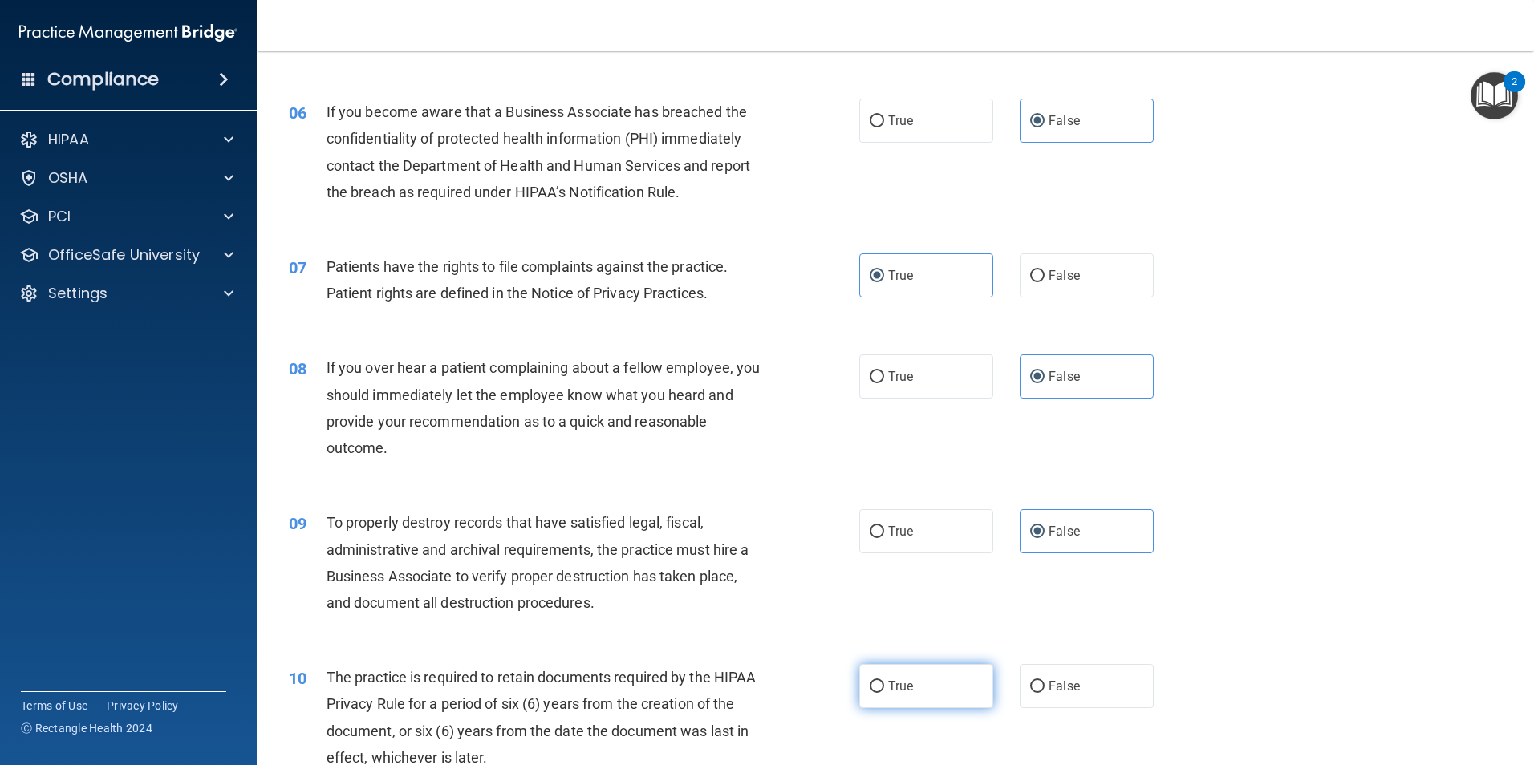
radio input "true"
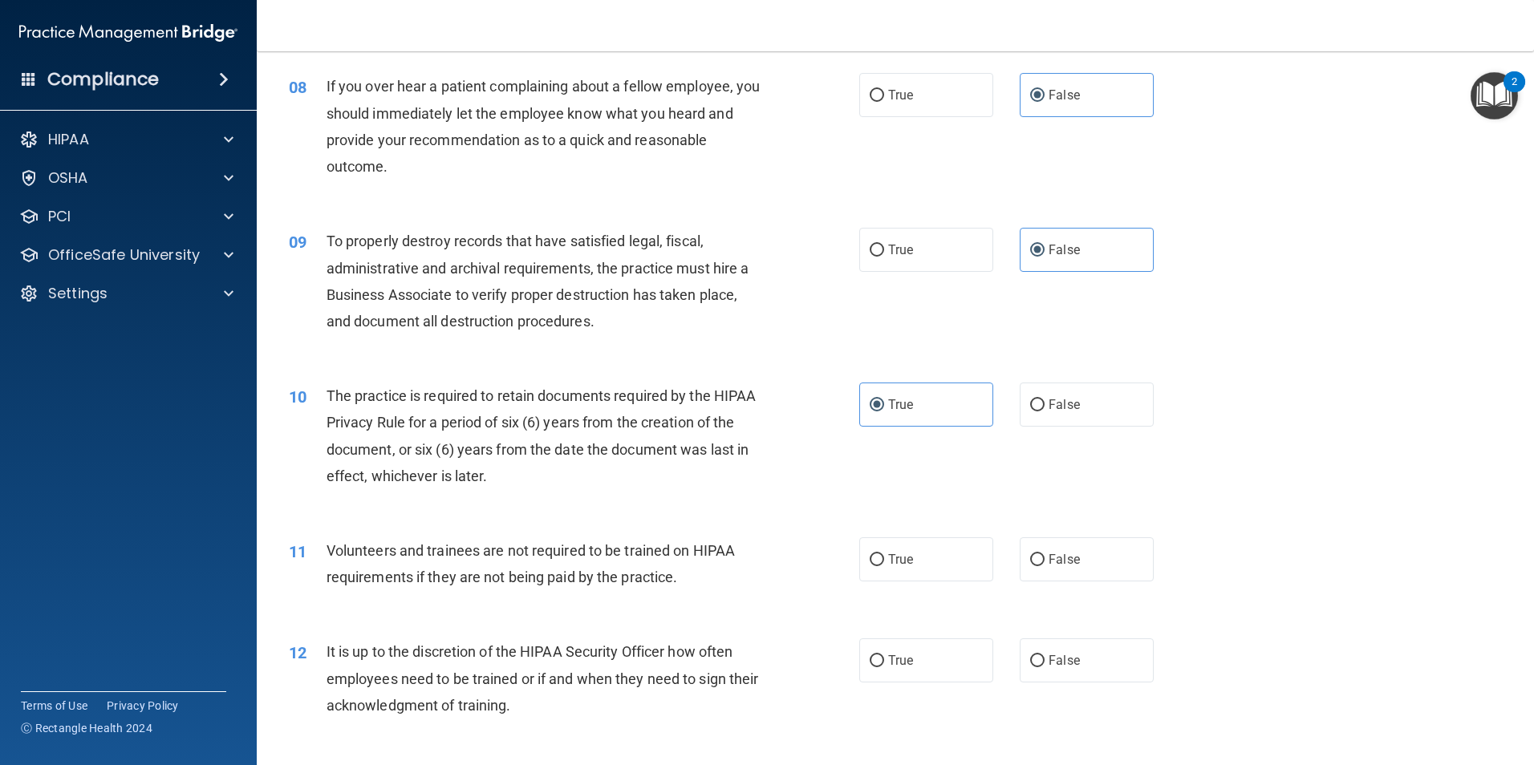
scroll to position [1043, 0]
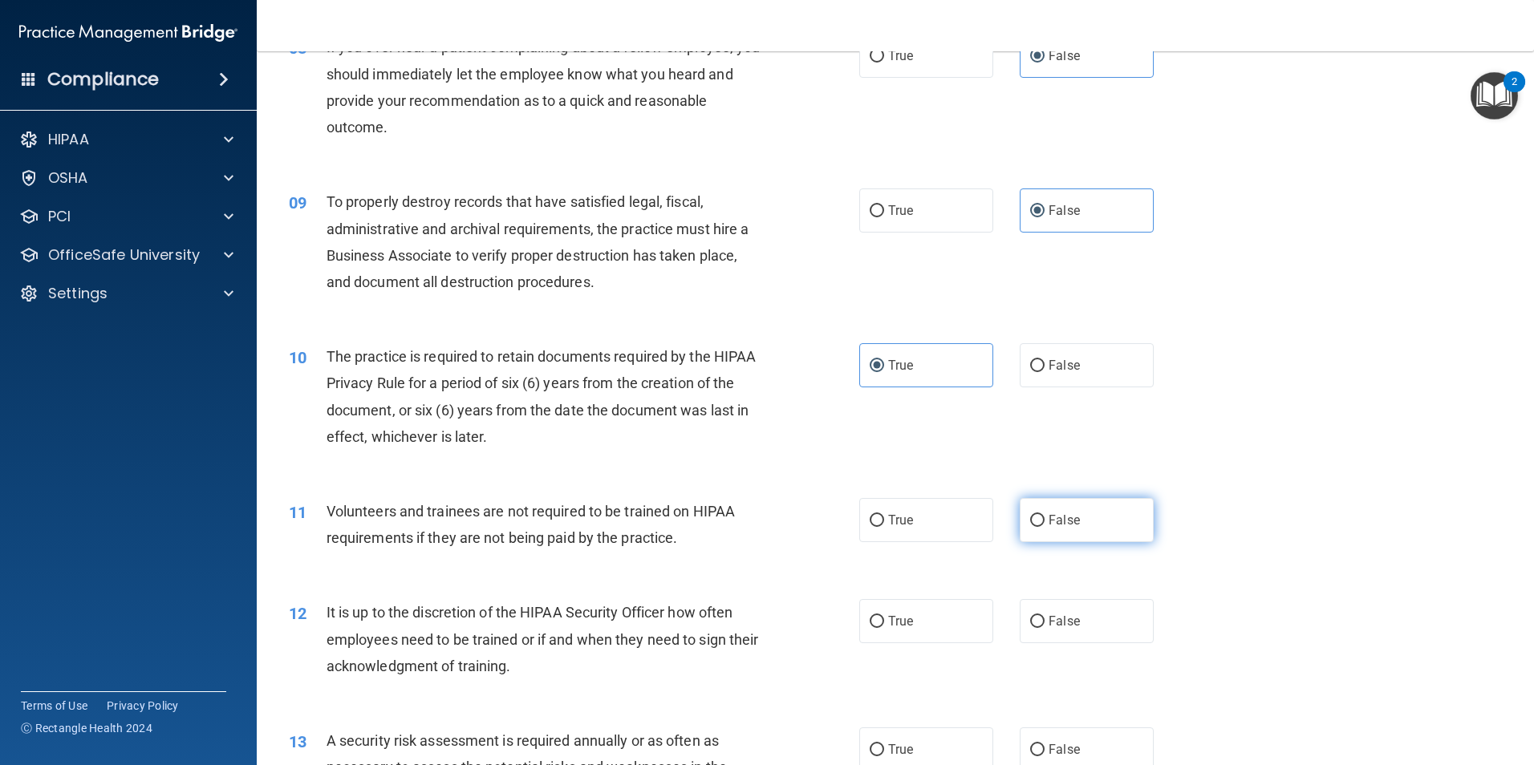
click at [1061, 533] on label "False" at bounding box center [1087, 520] width 134 height 44
click at [1044, 527] on input "False" at bounding box center [1037, 521] width 14 height 12
radio input "true"
click at [1104, 621] on label "False" at bounding box center [1087, 621] width 134 height 44
click at [1044, 621] on input "False" at bounding box center [1037, 622] width 14 height 12
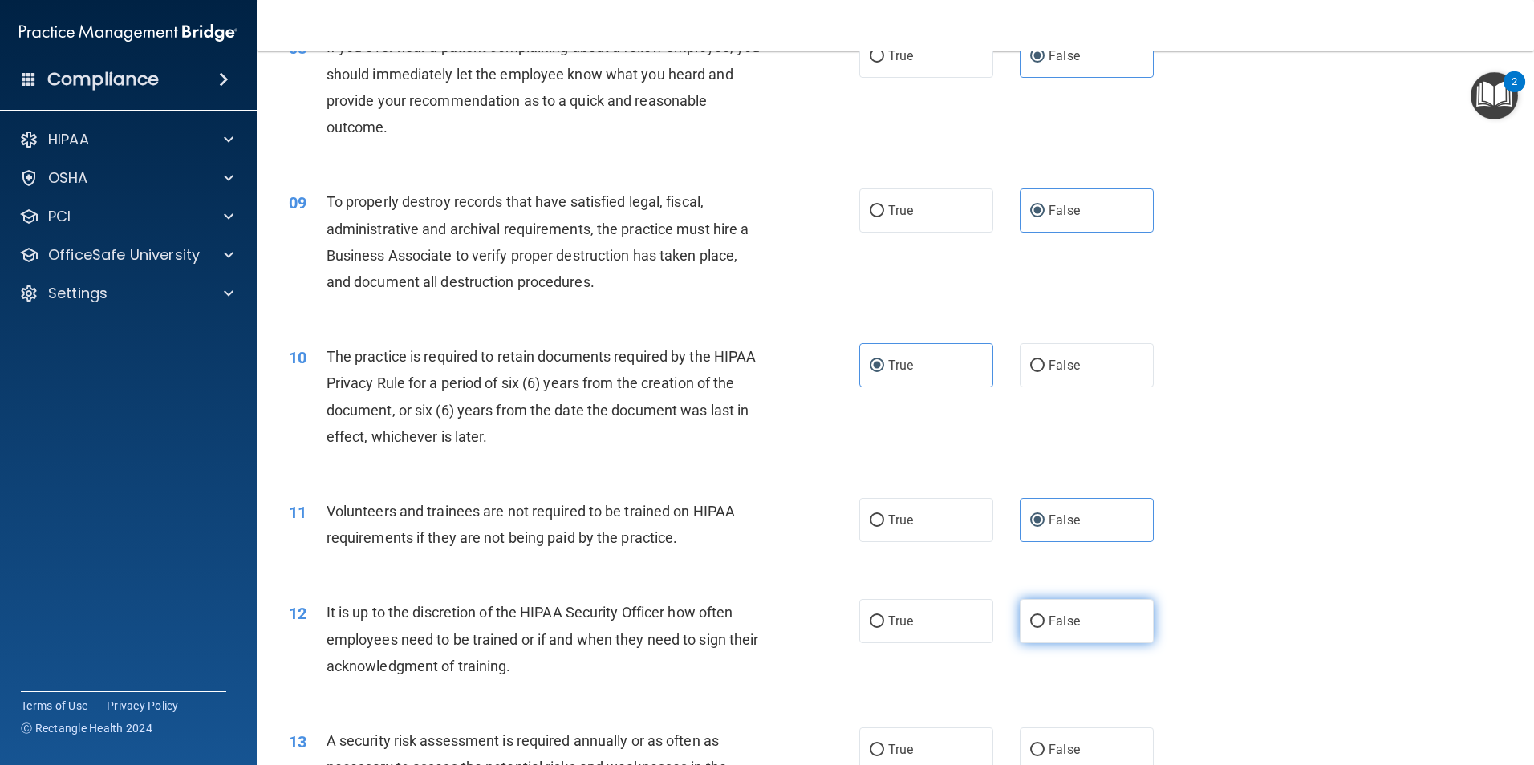
radio input "true"
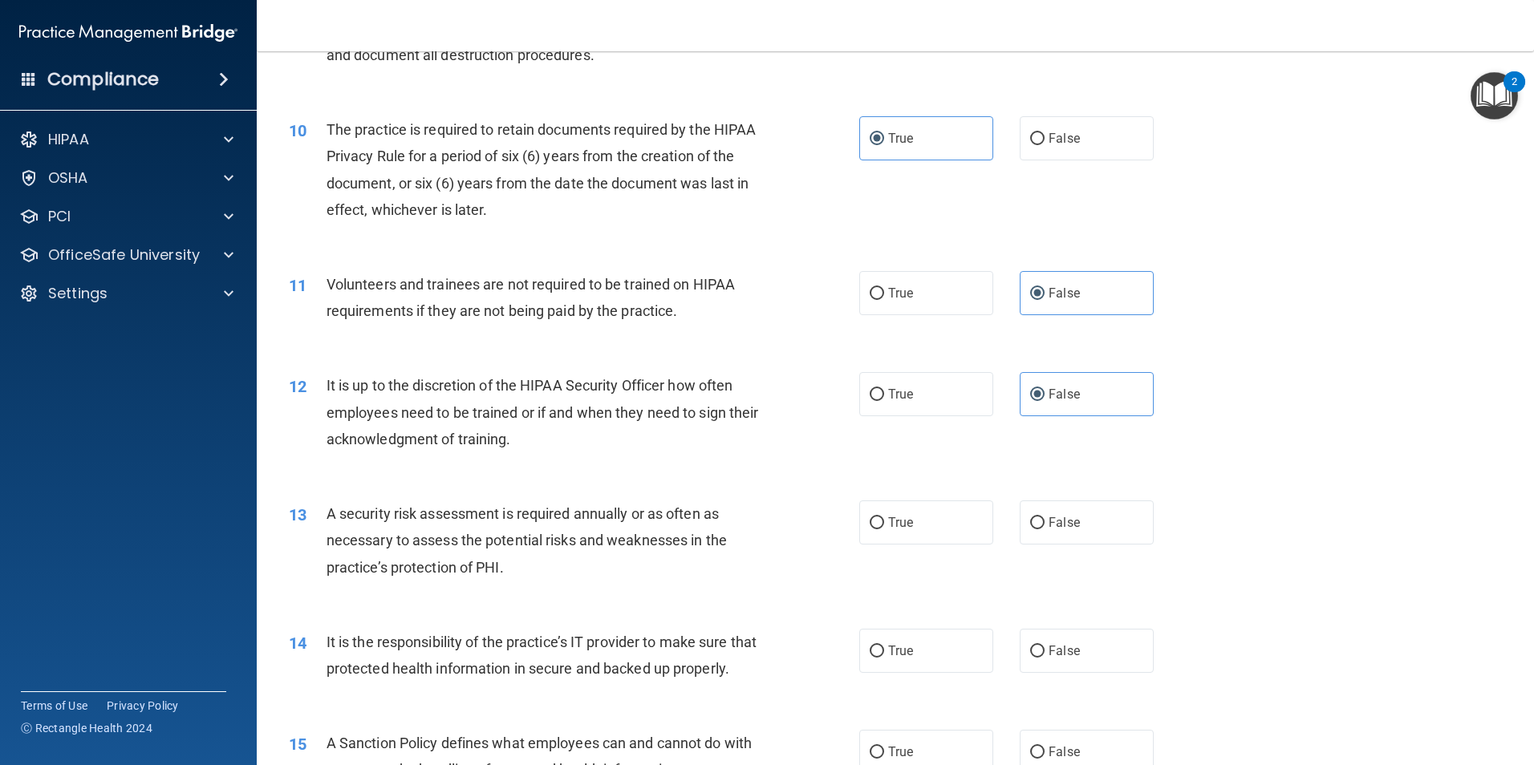
scroll to position [1284, 0]
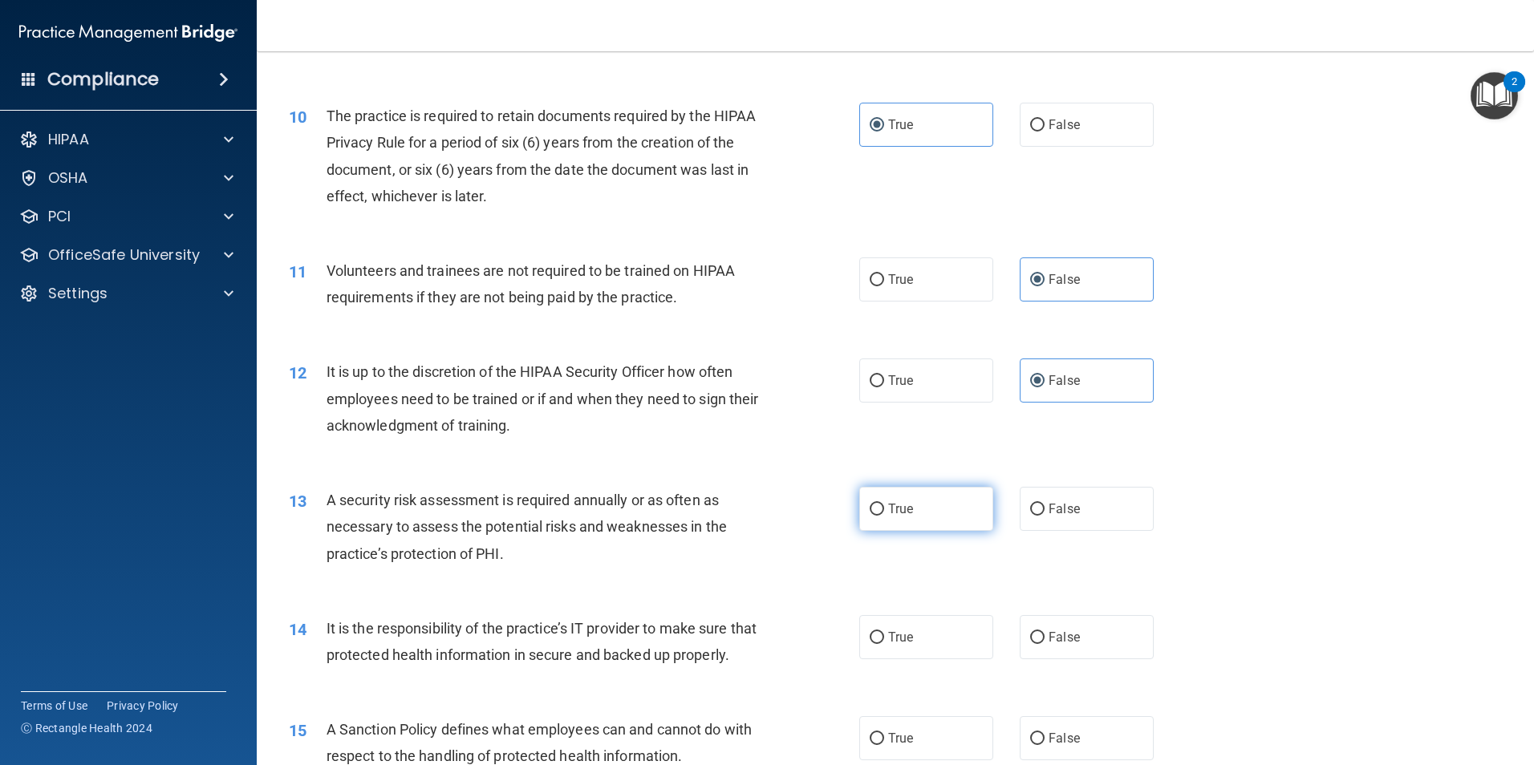
click at [970, 503] on label "True" at bounding box center [926, 509] width 134 height 44
click at [884, 504] on input "True" at bounding box center [877, 510] width 14 height 12
radio input "true"
click at [1122, 637] on label "False" at bounding box center [1087, 637] width 134 height 44
click at [1044, 637] on input "False" at bounding box center [1037, 638] width 14 height 12
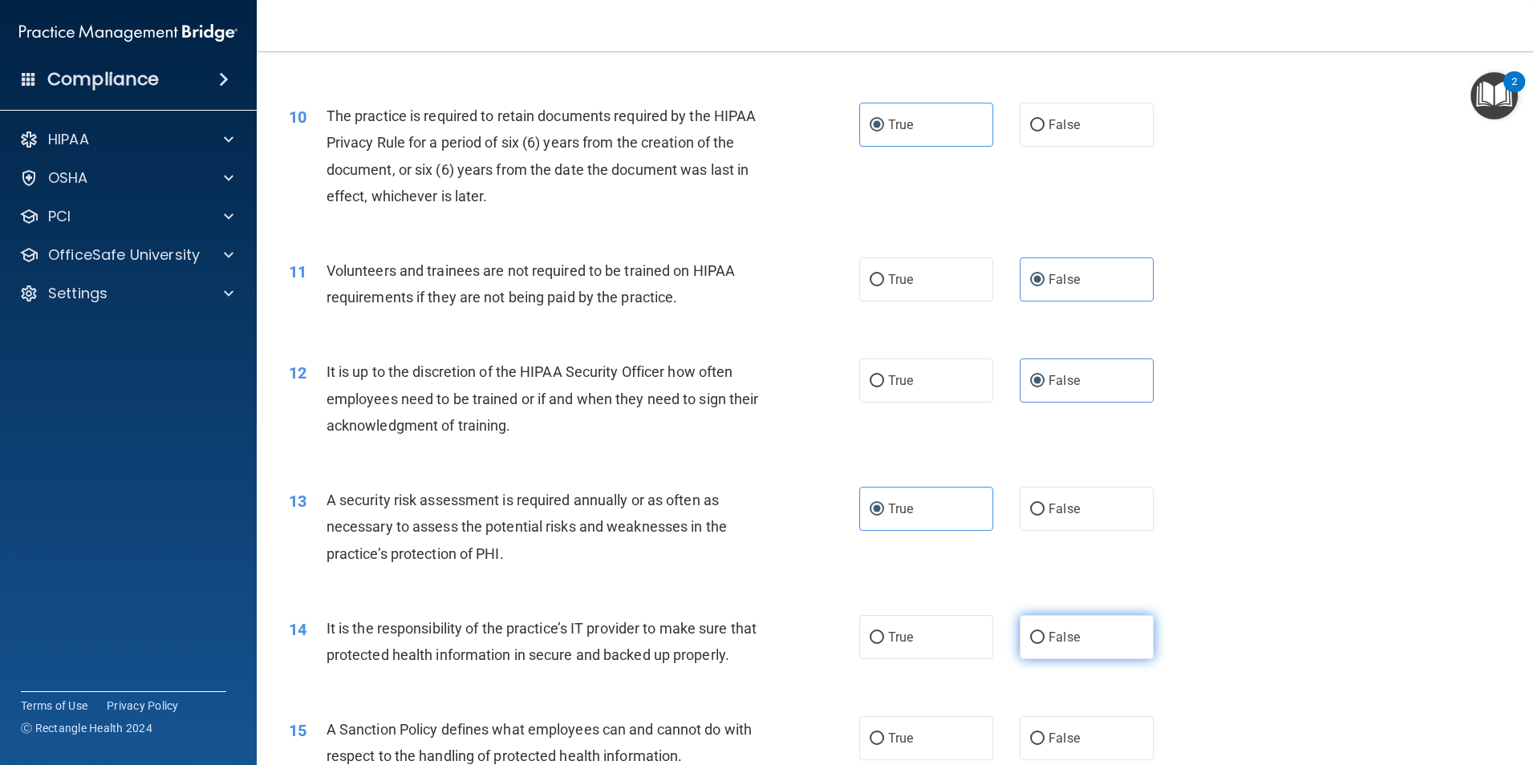
radio input "true"
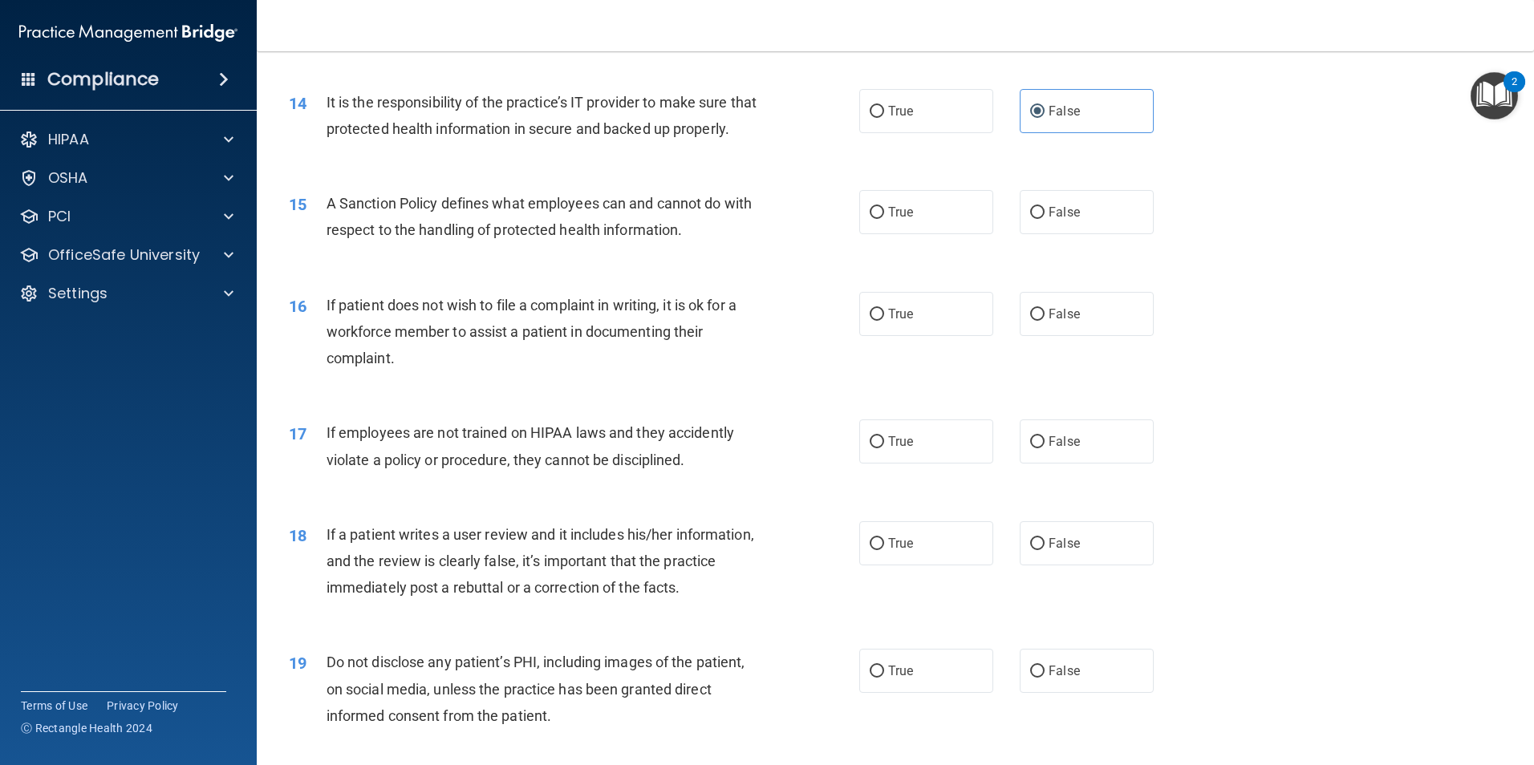
scroll to position [1845, 0]
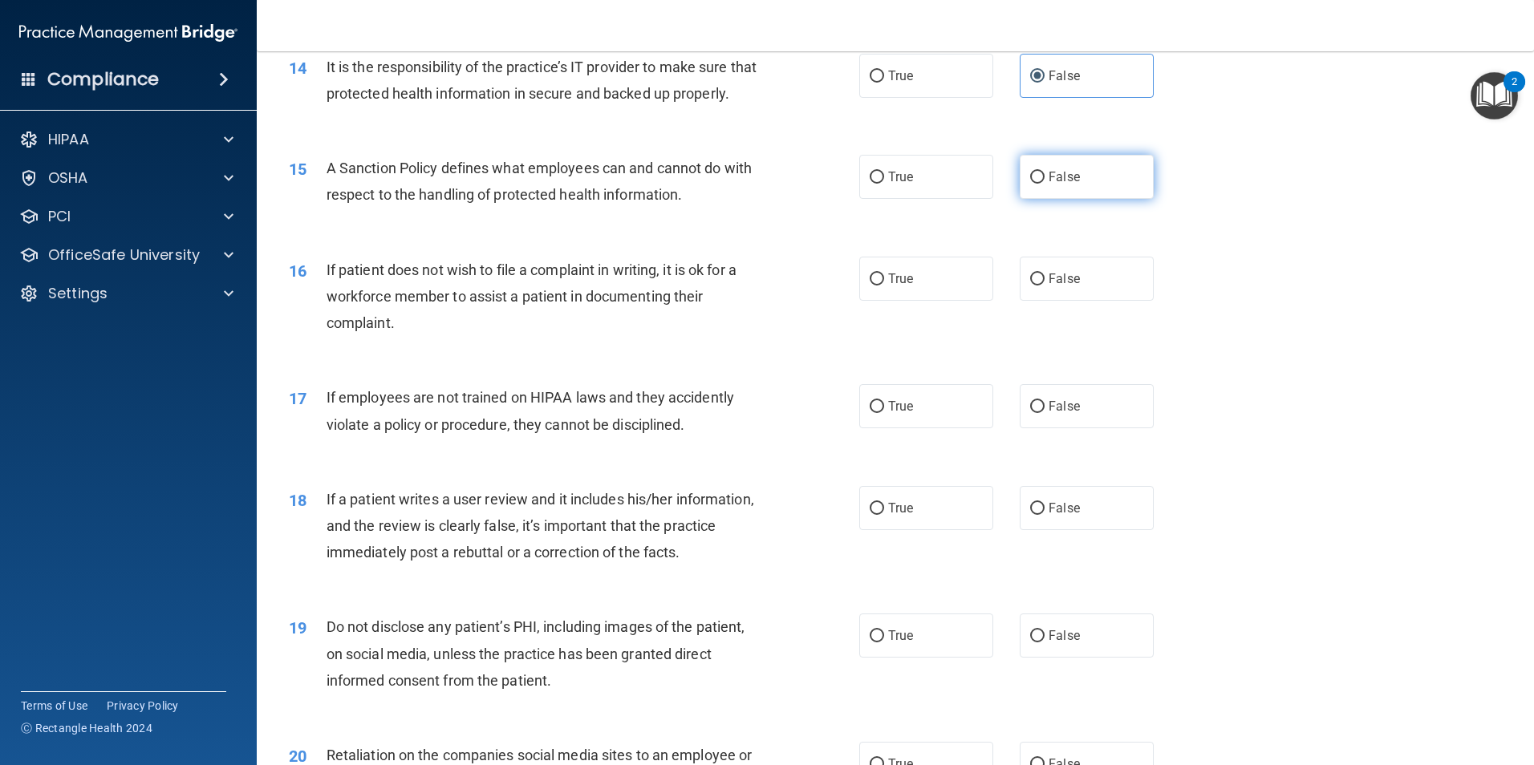
drag, startPoint x: 1094, startPoint y: 190, endPoint x: 1073, endPoint y: 220, distance: 36.3
click at [1094, 191] on label "False" at bounding box center [1087, 177] width 134 height 44
click at [1044, 184] on input "False" at bounding box center [1037, 178] width 14 height 12
radio input "true"
drag, startPoint x: 938, startPoint y: 316, endPoint x: 1000, endPoint y: 363, distance: 77.3
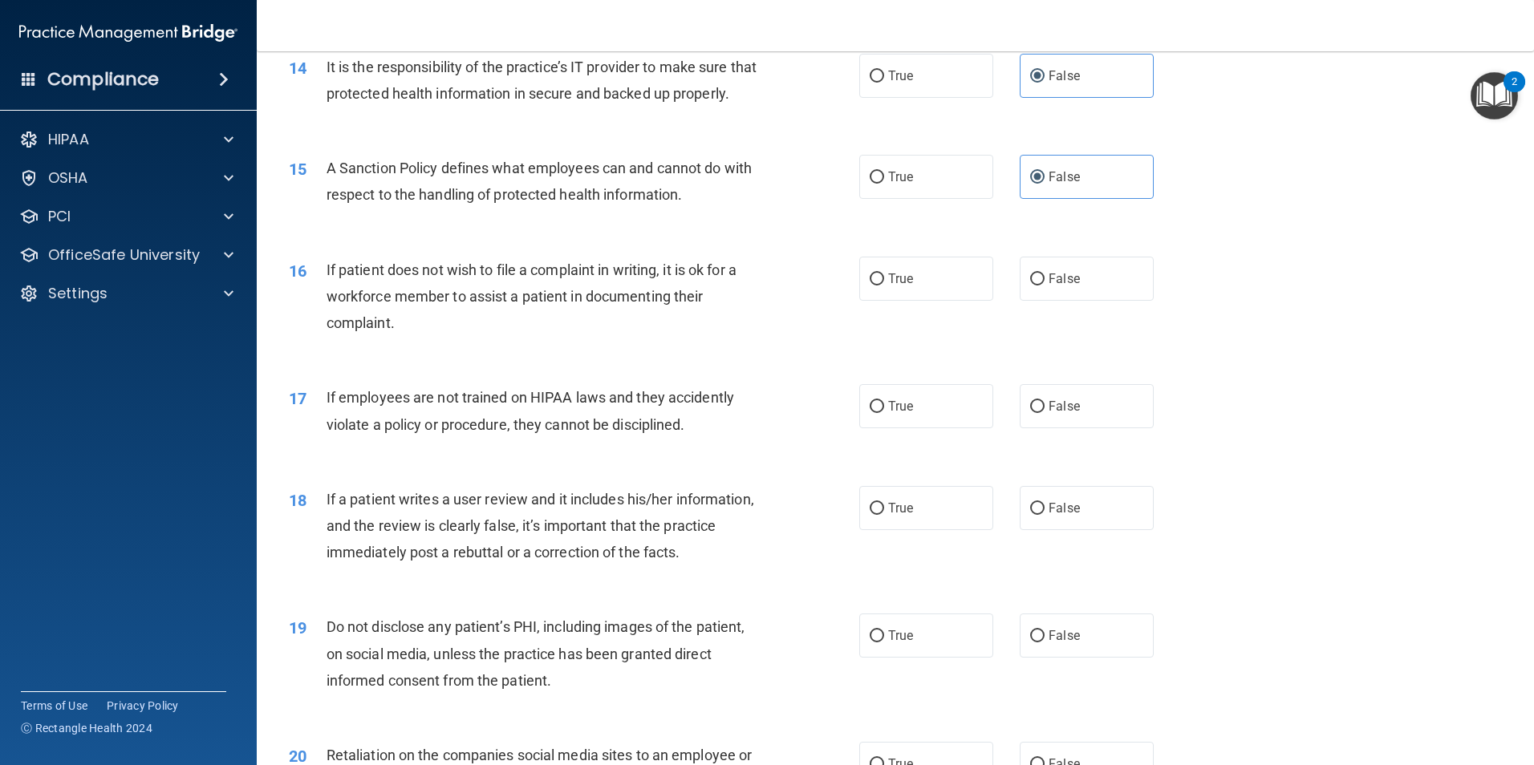
click at [936, 301] on label "True" at bounding box center [926, 279] width 134 height 44
click at [884, 286] on input "True" at bounding box center [877, 280] width 14 height 12
radio input "true"
click at [1060, 456] on div "17 If employees are not trained on HIPAA laws and they accidently violate a pol…" at bounding box center [895, 414] width 1237 height 101
click at [1088, 428] on label "False" at bounding box center [1087, 406] width 134 height 44
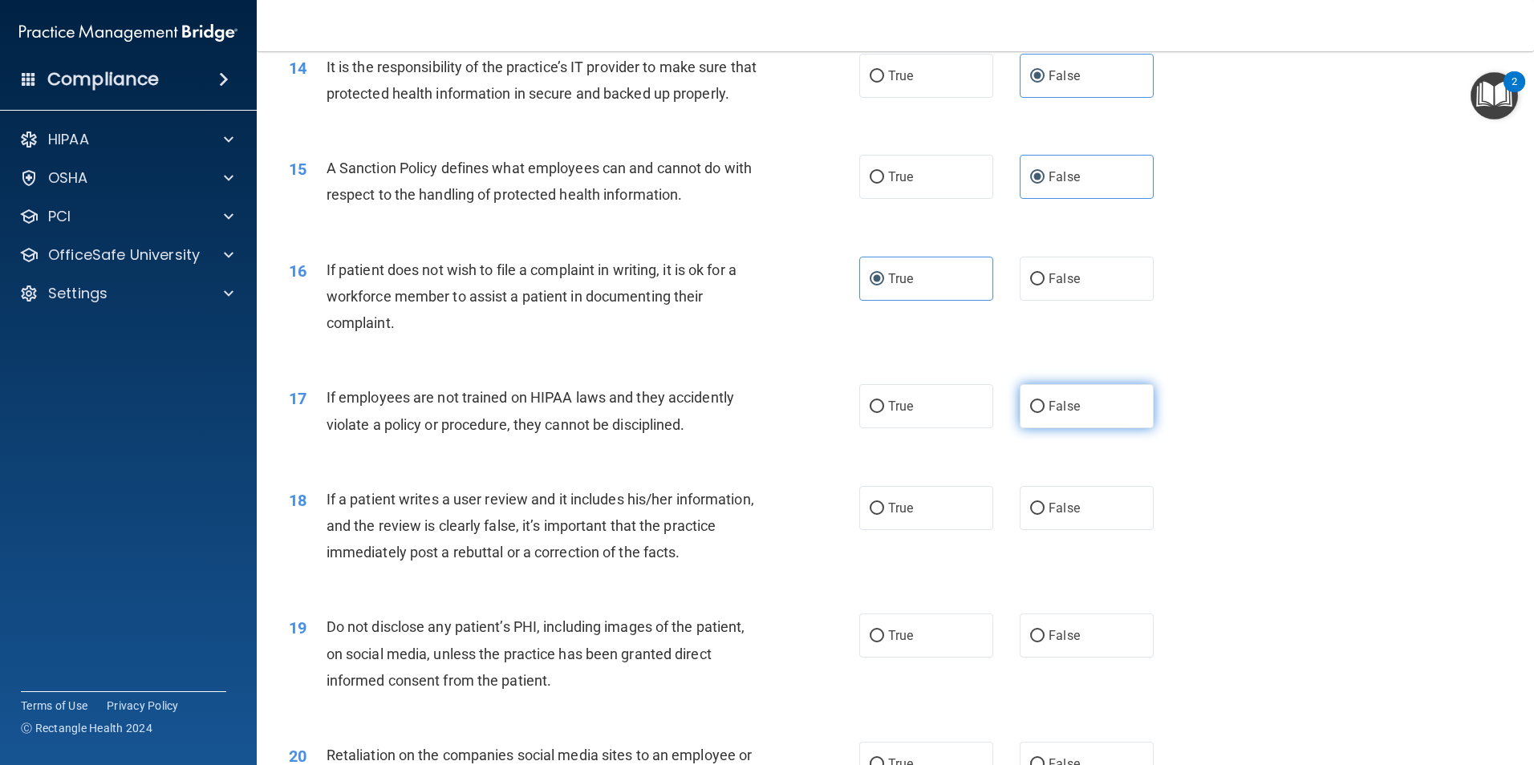
click at [1044, 413] on input "False" at bounding box center [1037, 407] width 14 height 12
radio input "true"
click at [1086, 530] on label "False" at bounding box center [1087, 508] width 134 height 44
click at [1044, 515] on input "False" at bounding box center [1037, 509] width 14 height 12
radio input "true"
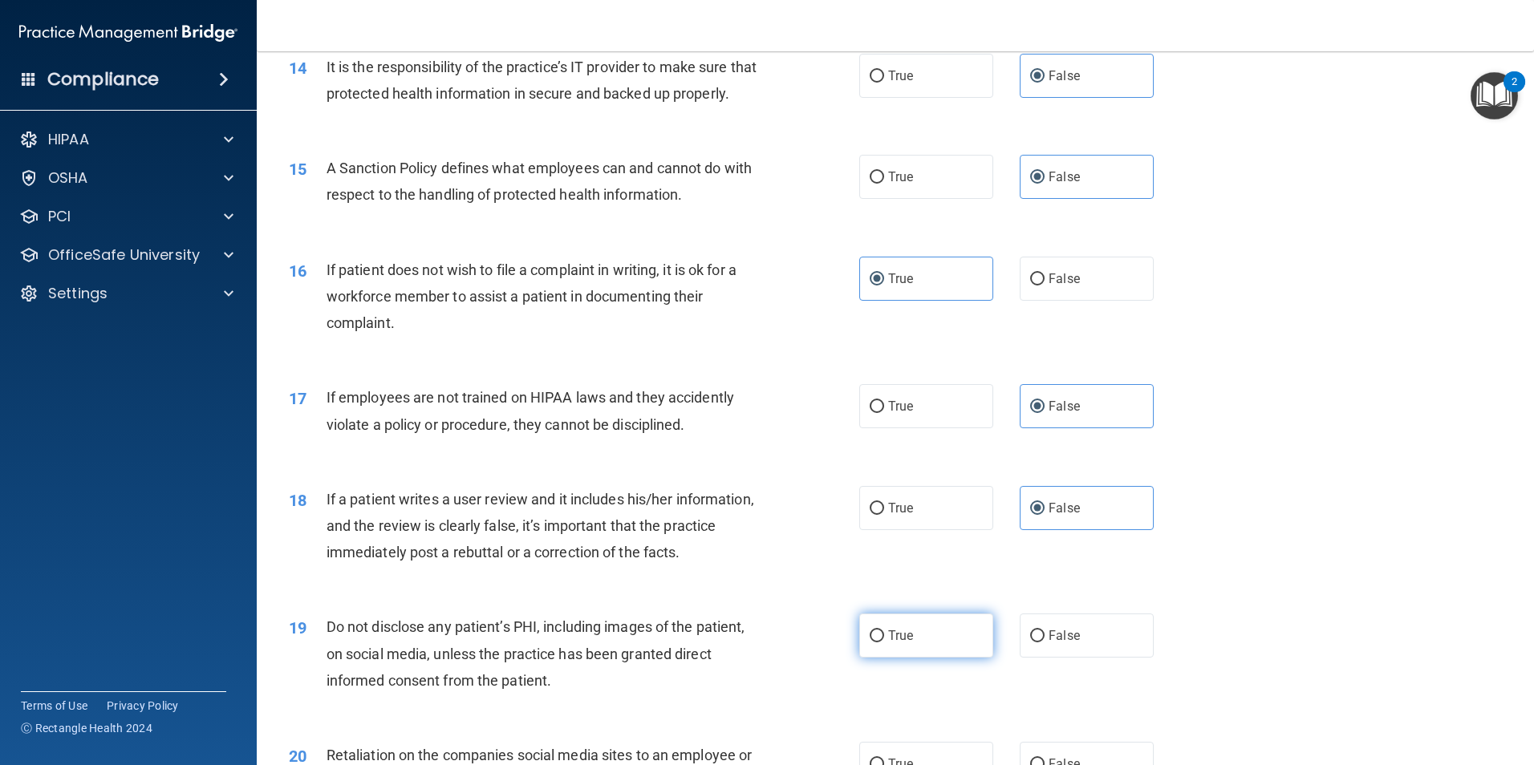
click at [949, 658] on label "True" at bounding box center [926, 636] width 134 height 44
click at [884, 643] on input "True" at bounding box center [877, 637] width 14 height 12
radio input "true"
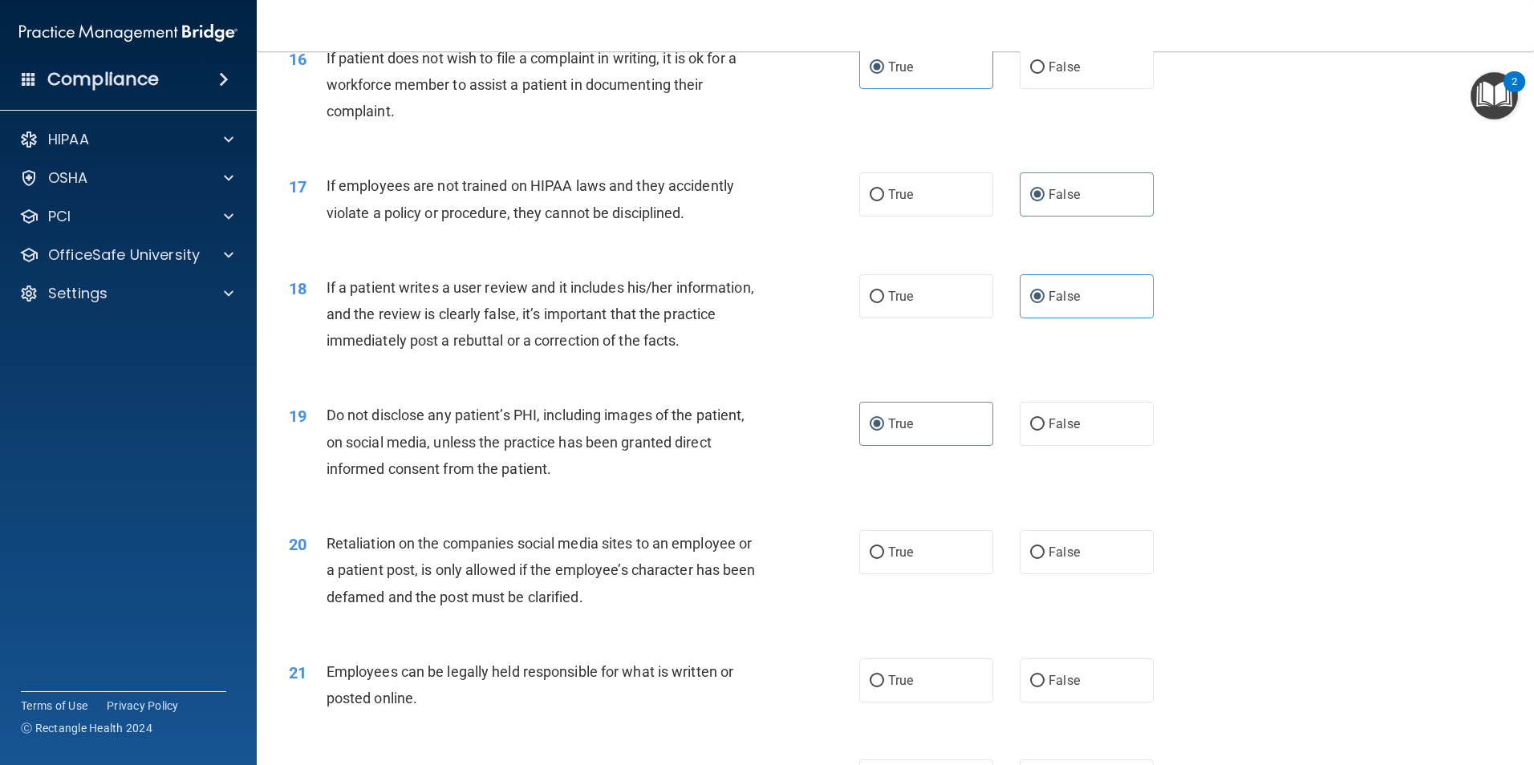
scroll to position [2086, 0]
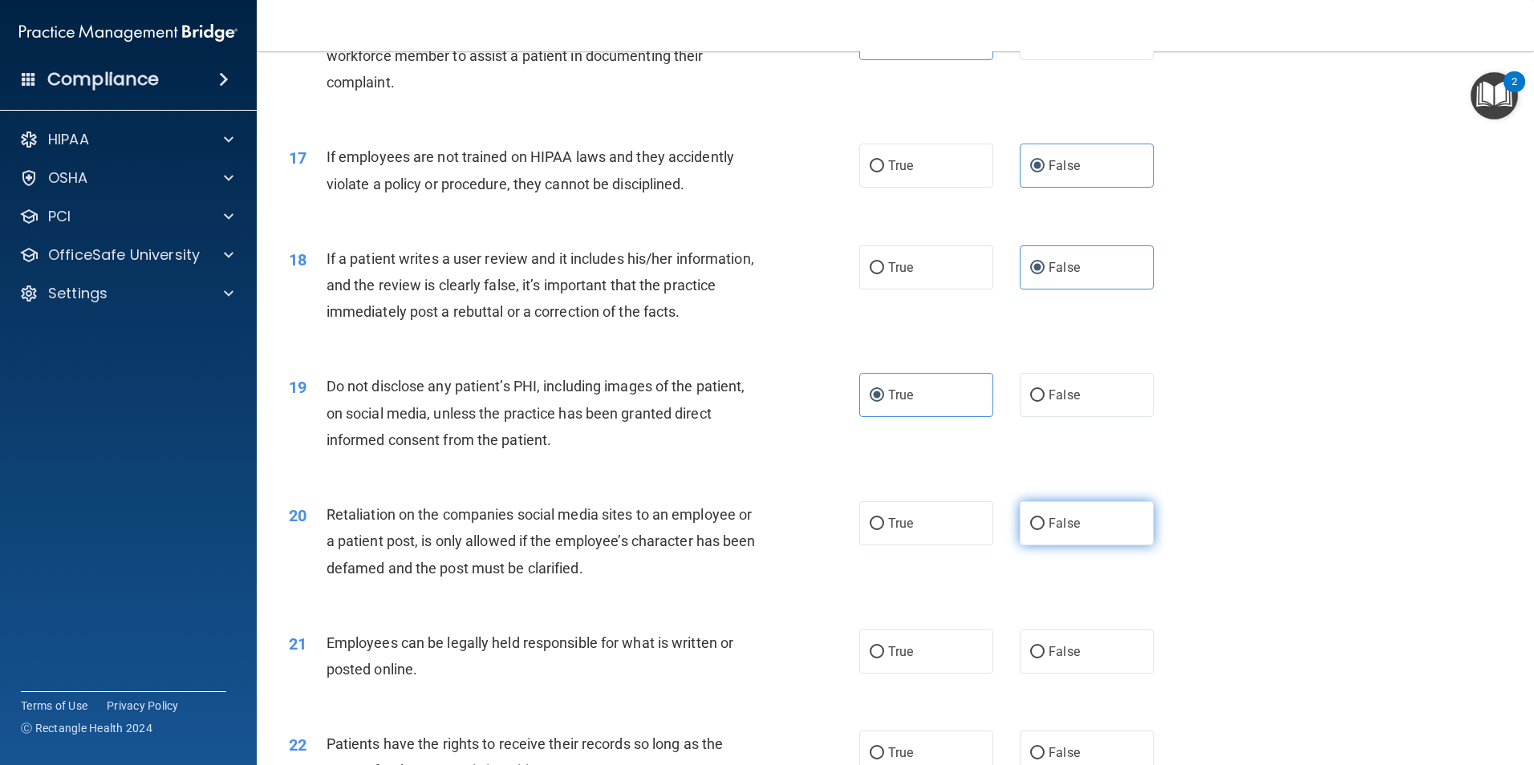
click at [1083, 546] on label "False" at bounding box center [1087, 523] width 134 height 44
click at [1044, 530] on input "False" at bounding box center [1037, 524] width 14 height 12
radio input "true"
click at [1085, 546] on label "False" at bounding box center [1087, 523] width 134 height 44
click at [1044, 530] on input "False" at bounding box center [1037, 524] width 14 height 12
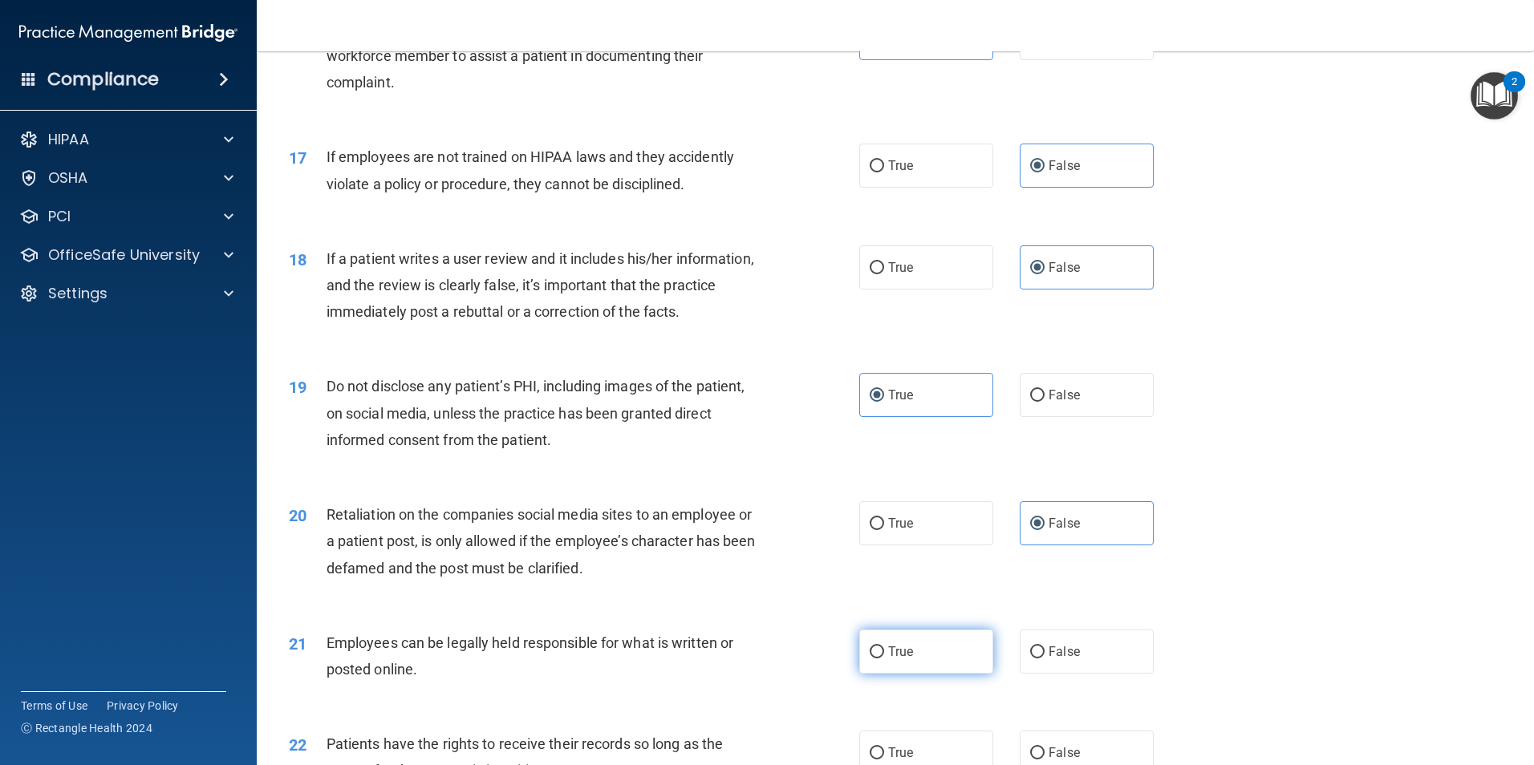
click at [971, 667] on label "True" at bounding box center [926, 652] width 134 height 44
click at [884, 659] on input "True" at bounding box center [877, 653] width 14 height 12
radio input "true"
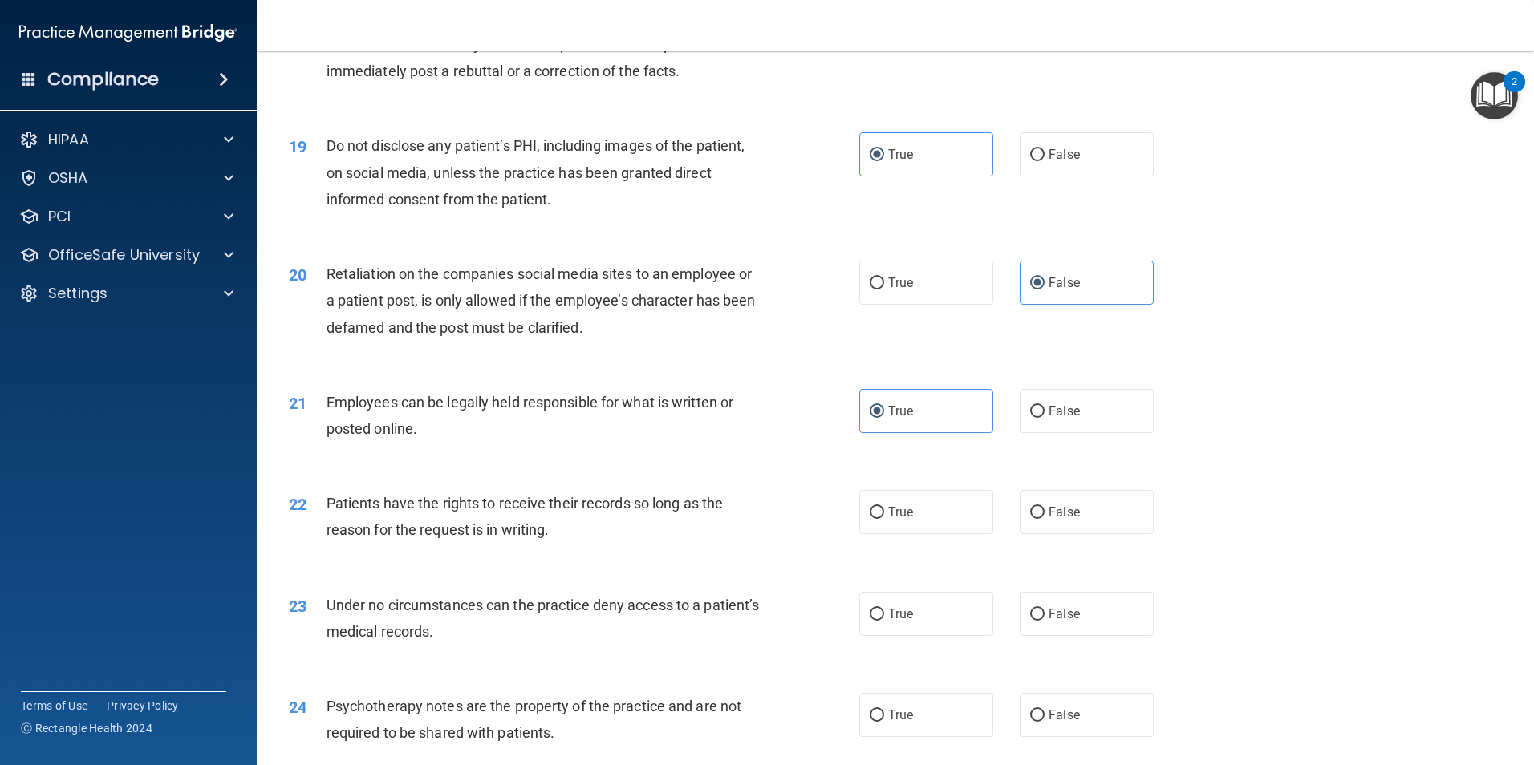
scroll to position [2407, 0]
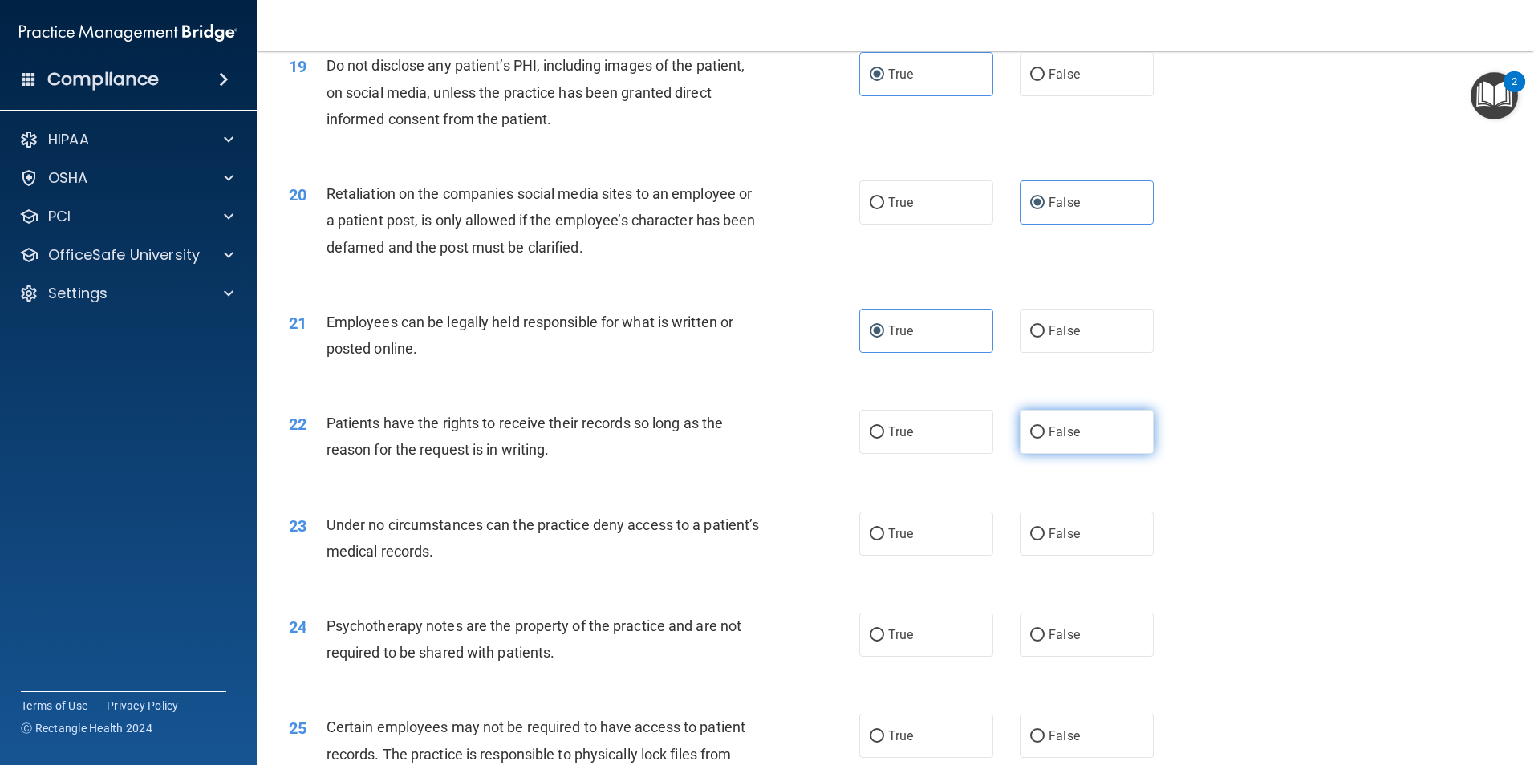
click at [1085, 454] on label "False" at bounding box center [1087, 432] width 134 height 44
click at [1044, 439] on input "False" at bounding box center [1037, 433] width 14 height 12
radio input "true"
click at [1083, 556] on label "False" at bounding box center [1087, 534] width 134 height 44
click at [1044, 541] on input "False" at bounding box center [1037, 535] width 14 height 12
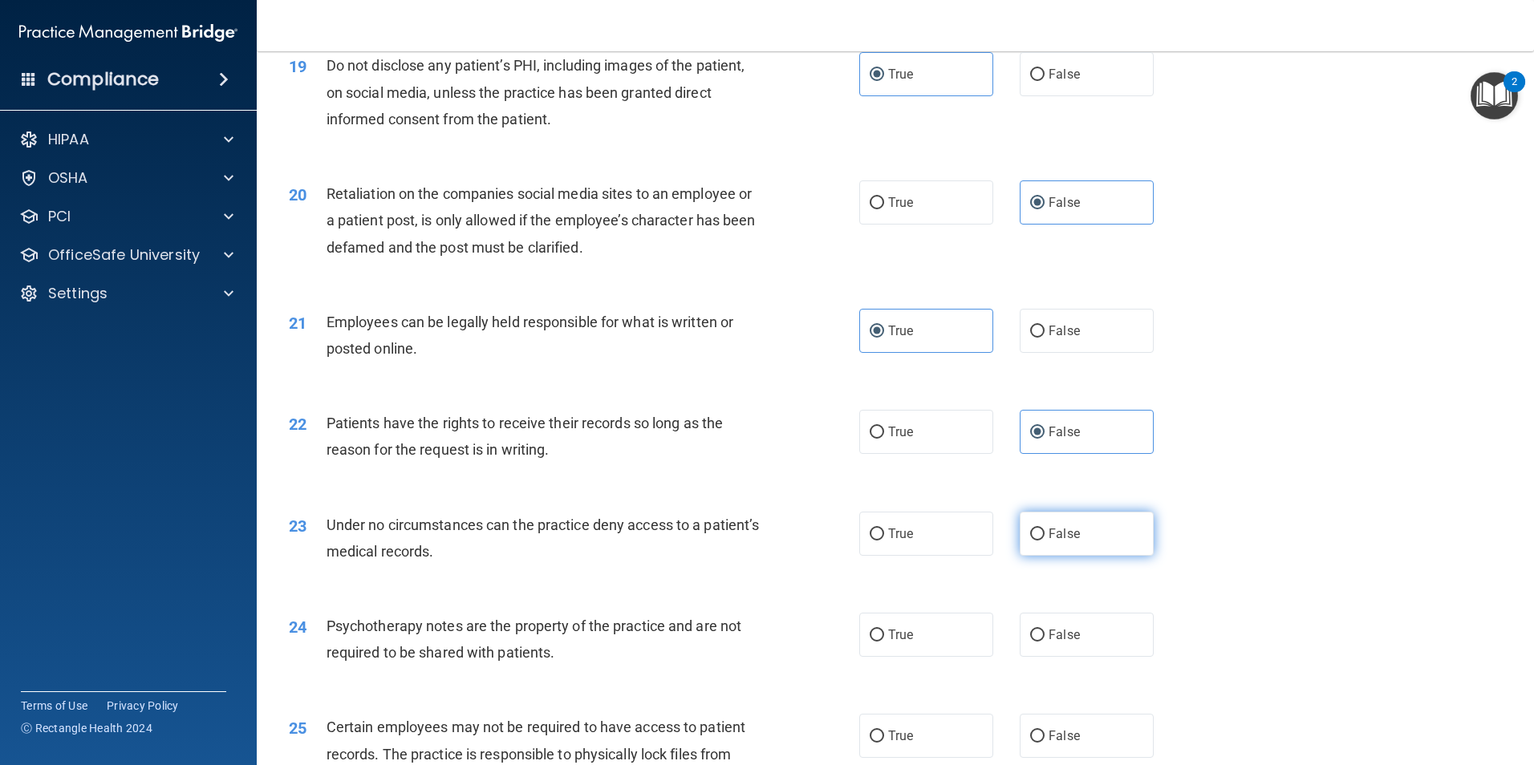
radio input "true"
click at [957, 657] on label "True" at bounding box center [926, 635] width 134 height 44
click at [884, 642] on input "True" at bounding box center [877, 636] width 14 height 12
radio input "true"
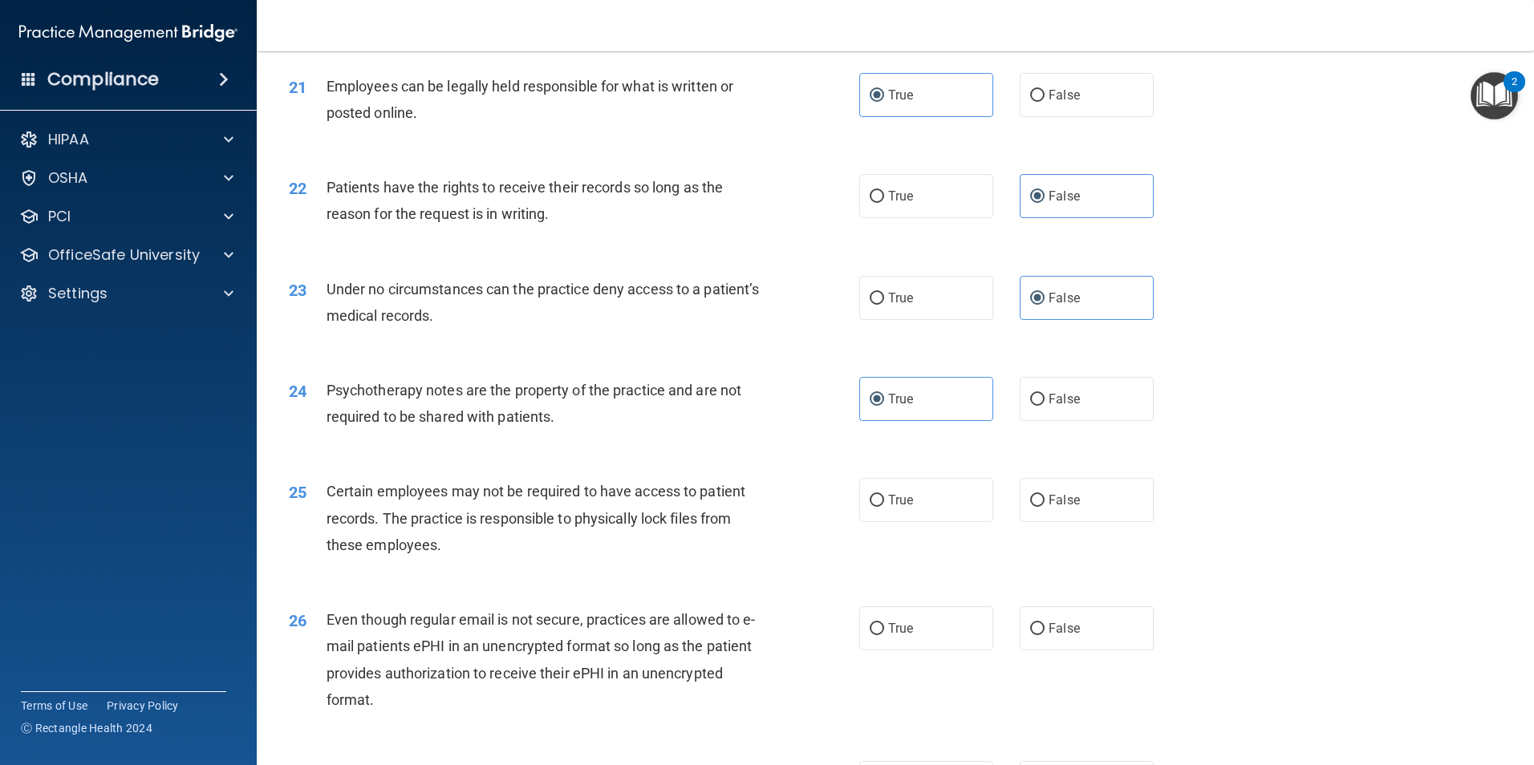
scroll to position [2647, 0]
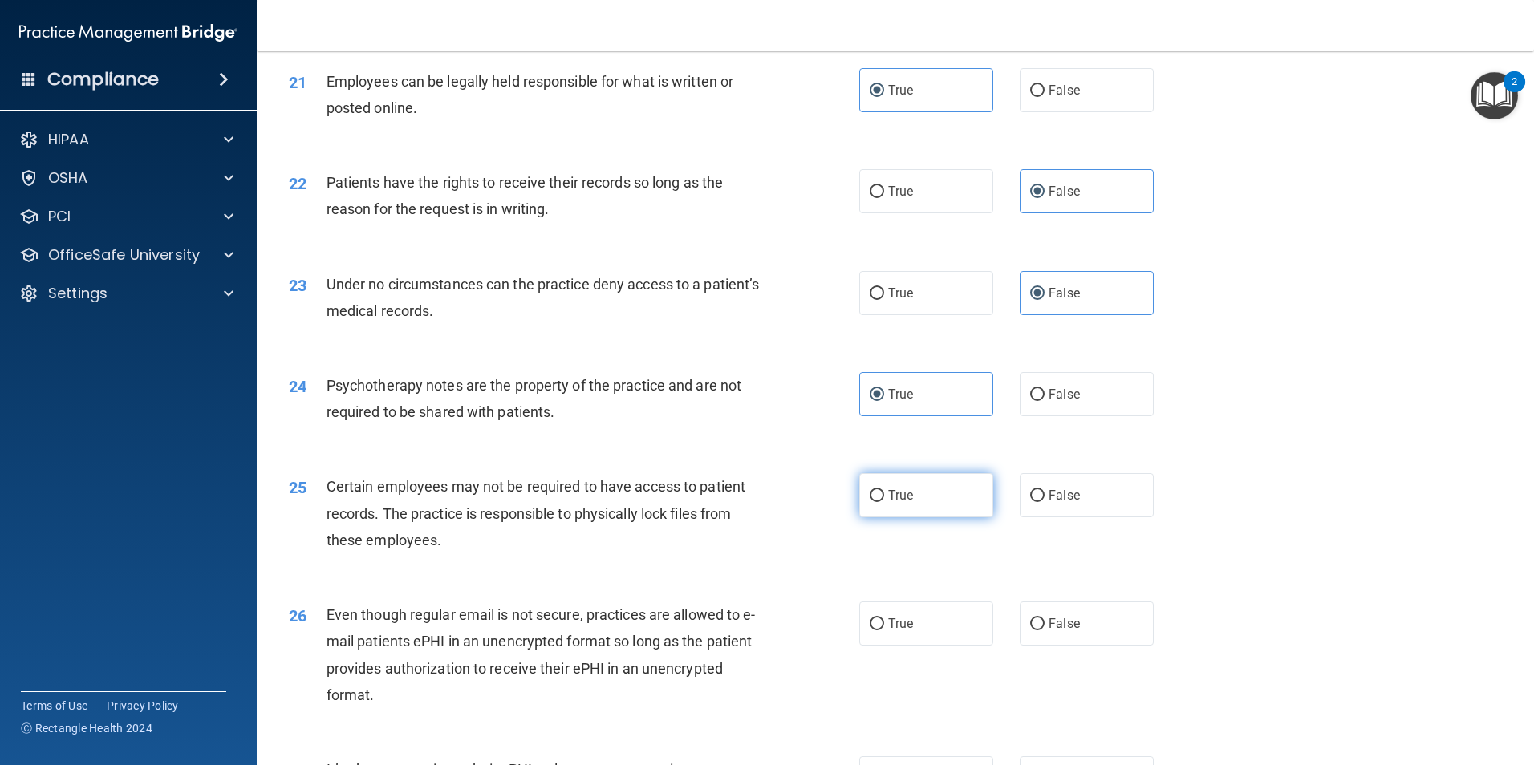
click at [955, 509] on label "True" at bounding box center [926, 495] width 134 height 44
click at [884, 502] on input "True" at bounding box center [877, 496] width 14 height 12
radio input "true"
click at [927, 646] on label "True" at bounding box center [926, 624] width 134 height 44
click at [884, 631] on input "True" at bounding box center [877, 625] width 14 height 12
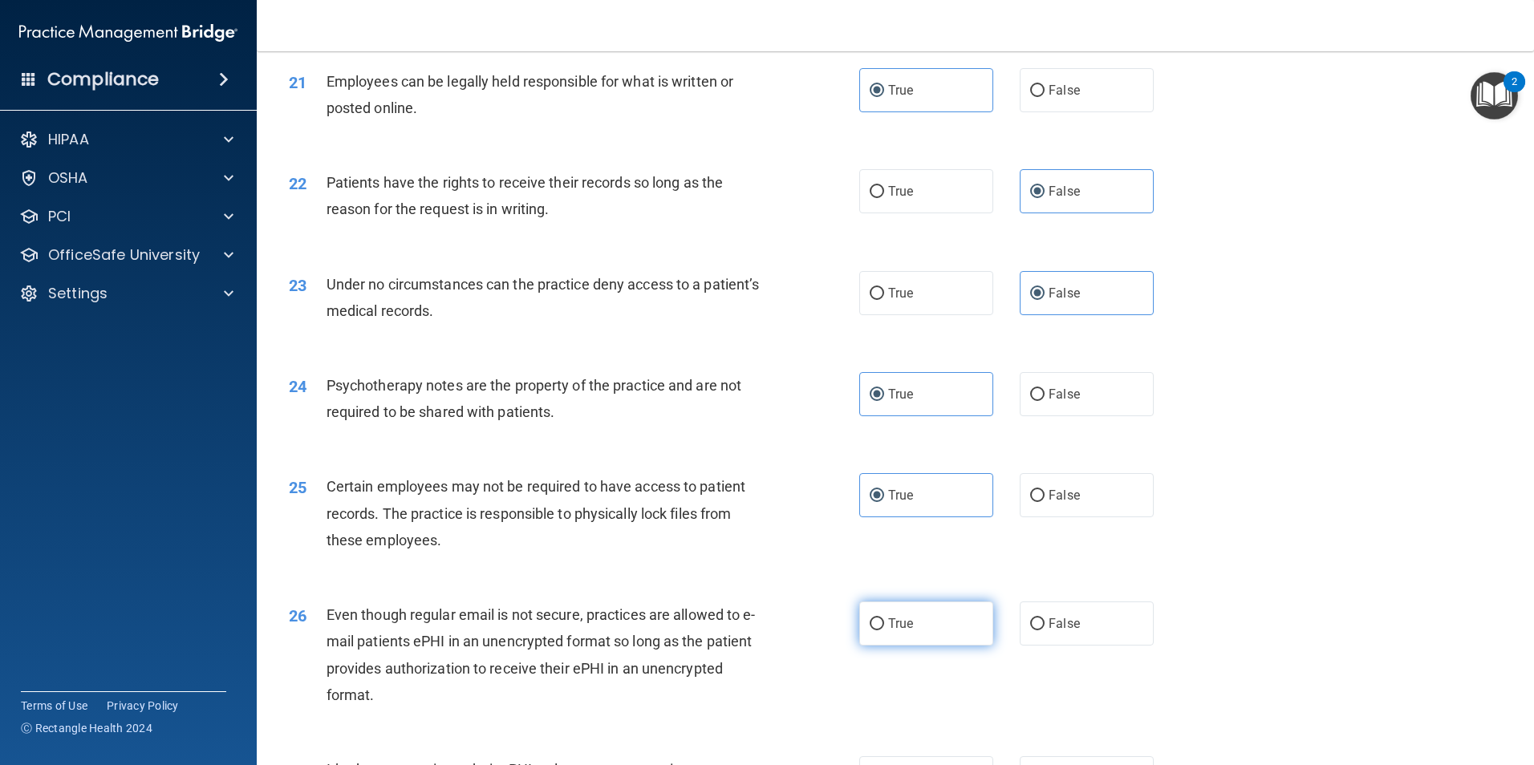
radio input "true"
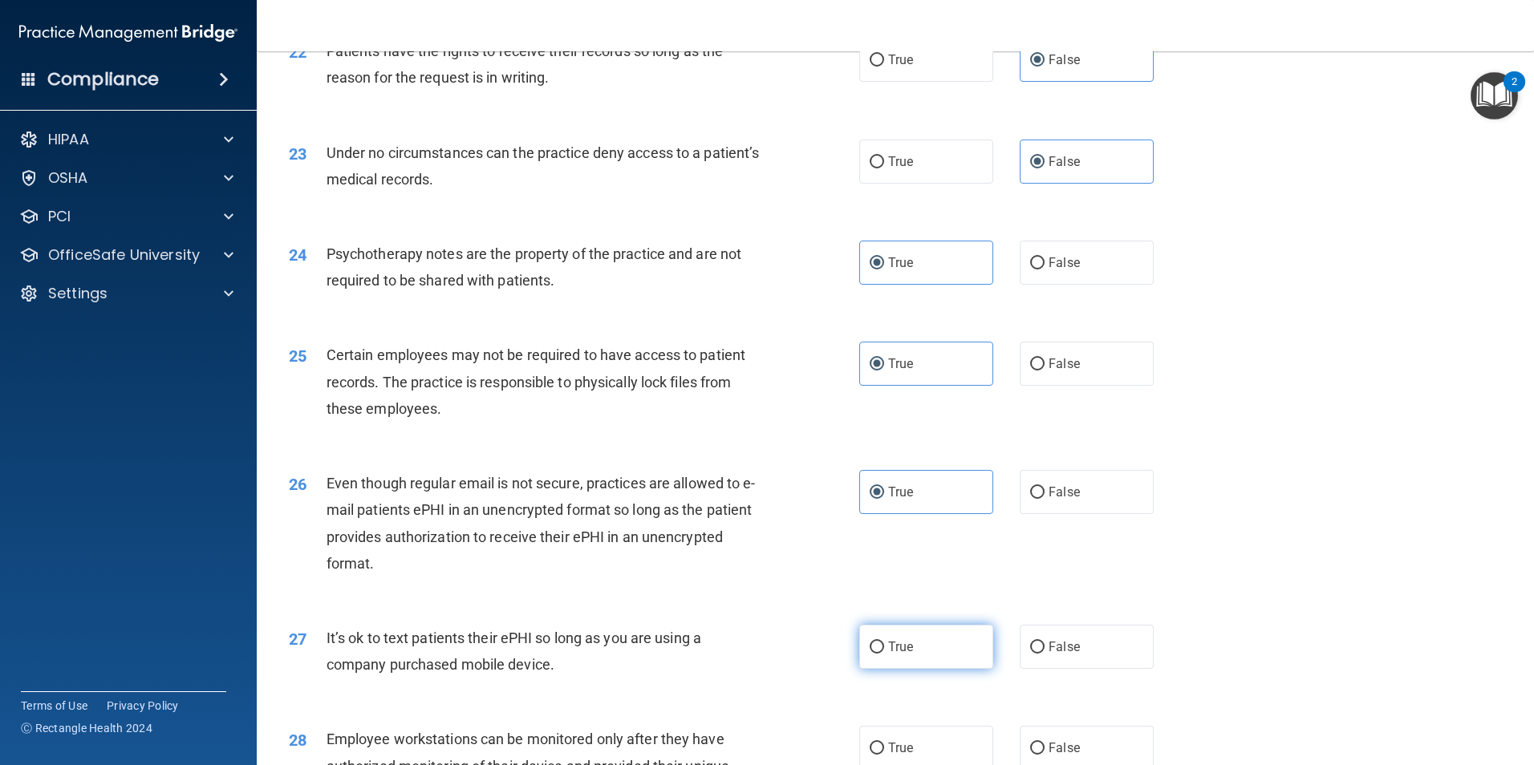
scroll to position [2808, 0]
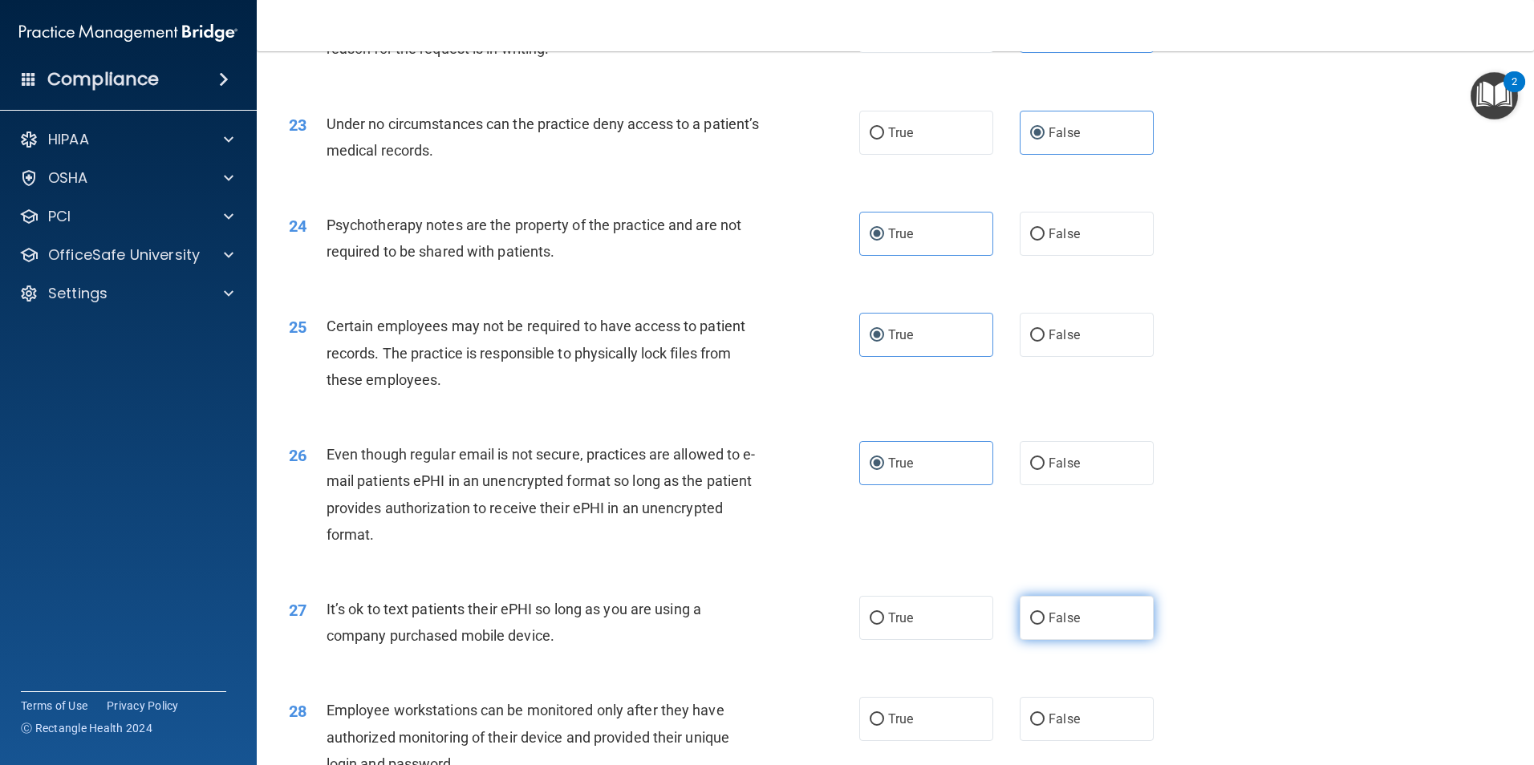
click at [1068, 626] on span "False" at bounding box center [1064, 617] width 31 height 15
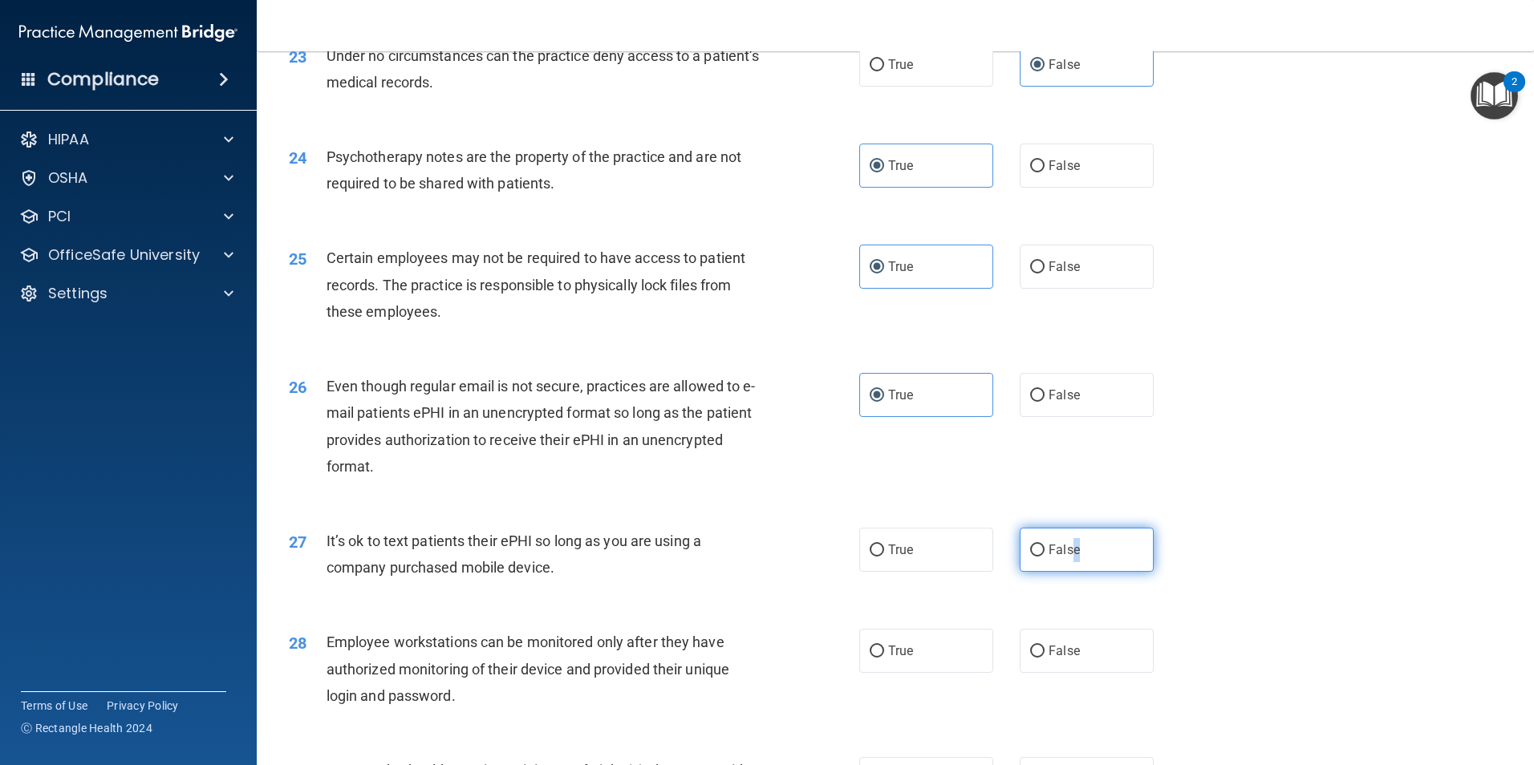
scroll to position [2968, 0]
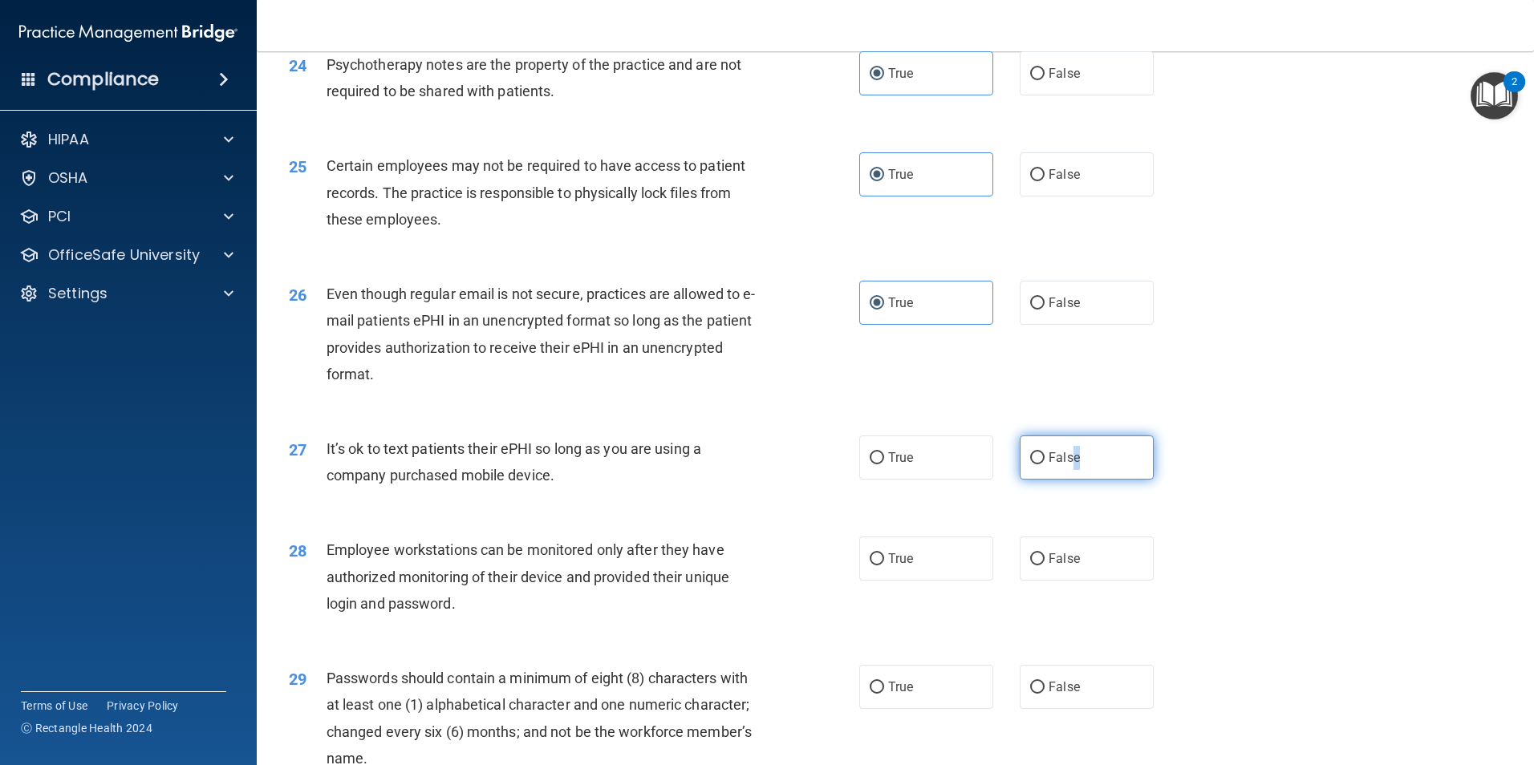
click at [1089, 468] on label "False" at bounding box center [1087, 458] width 134 height 44
click at [1044, 464] on input "False" at bounding box center [1037, 458] width 14 height 12
radio input "true"
click at [1091, 562] on div "28 Employee workstations can be monitored only after they have authorized monit…" at bounding box center [895, 581] width 1237 height 128
click at [1091, 581] on label "False" at bounding box center [1087, 559] width 134 height 44
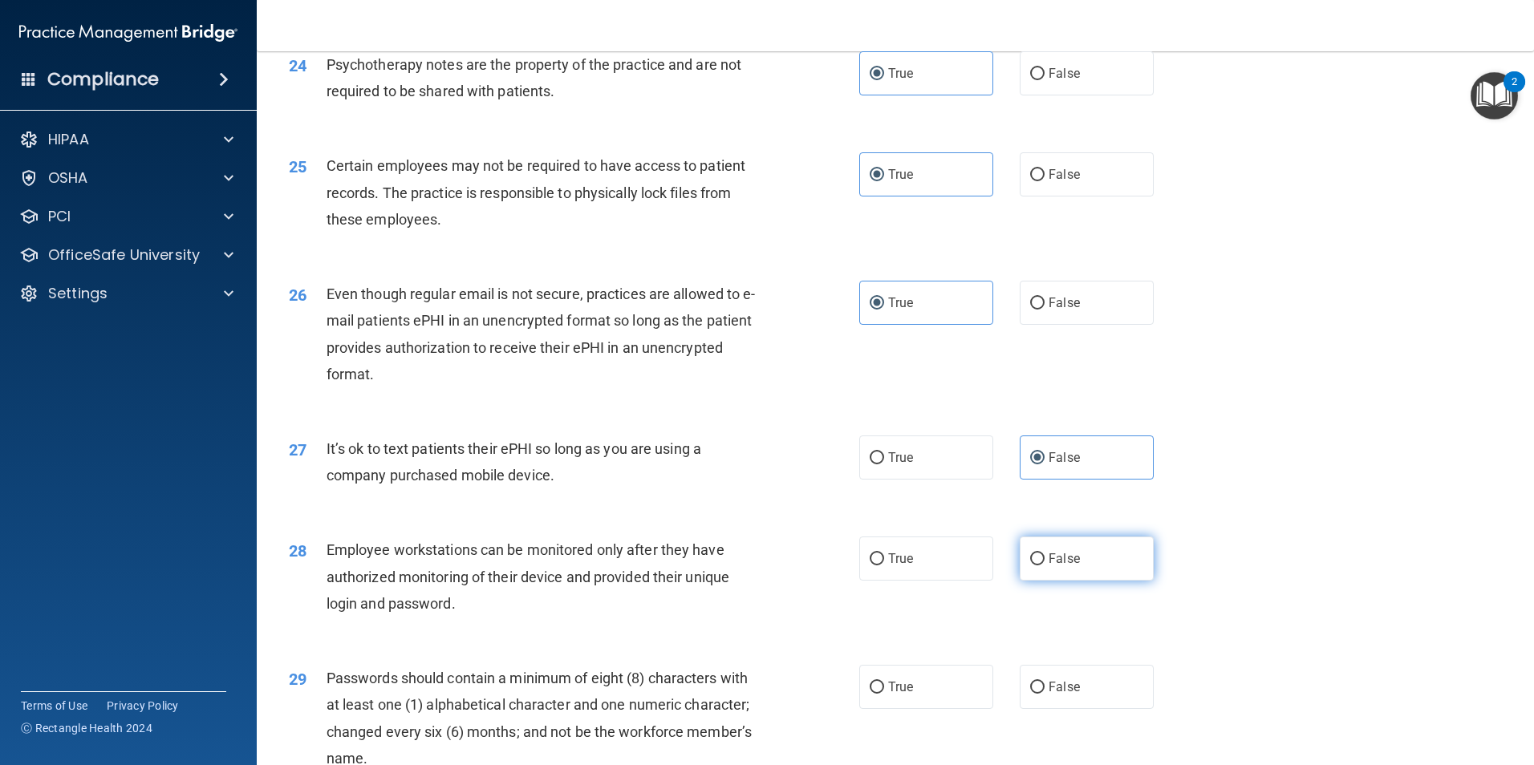
click at [1044, 566] on input "False" at bounding box center [1037, 560] width 14 height 12
radio input "true"
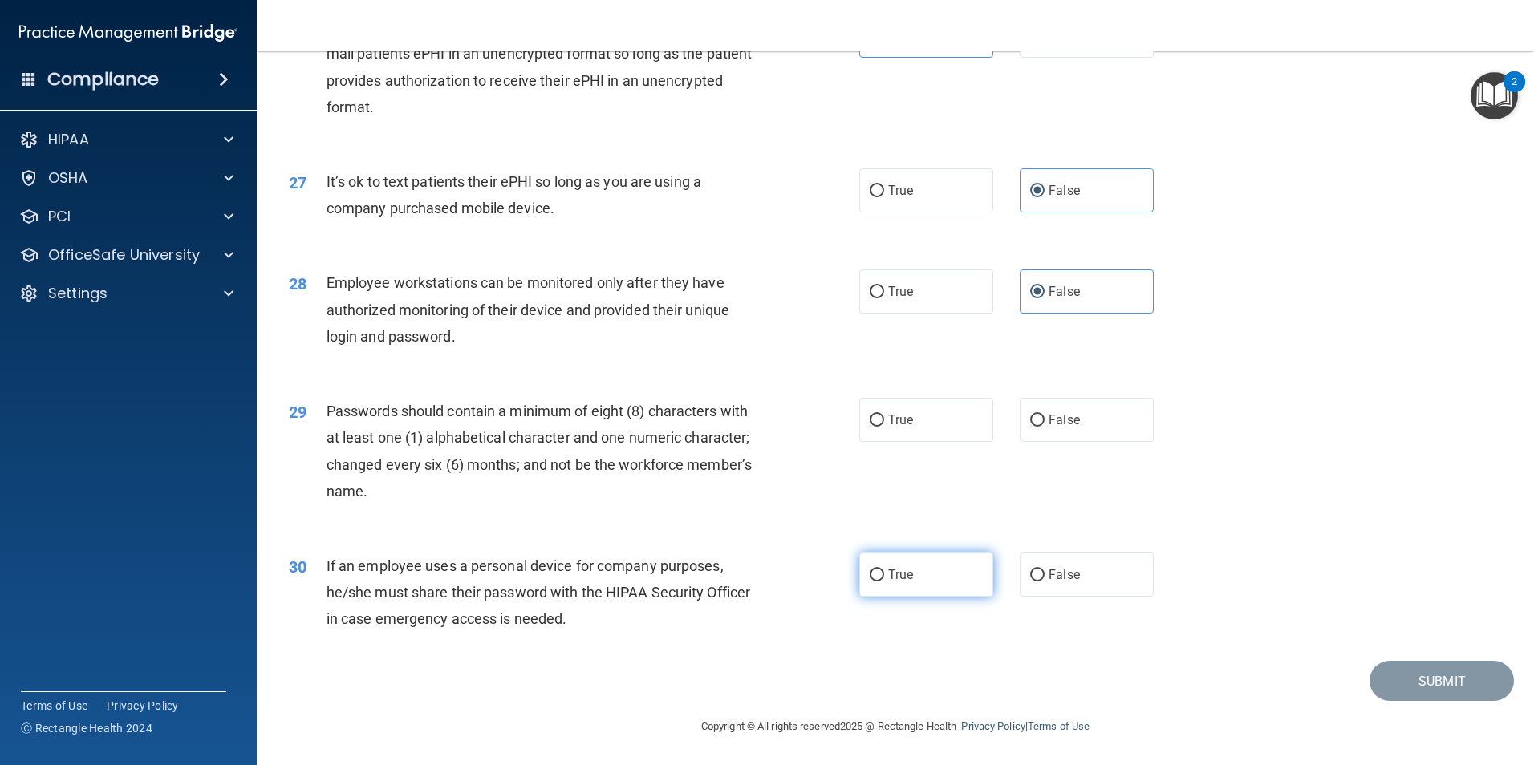
scroll to position [3262, 0]
click at [935, 425] on label "True" at bounding box center [926, 420] width 134 height 44
click at [884, 425] on input "True" at bounding box center [877, 421] width 14 height 12
radio input "true"
click at [1078, 566] on label "False" at bounding box center [1087, 575] width 134 height 44
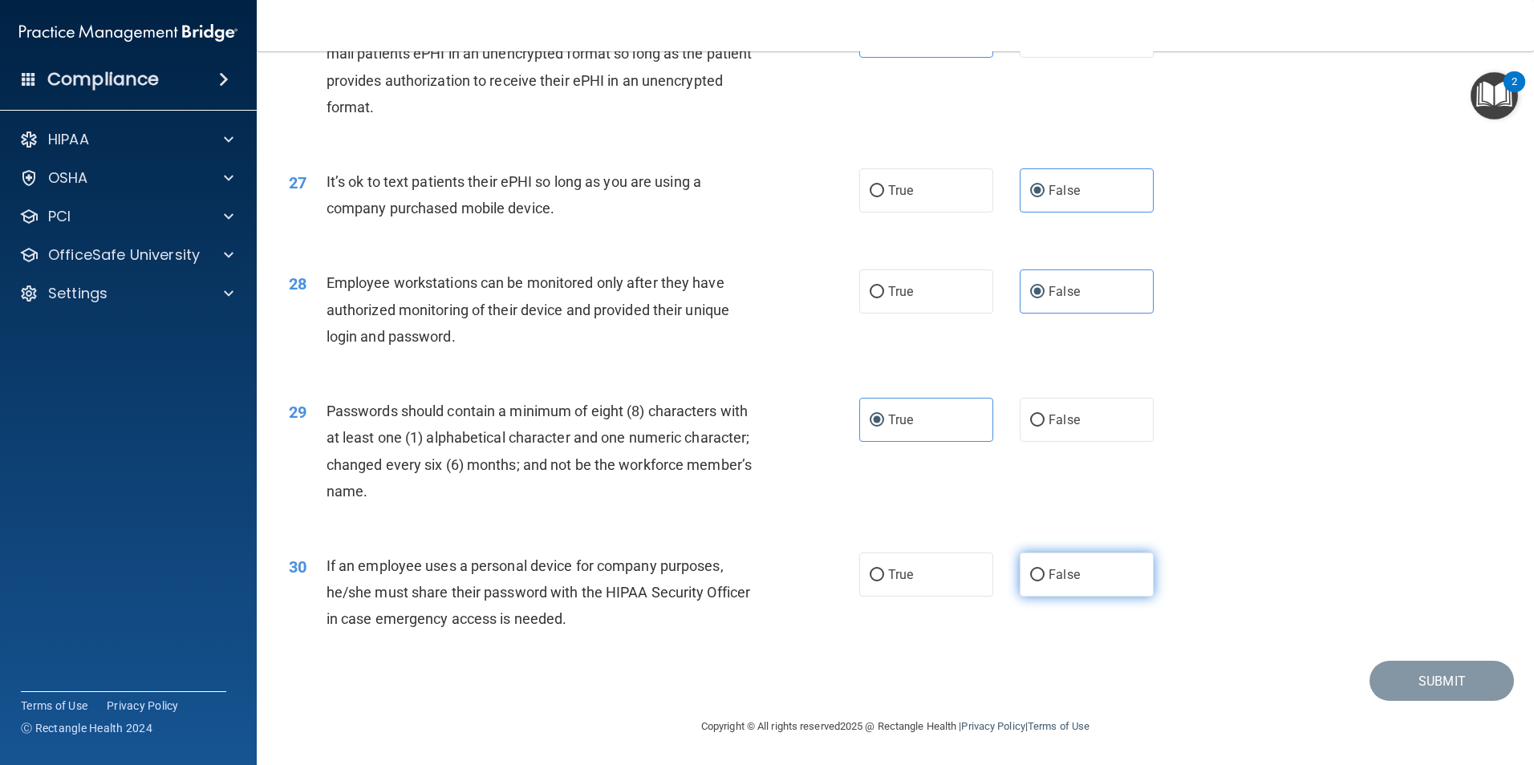
click at [1044, 570] on input "False" at bounding box center [1037, 576] width 14 height 12
radio input "true"
click at [1414, 679] on button "Submit" at bounding box center [1441, 681] width 144 height 41
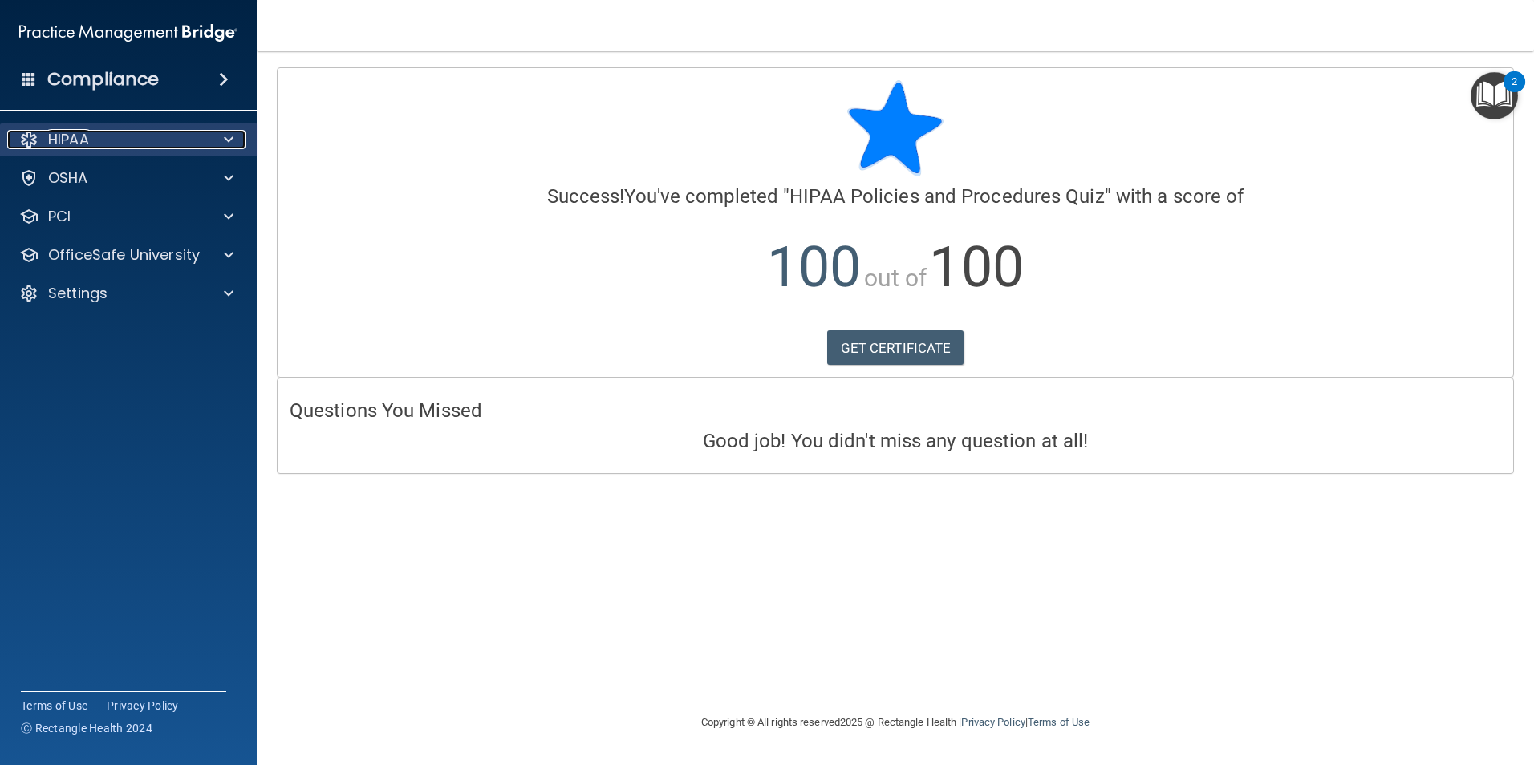
drag, startPoint x: 93, startPoint y: 135, endPoint x: 103, endPoint y: 136, distance: 9.7
click at [93, 135] on div "HIPAA" at bounding box center [106, 139] width 199 height 19
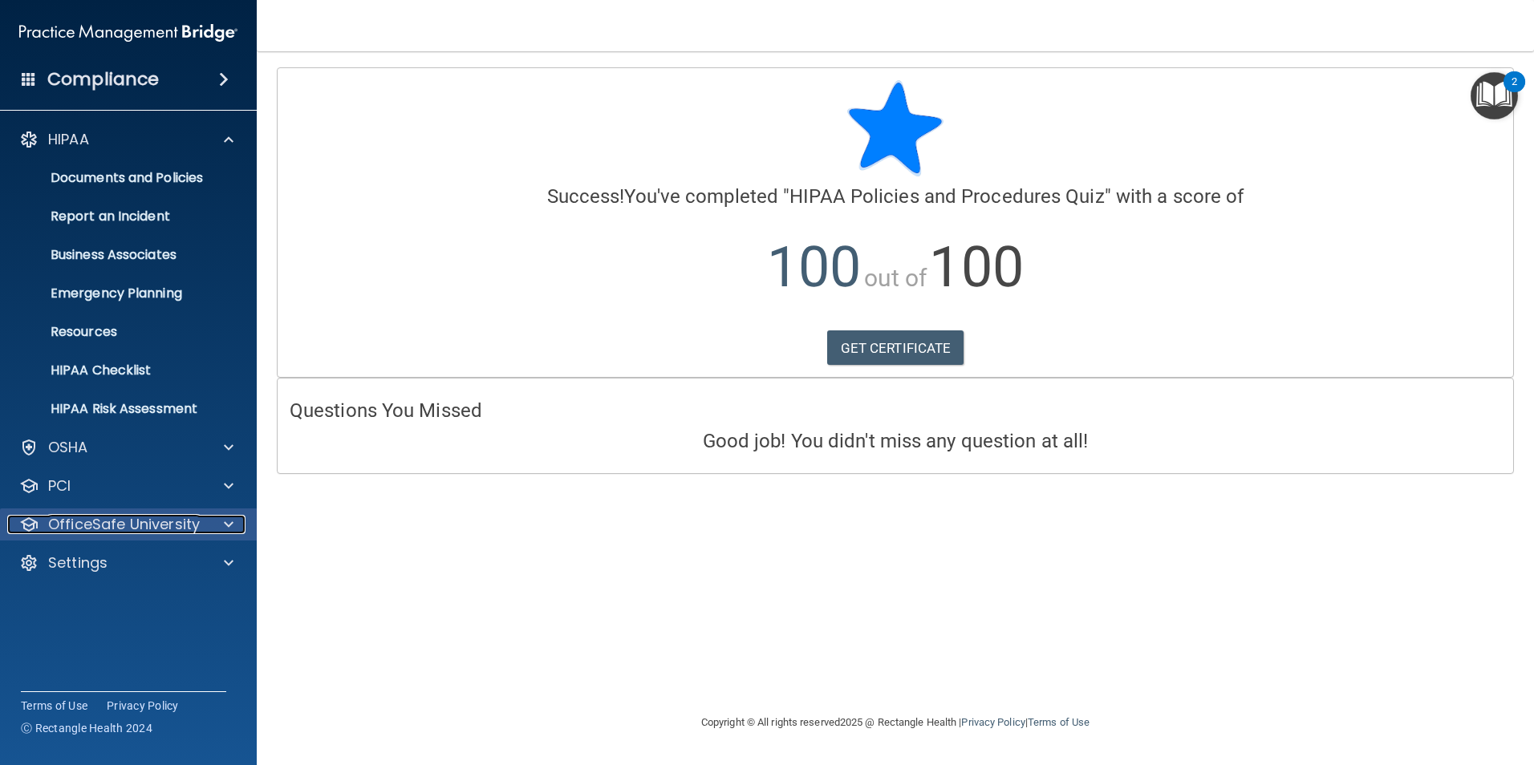
click at [98, 517] on p "OfficeSafe University" at bounding box center [124, 524] width 152 height 19
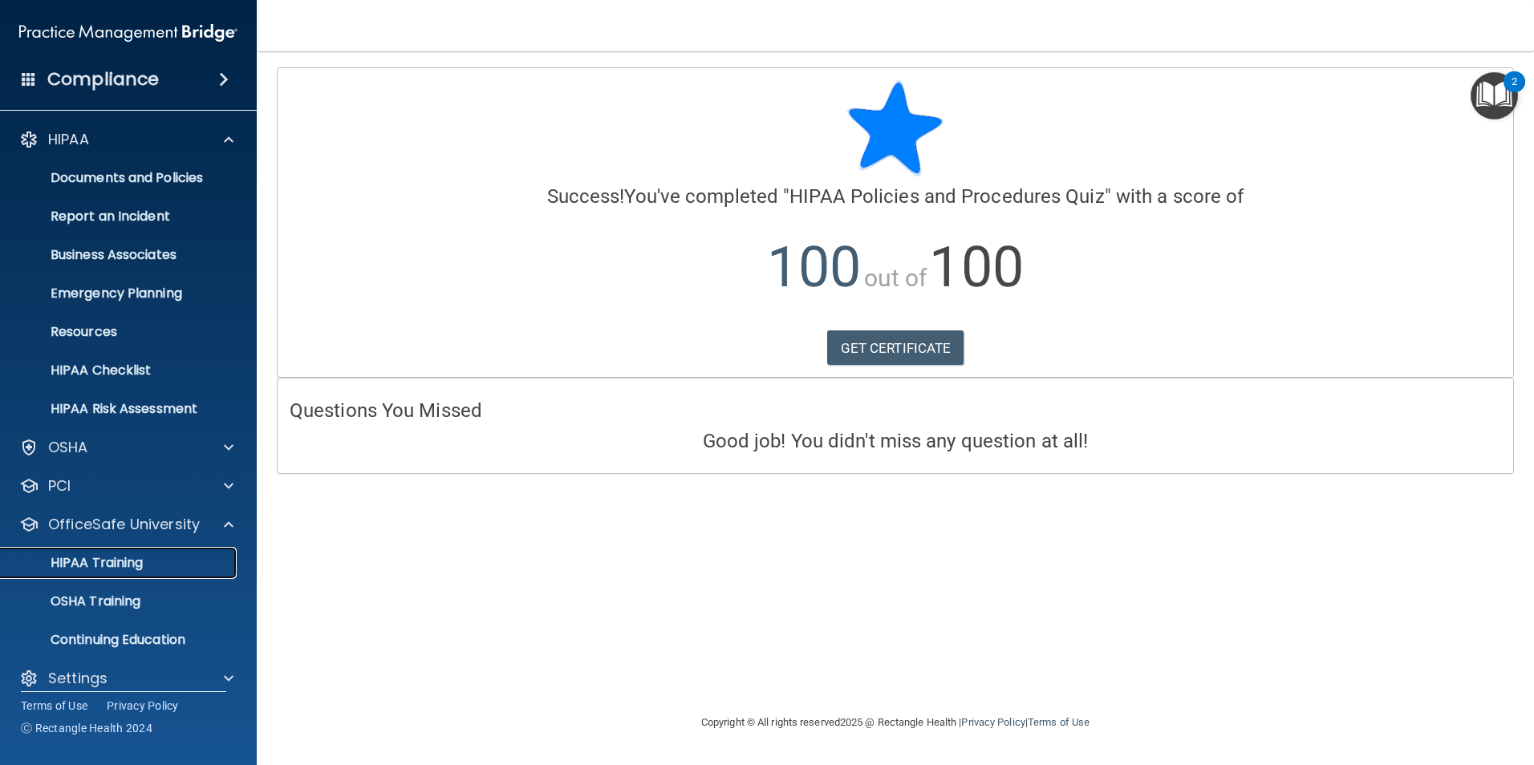
click at [103, 562] on p "HIPAA Training" at bounding box center [76, 563] width 132 height 16
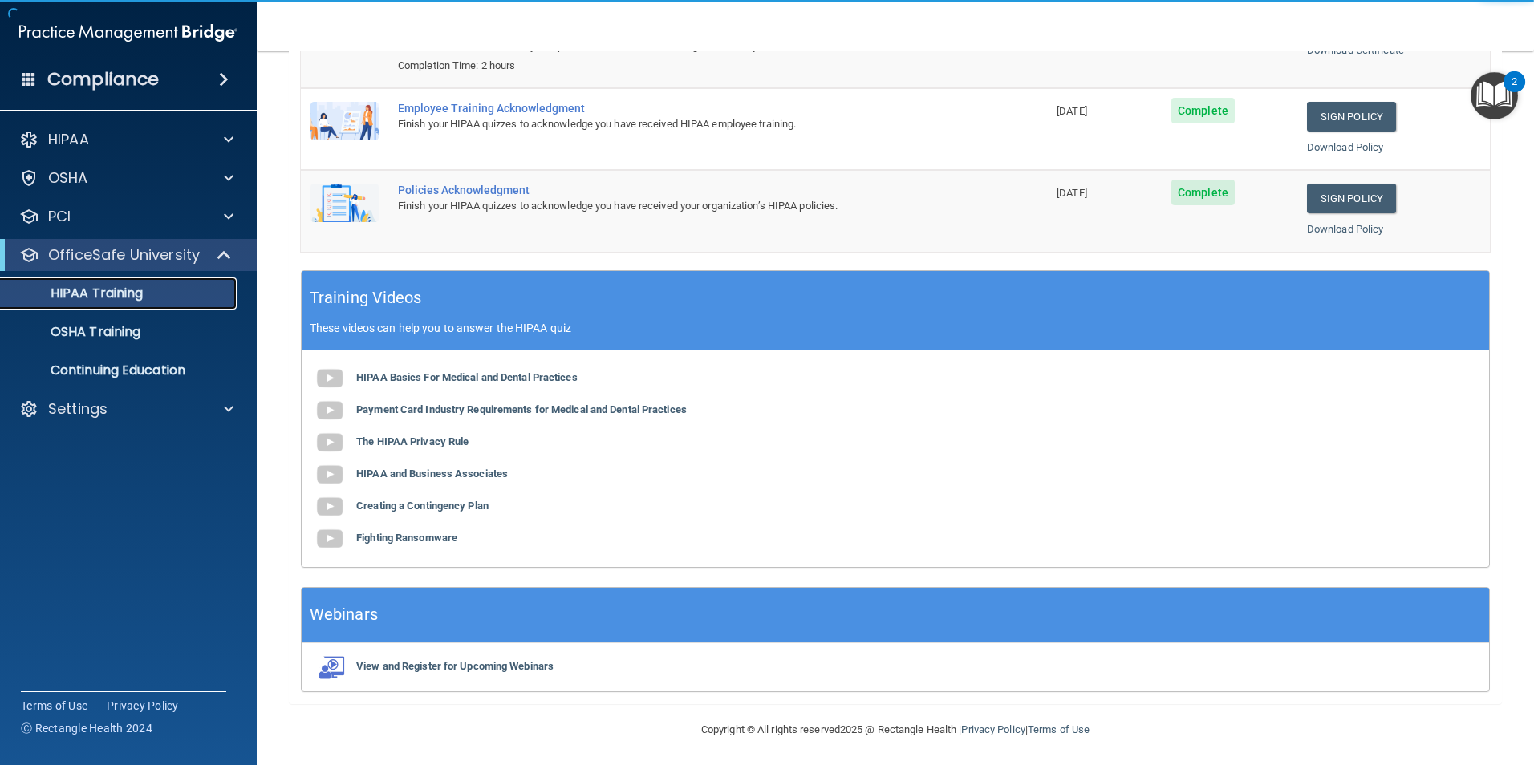
scroll to position [295, 0]
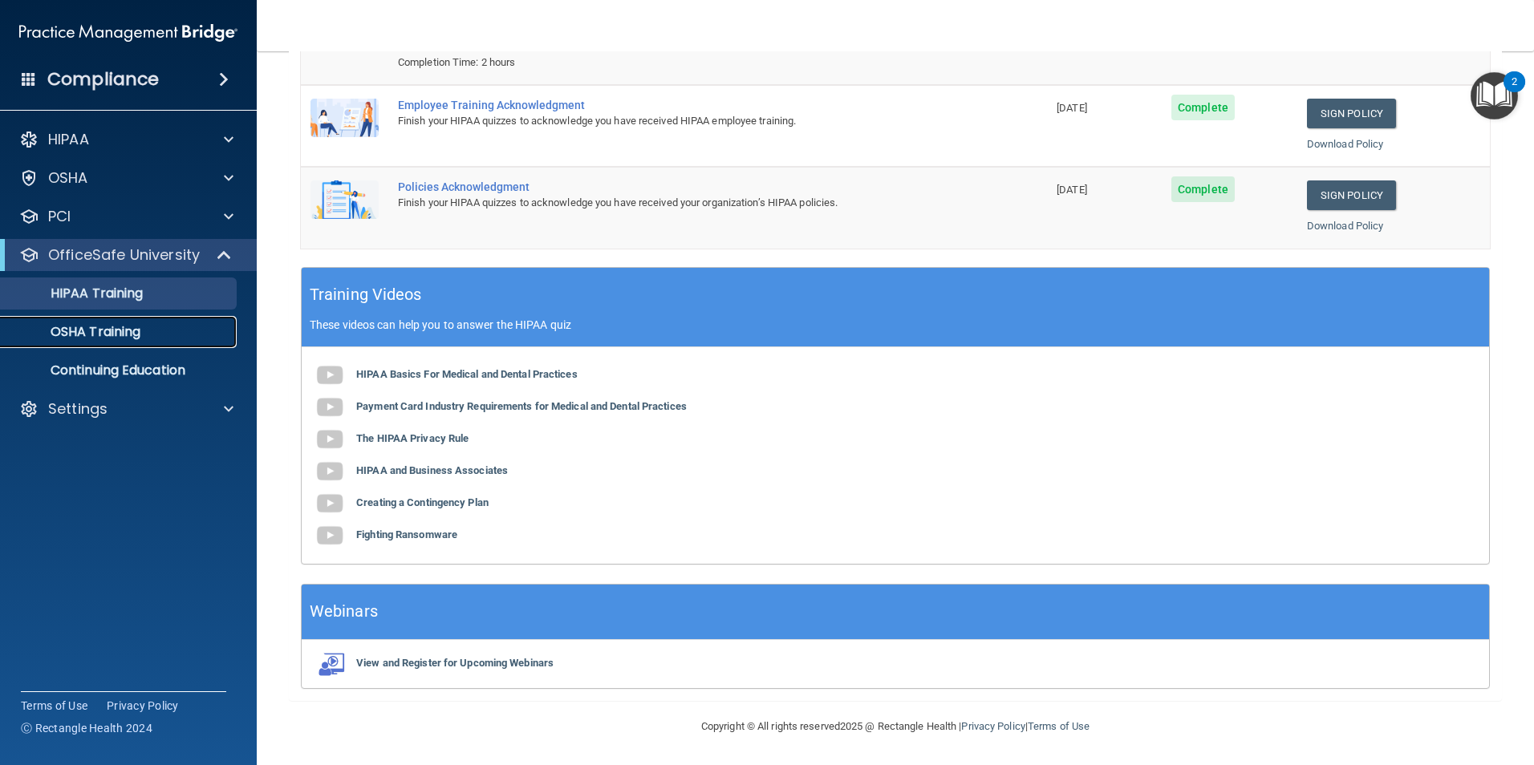
click at [122, 326] on p "OSHA Training" at bounding box center [75, 332] width 130 height 16
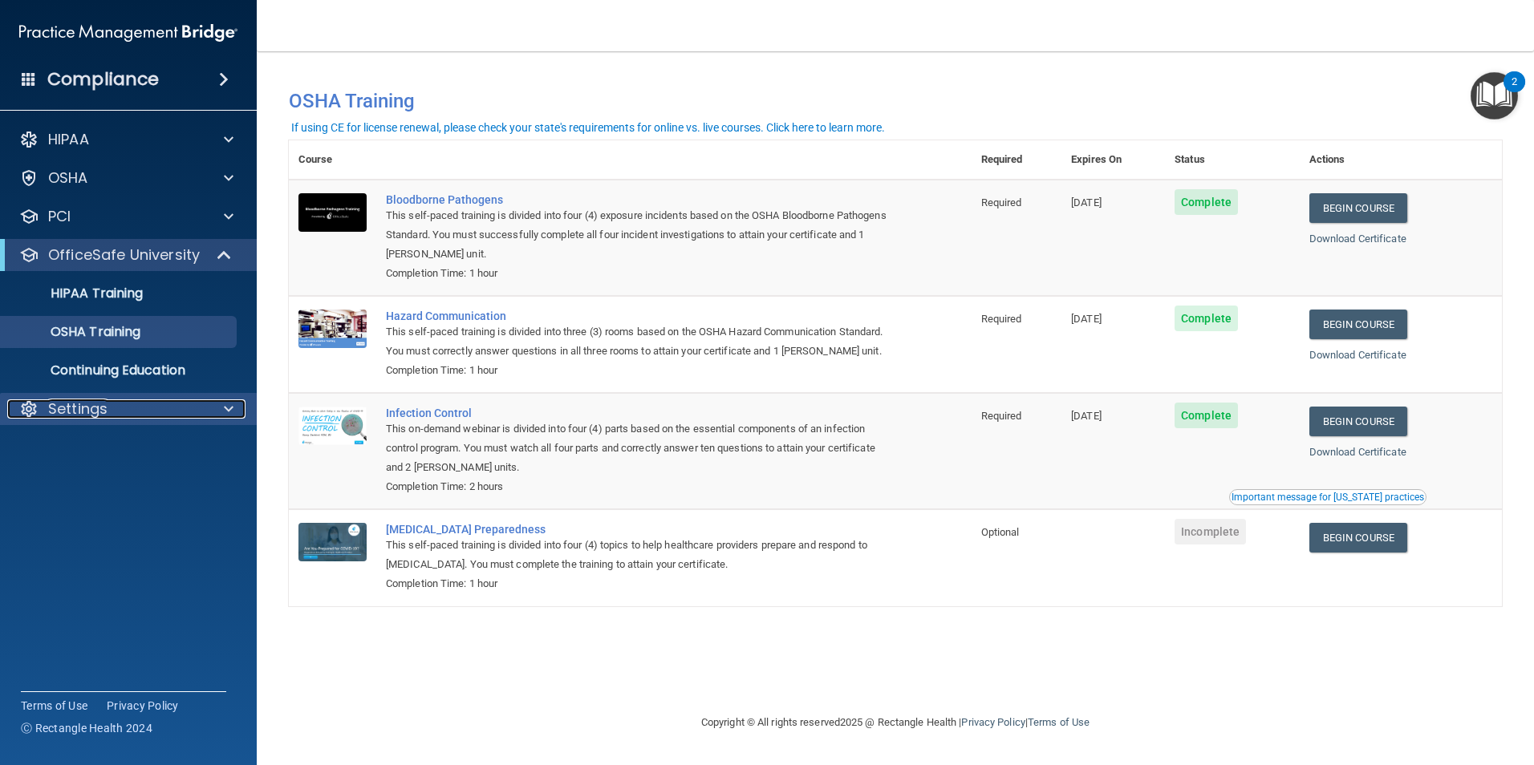
click at [117, 418] on div "Settings" at bounding box center [106, 409] width 199 height 19
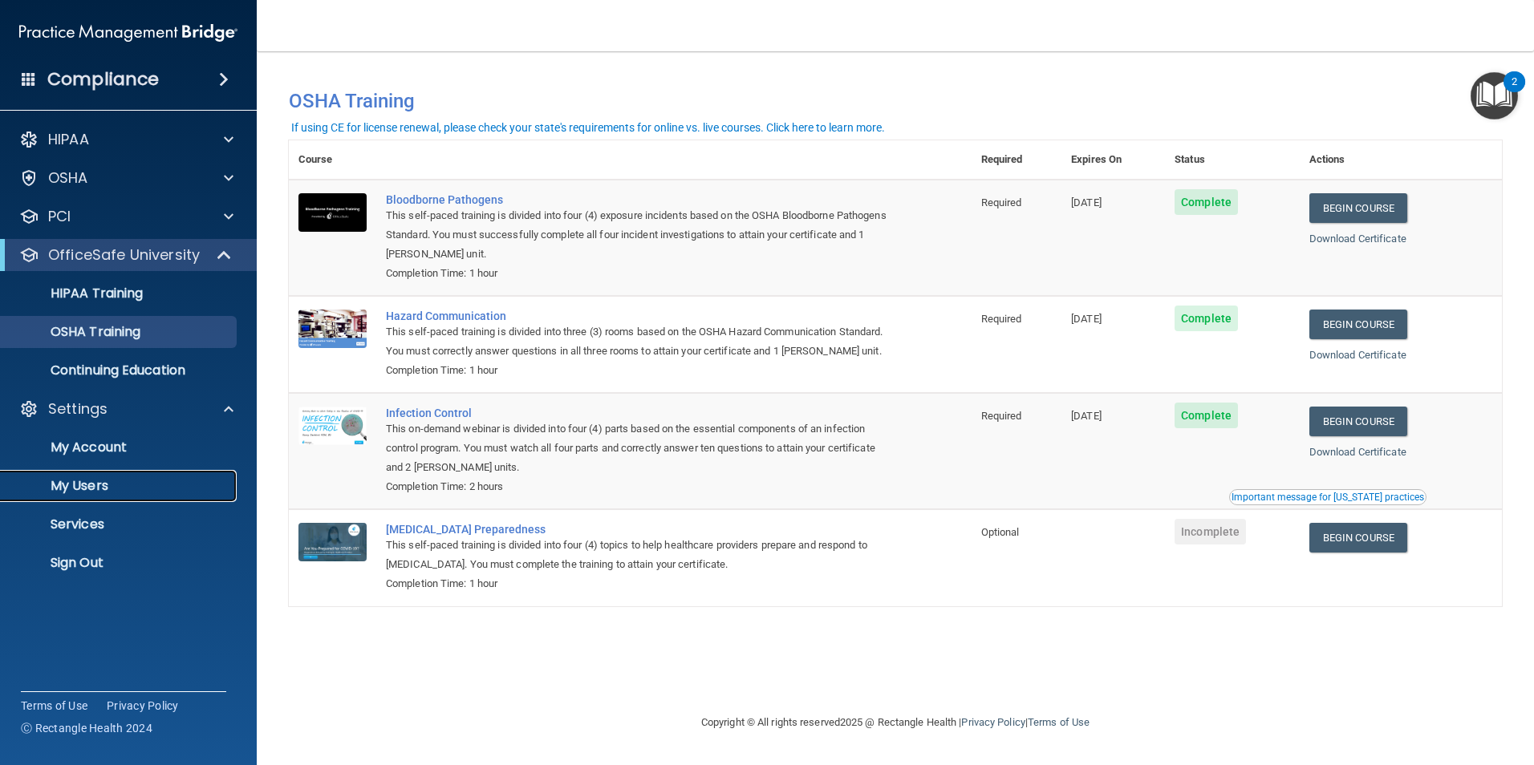
click at [87, 489] on p "My Users" at bounding box center [119, 486] width 219 height 16
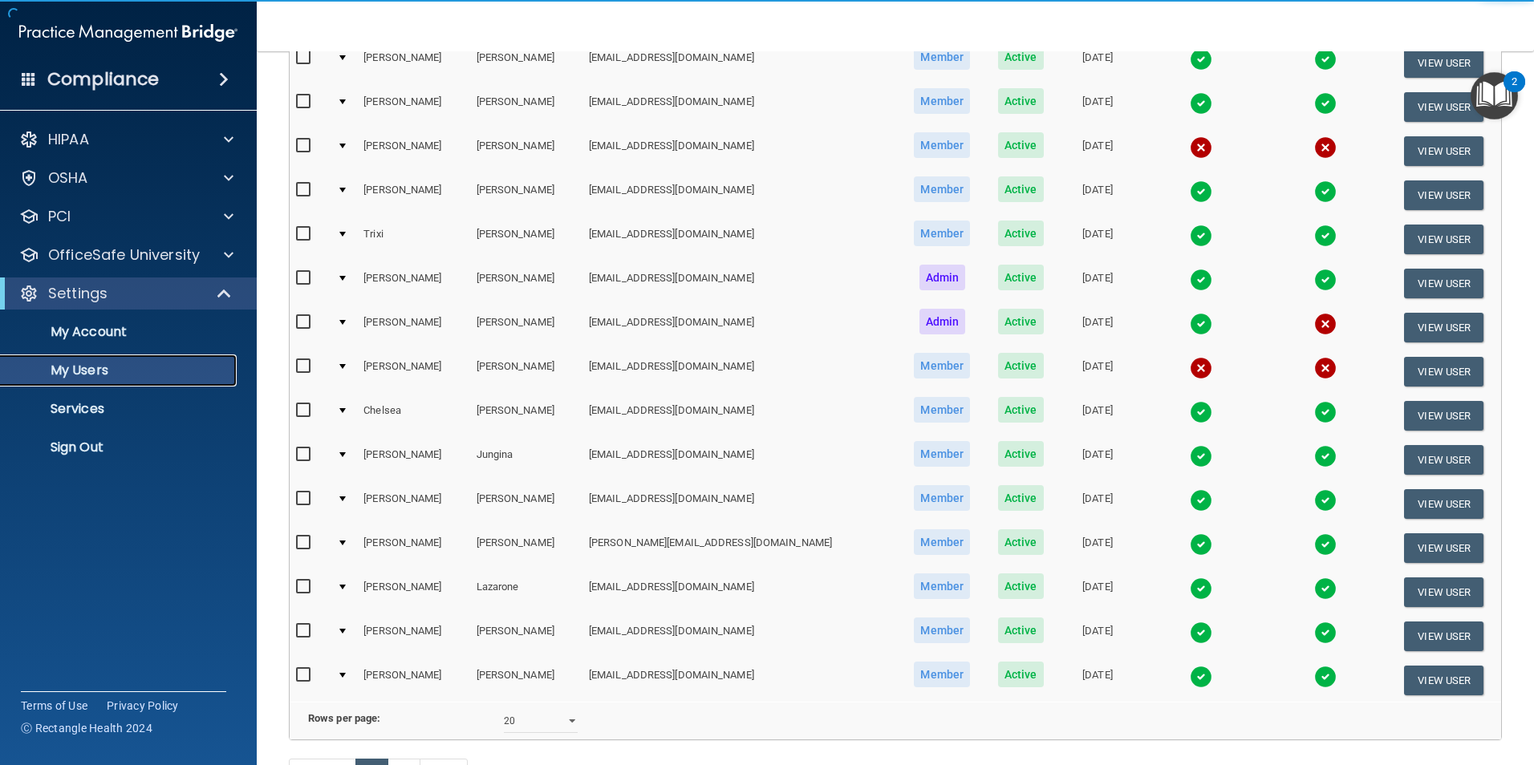
scroll to position [481, 0]
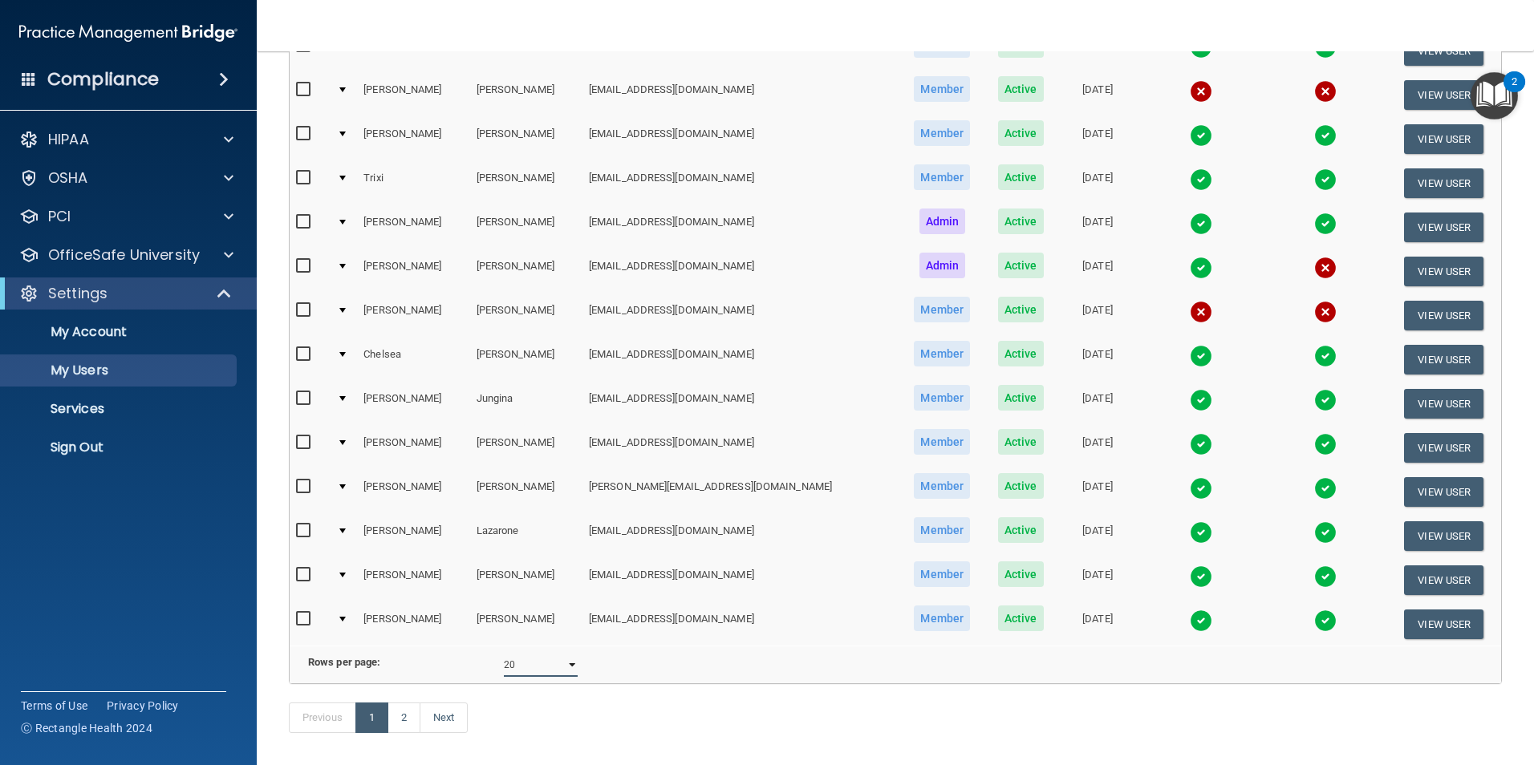
click at [558, 677] on select "10 20 30 40 all" at bounding box center [541, 665] width 74 height 24
select select "29"
click at [504, 665] on select "10 20 30 40 all" at bounding box center [541, 665] width 74 height 24
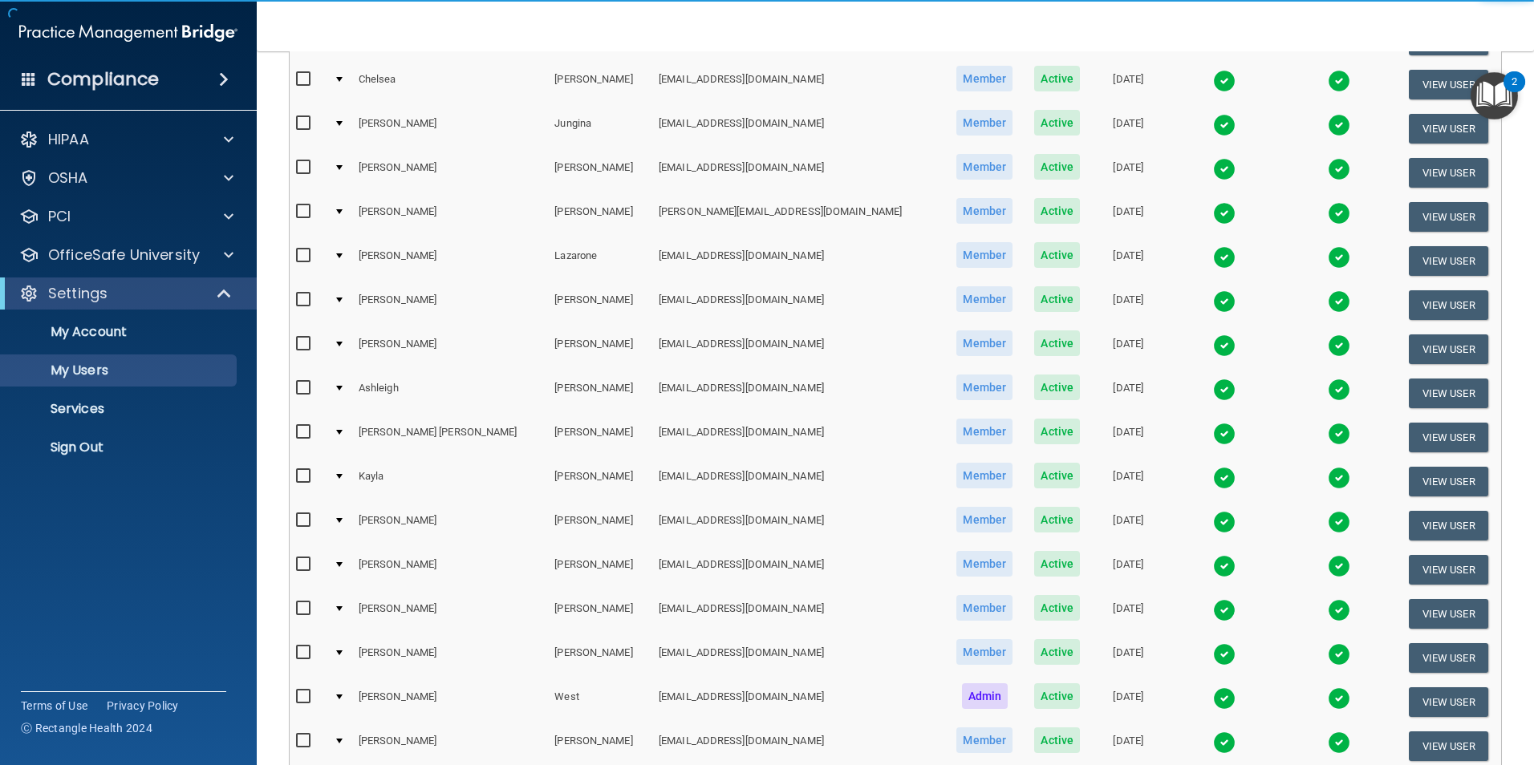
scroll to position [959, 0]
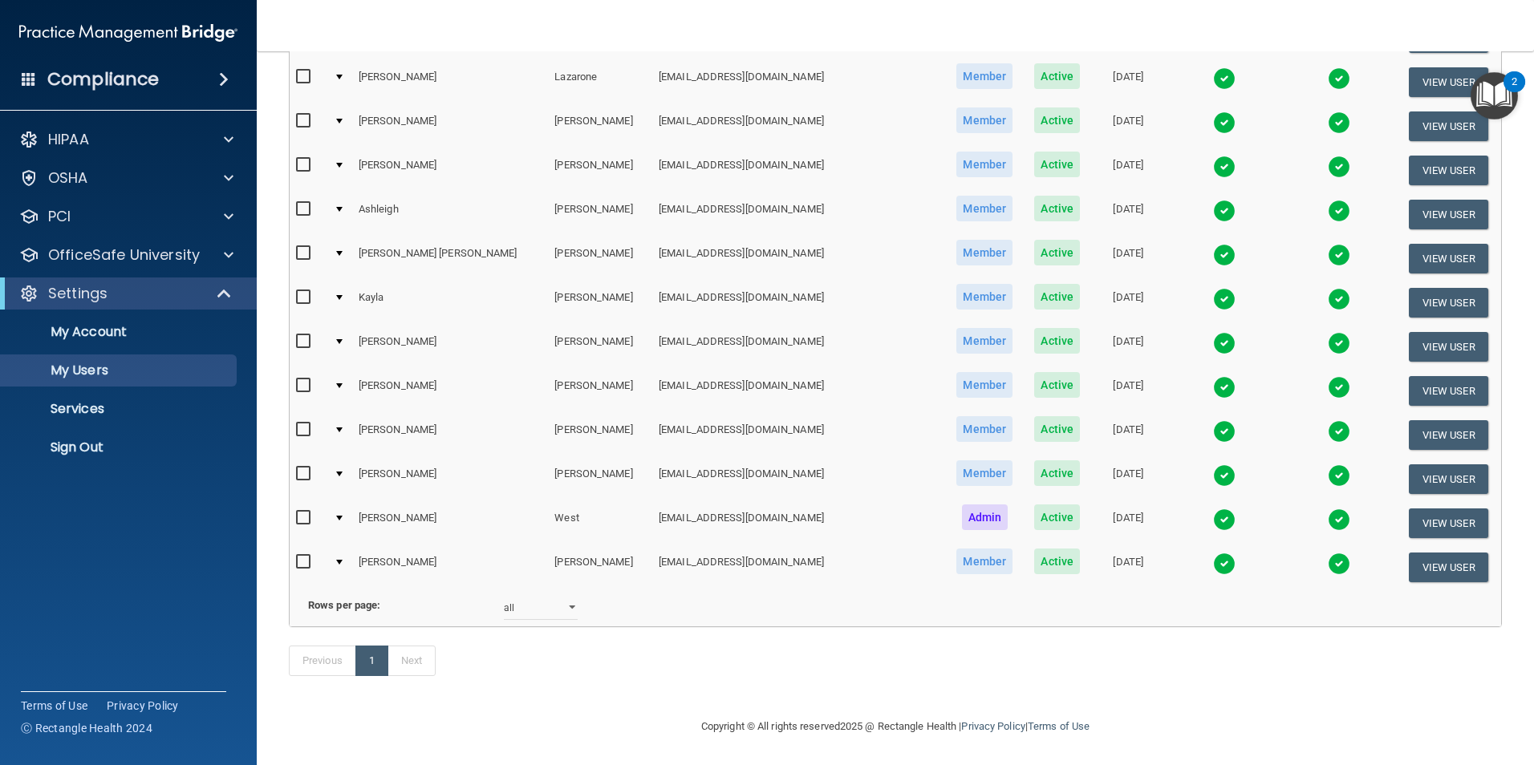
click at [1213, 509] on img at bounding box center [1224, 520] width 22 height 22
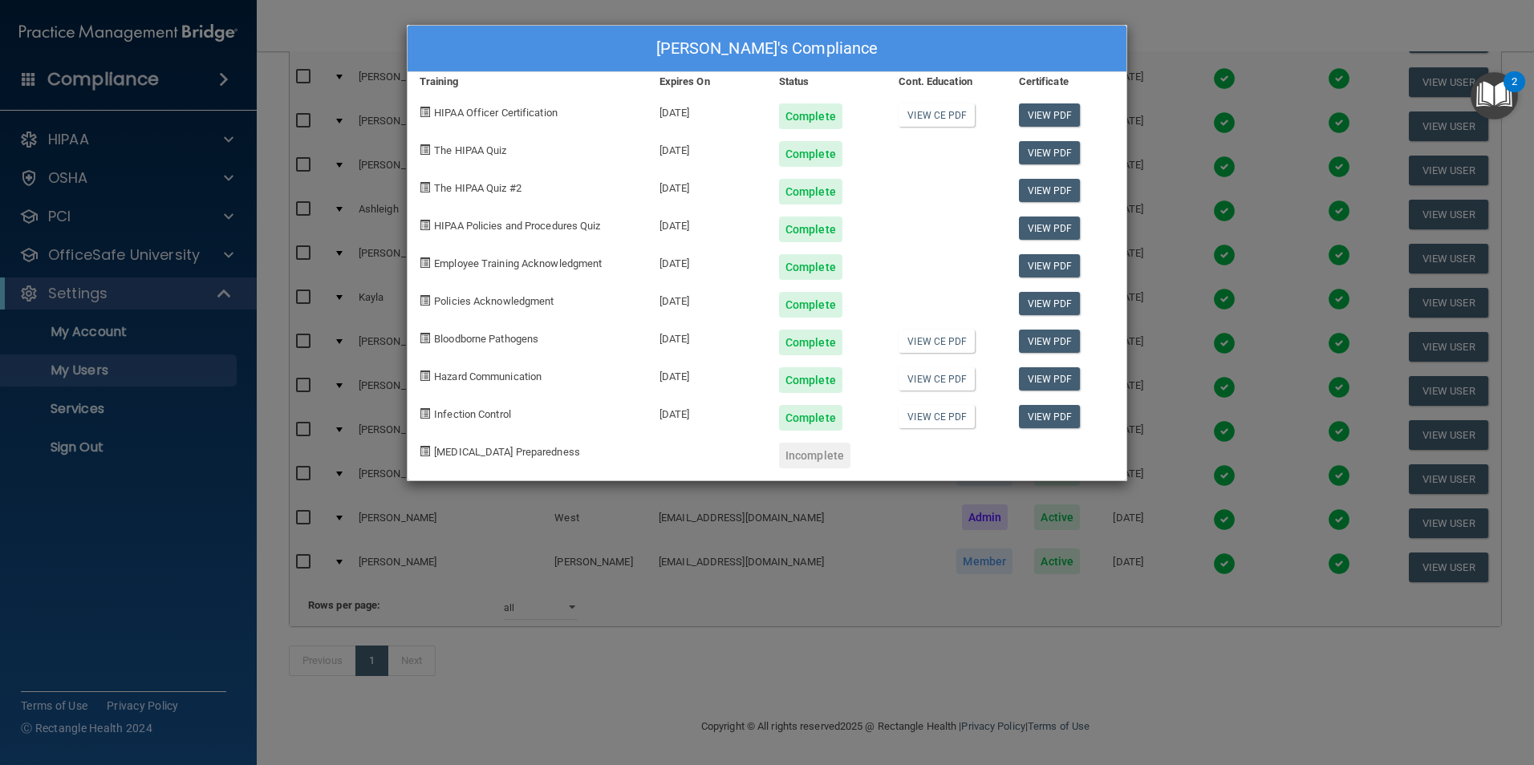
click at [1105, 658] on div "Molly-Claire West's Compliance Training Expires On Status Cont. Education Certi…" at bounding box center [767, 382] width 1534 height 765
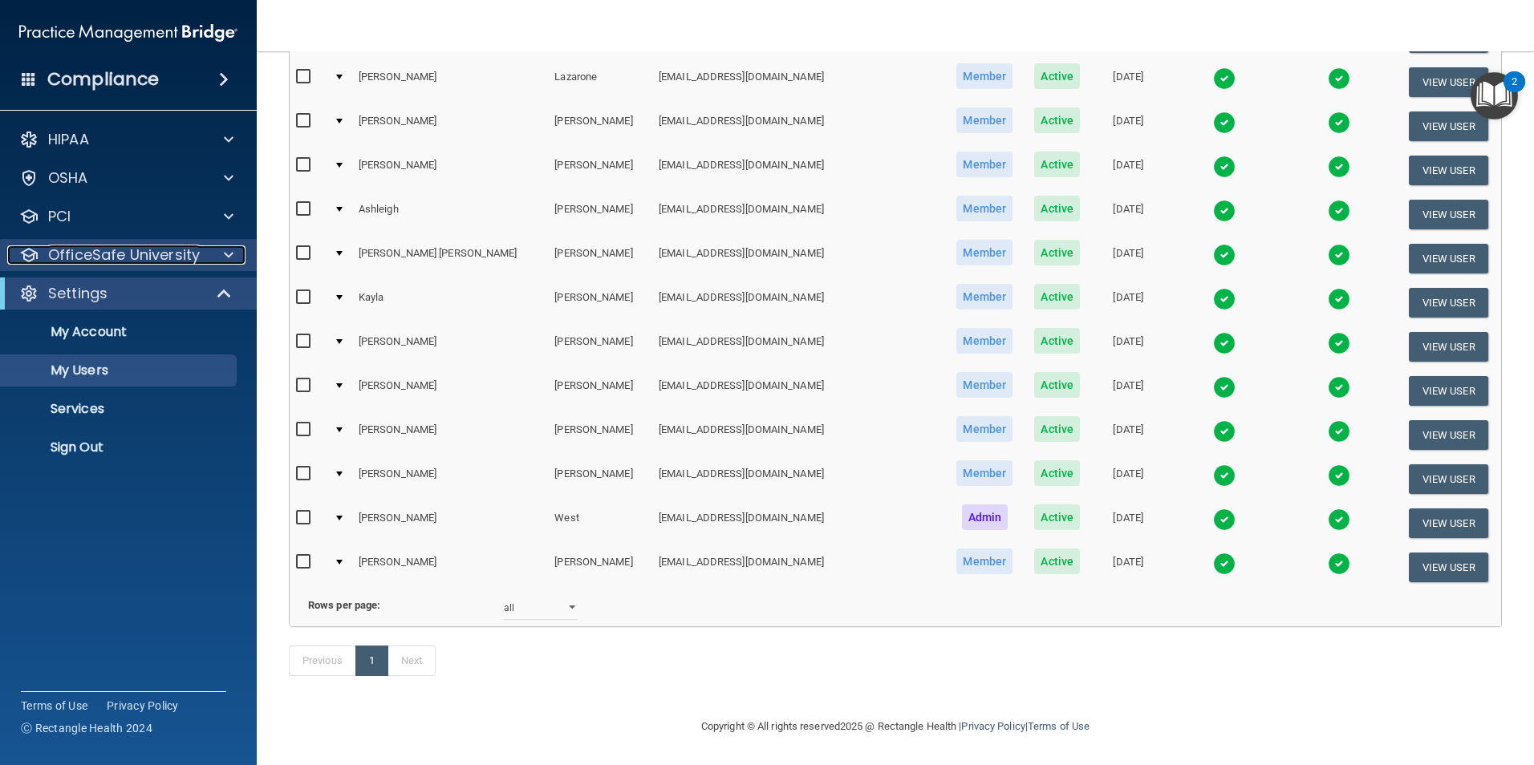
click at [141, 262] on p "OfficeSafe University" at bounding box center [124, 254] width 152 height 19
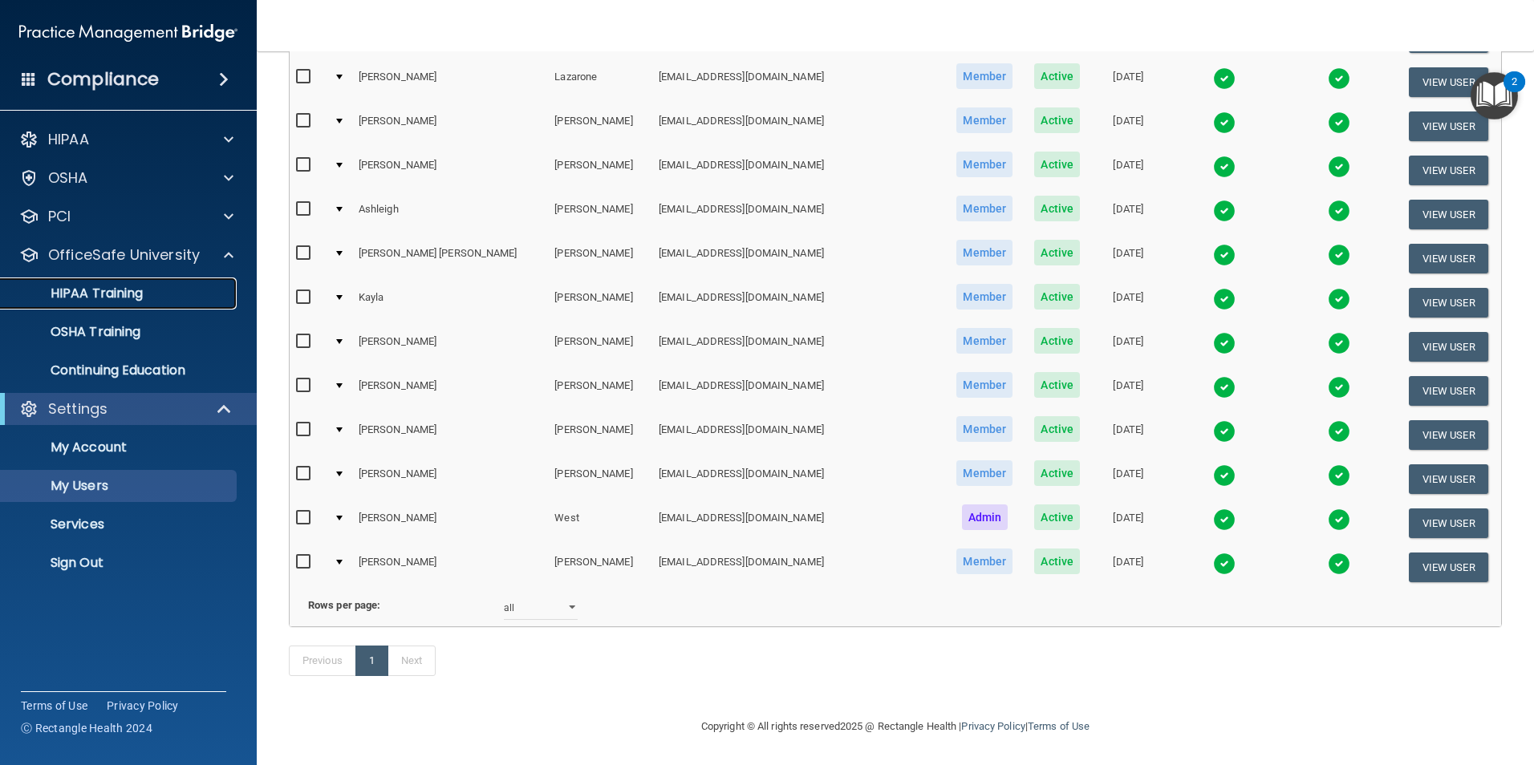
click at [154, 296] on div "HIPAA Training" at bounding box center [119, 294] width 219 height 16
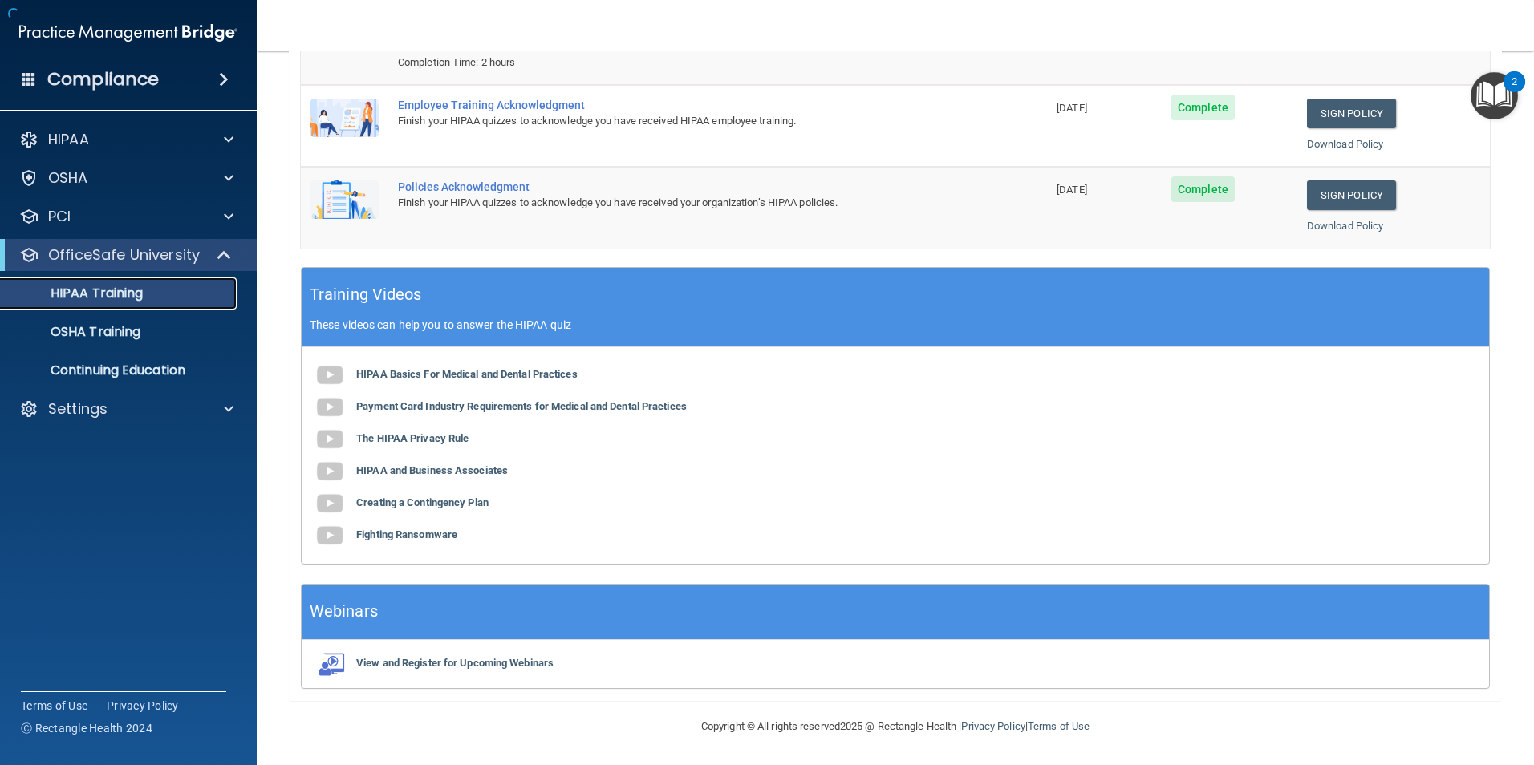
scroll to position [295, 0]
click at [97, 415] on p "Settings" at bounding box center [77, 409] width 59 height 19
click at [107, 476] on link "My Users" at bounding box center [110, 486] width 253 height 32
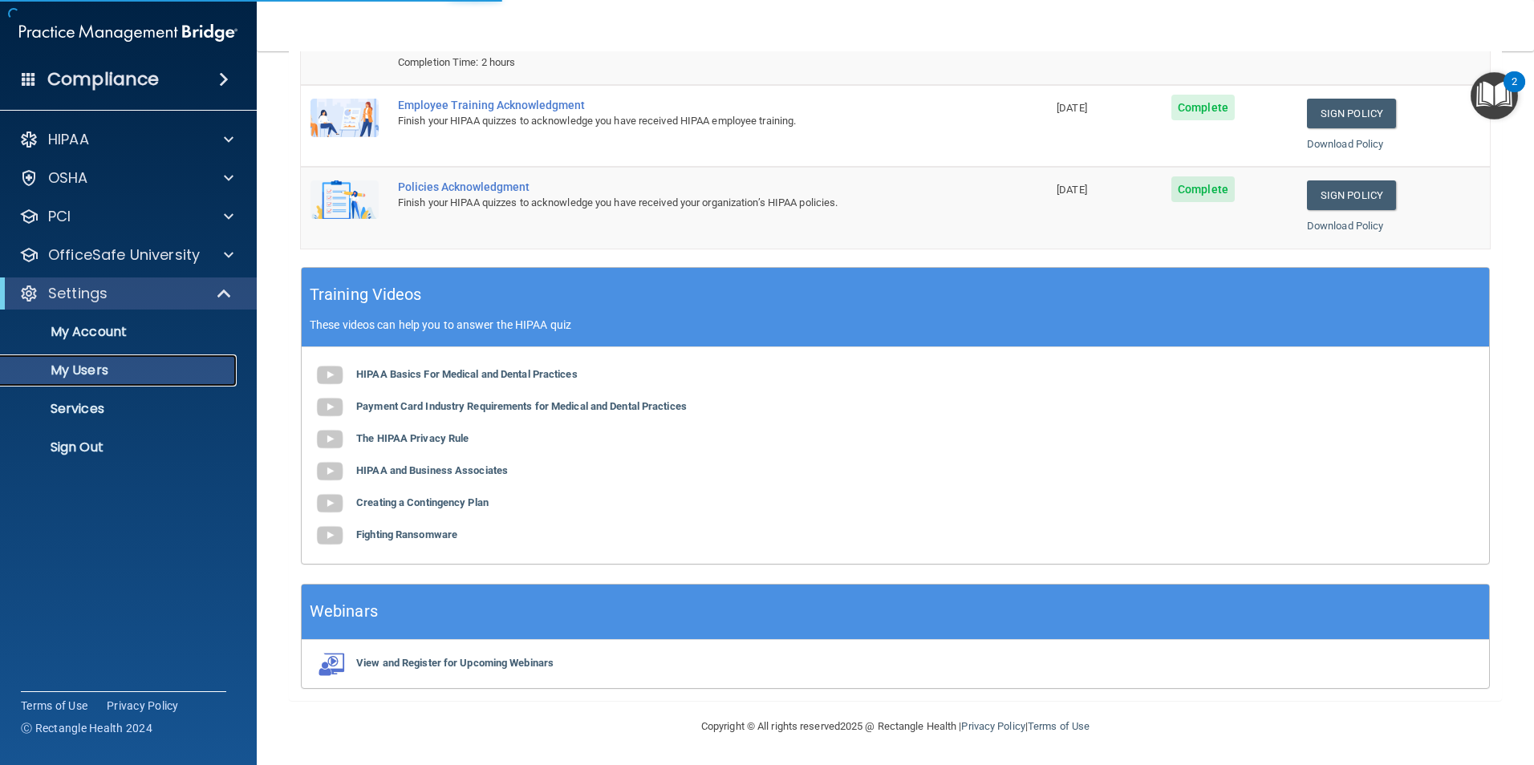
select select "20"
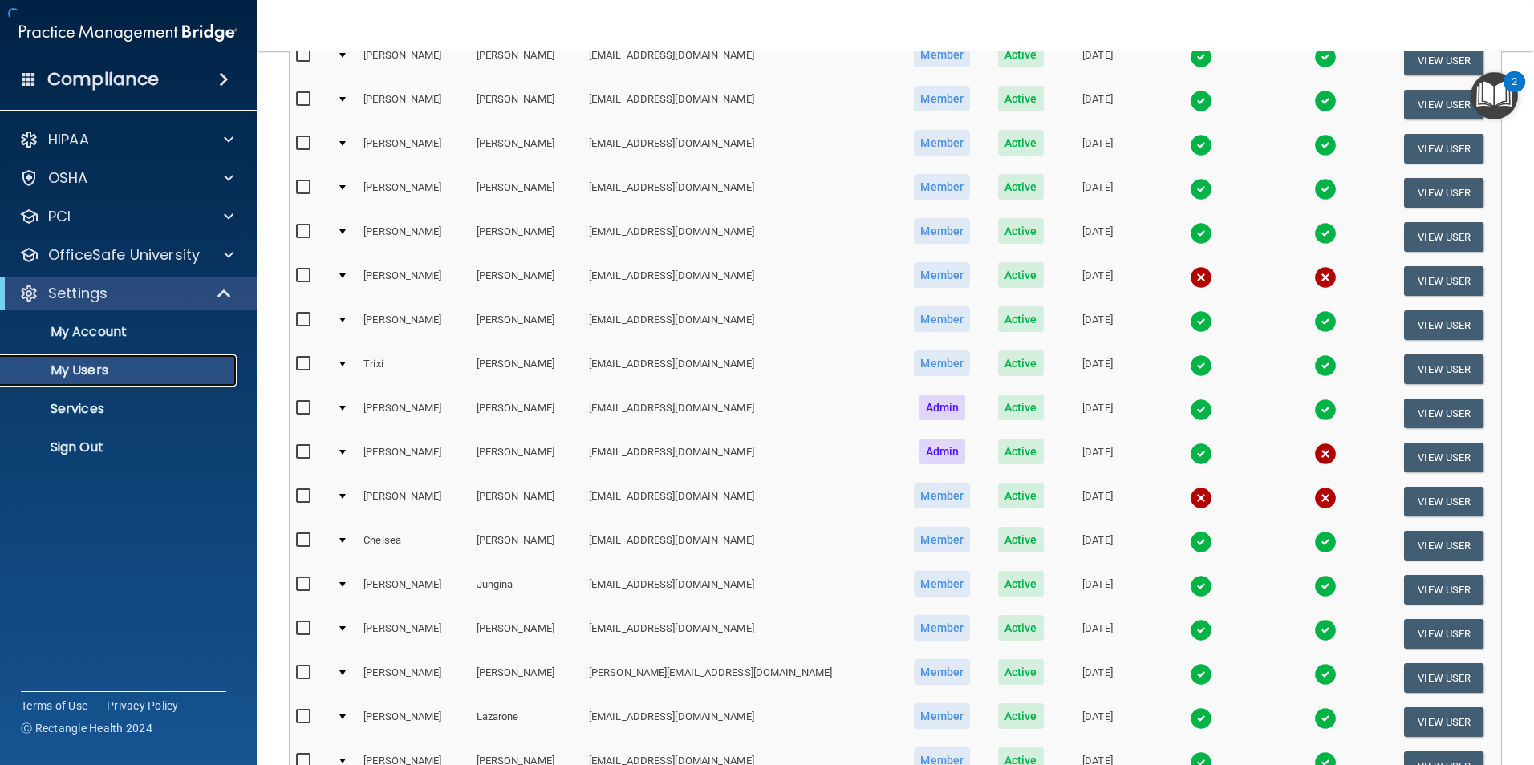
scroll to position [562, 0]
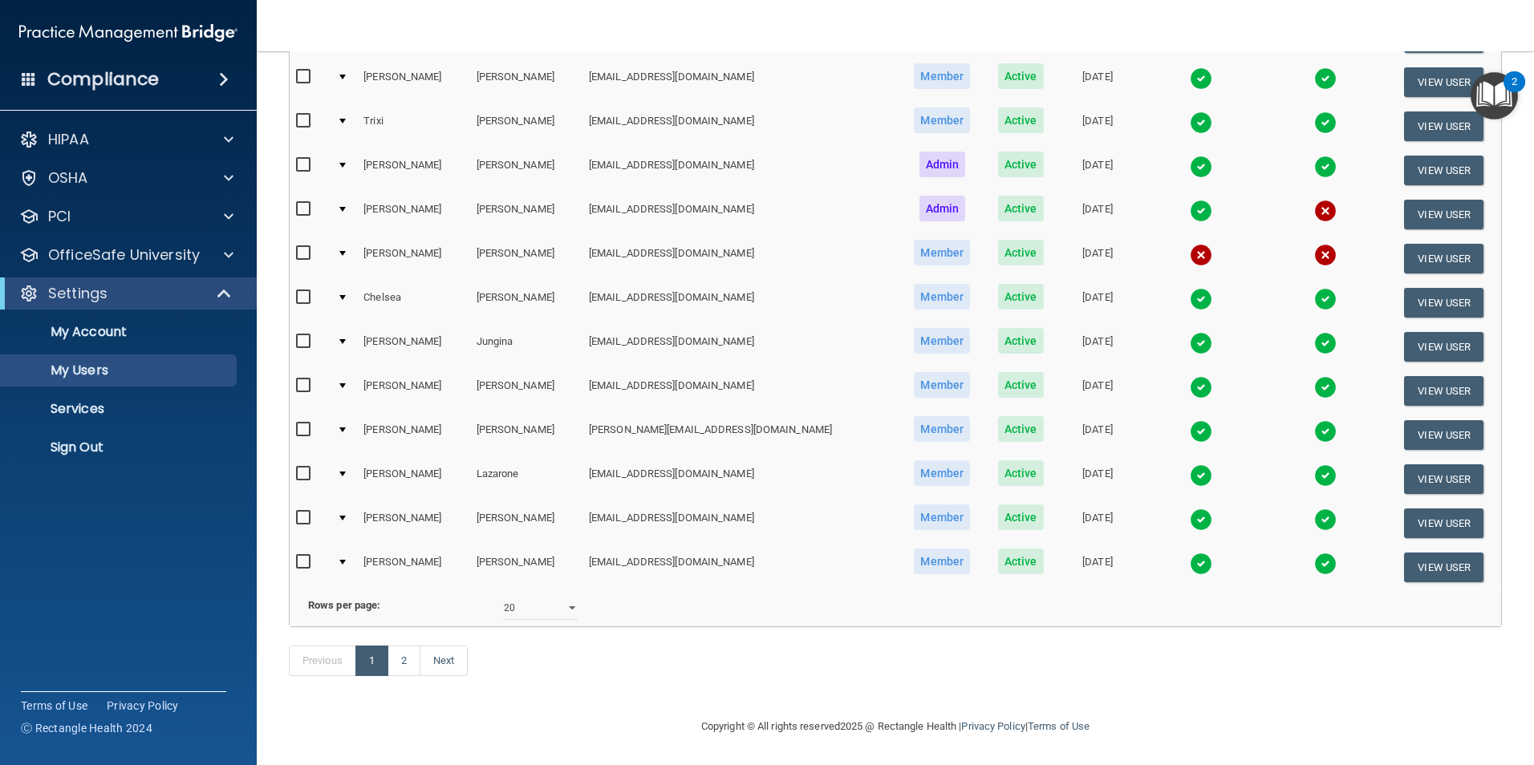
click at [1190, 288] on img at bounding box center [1201, 299] width 22 height 22
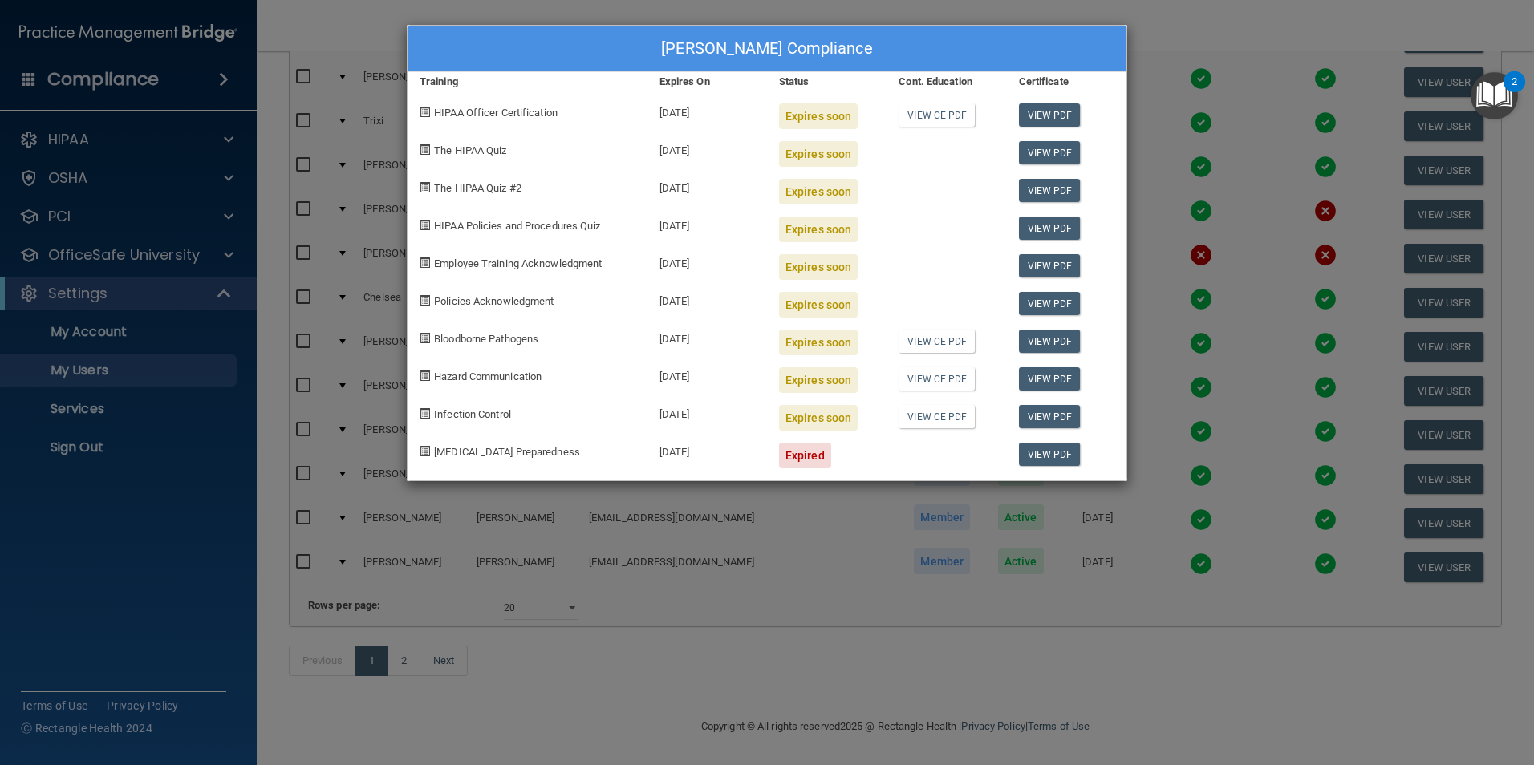
click at [1107, 675] on div "Chelsea Hoyle's Compliance Training Expires On Status Cont. Education Certifica…" at bounding box center [767, 382] width 1534 height 765
